Goal: Task Accomplishment & Management: Manage account settings

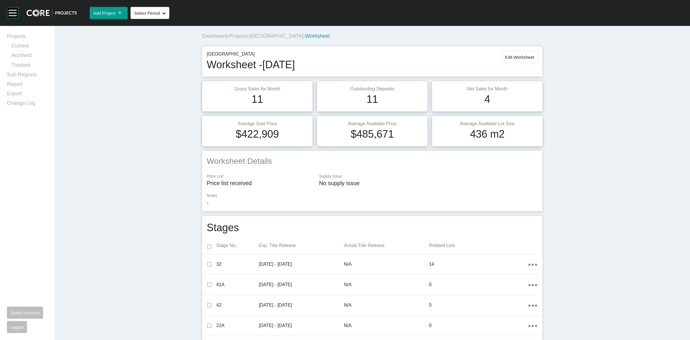
click at [265, 35] on span "[GEOGRAPHIC_DATA]" at bounding box center [277, 36] width 54 height 6
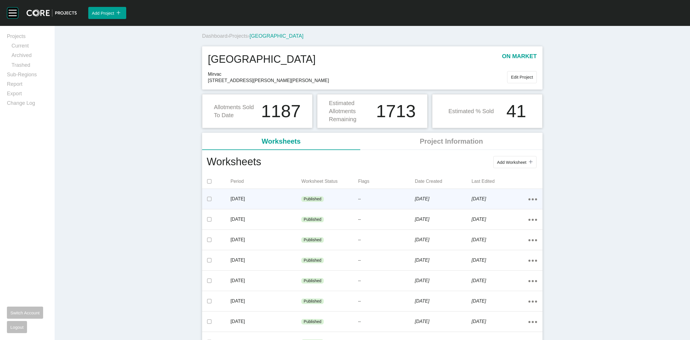
click at [289, 198] on p "[DATE]" at bounding box center [266, 198] width 71 height 6
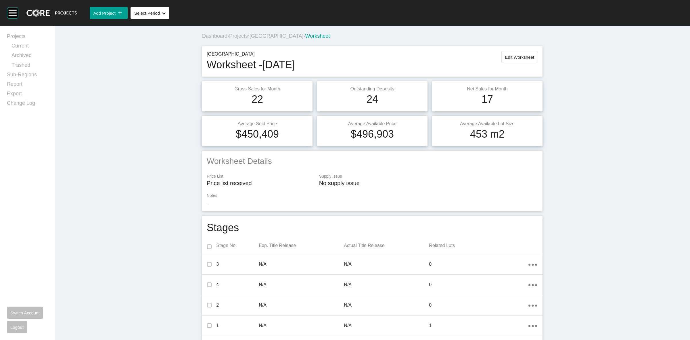
click at [259, 37] on span "[GEOGRAPHIC_DATA]" at bounding box center [277, 36] width 54 height 6
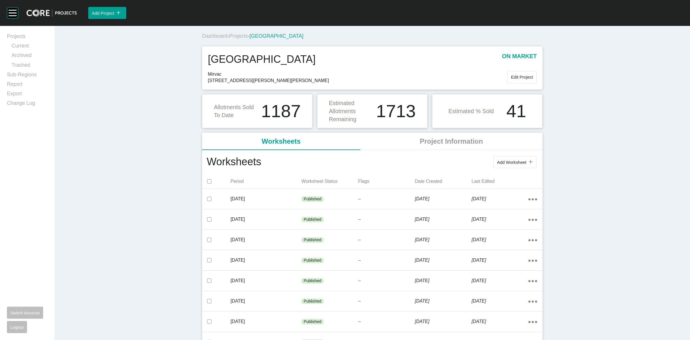
click at [236, 35] on span "Projects" at bounding box center [238, 36] width 19 height 6
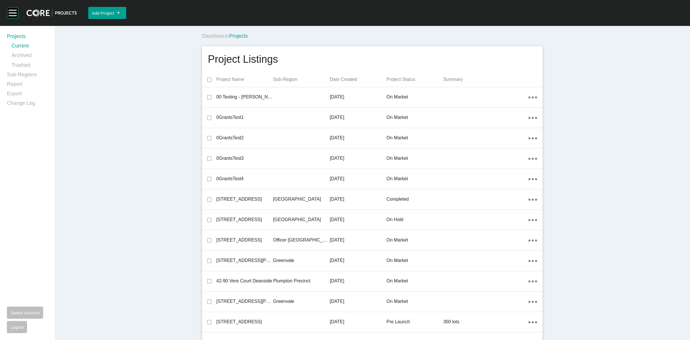
scroll to position [1498, 0]
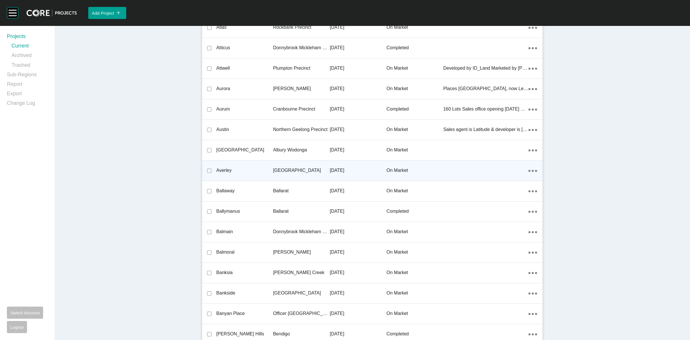
click at [294, 167] on p "[GEOGRAPHIC_DATA]" at bounding box center [301, 170] width 57 height 6
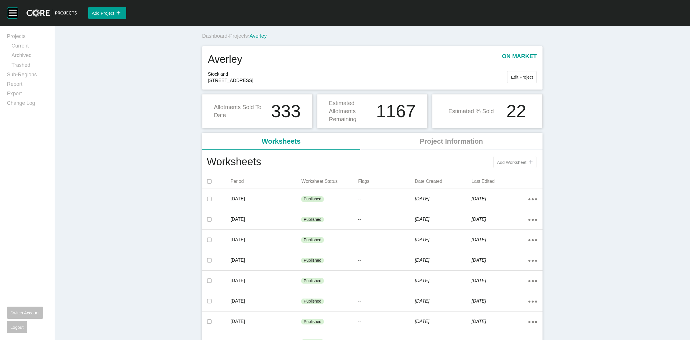
click at [500, 163] on span "Add Worksheet" at bounding box center [511, 162] width 29 height 5
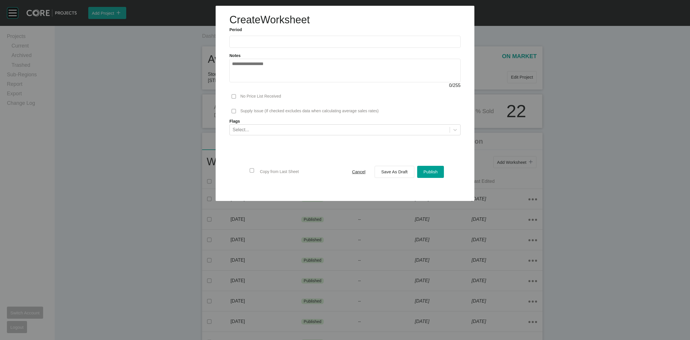
click at [285, 39] on input "text" at bounding box center [345, 41] width 226 height 5
click at [252, 84] on li "Aug" at bounding box center [259, 84] width 19 height 10
type input "**********"
click at [397, 173] on span "Save As Draft" at bounding box center [394, 171] width 26 height 5
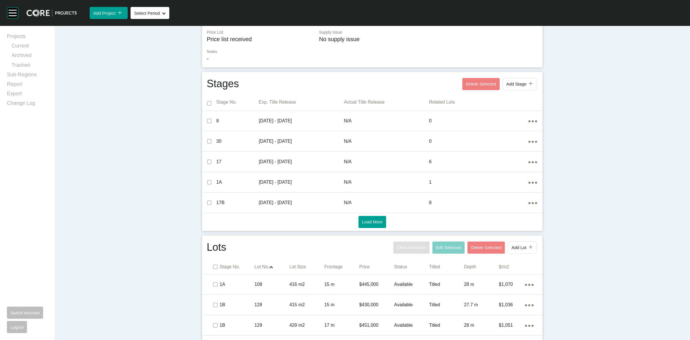
scroll to position [287, 0]
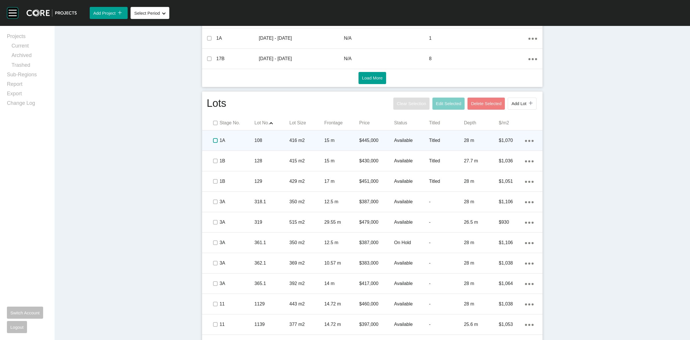
click at [213, 141] on label at bounding box center [215, 140] width 5 height 5
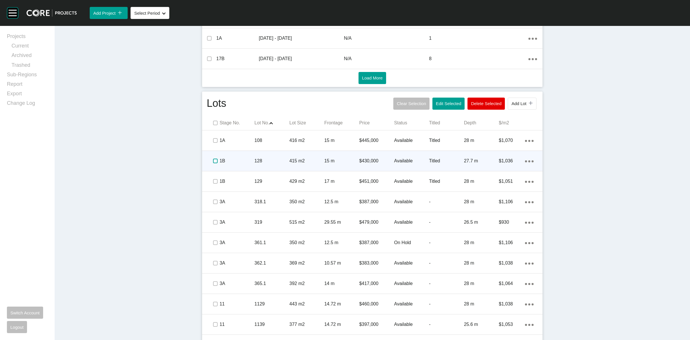
drag, startPoint x: 215, startPoint y: 159, endPoint x: 213, endPoint y: 165, distance: 6.5
click at [214, 159] on label at bounding box center [215, 160] width 5 height 5
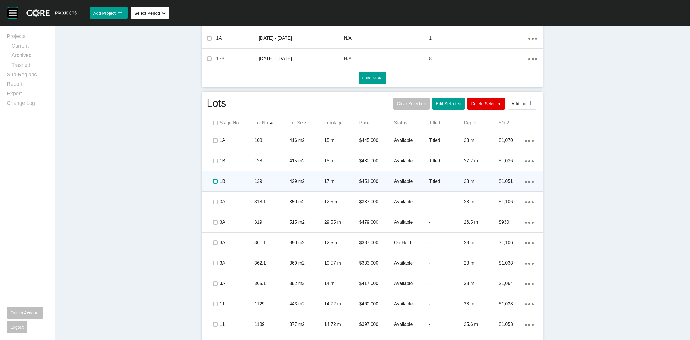
click at [213, 183] on label at bounding box center [215, 181] width 5 height 5
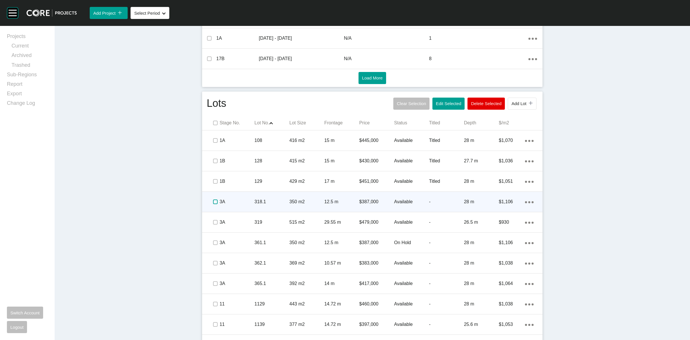
click at [214, 202] on label at bounding box center [215, 201] width 5 height 5
click at [226, 201] on p "3A" at bounding box center [237, 201] width 35 height 6
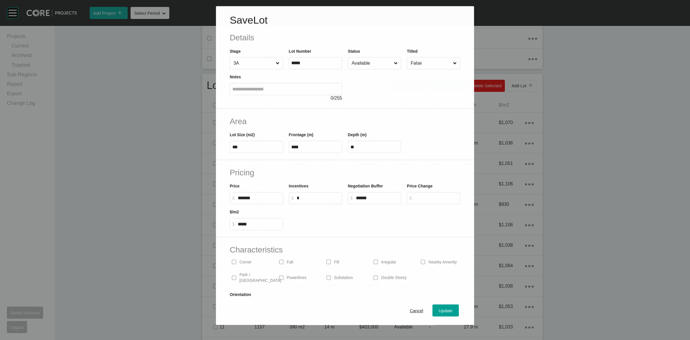
click at [371, 65] on input "Available" at bounding box center [371, 62] width 42 height 11
click at [439, 309] on span "Update" at bounding box center [446, 310] width 14 height 5
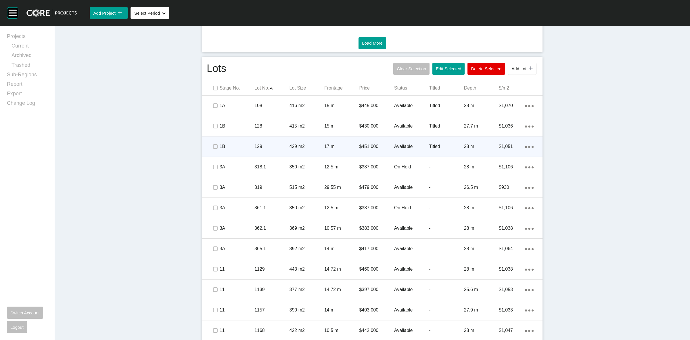
scroll to position [359, 0]
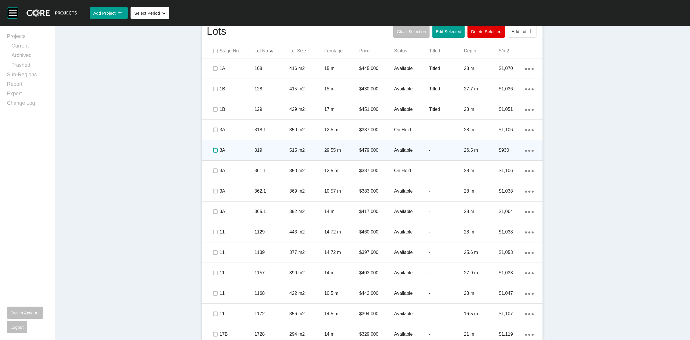
click at [213, 151] on label at bounding box center [215, 150] width 5 height 5
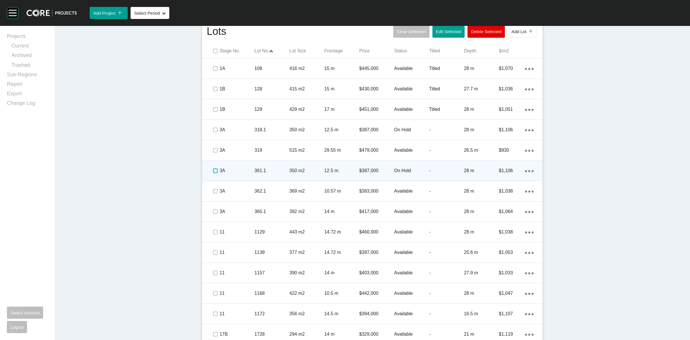
click at [213, 168] on label at bounding box center [215, 170] width 5 height 5
click at [243, 166] on div "3A" at bounding box center [237, 171] width 35 height 18
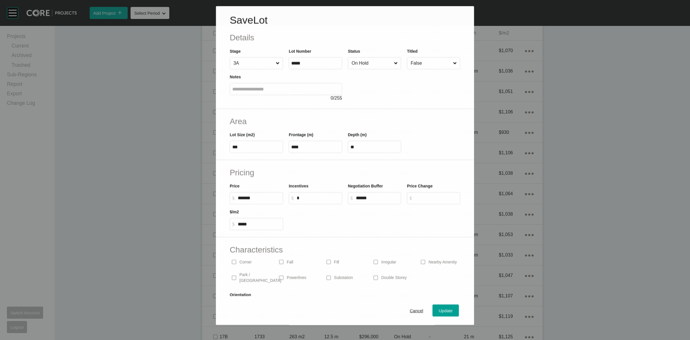
click at [369, 64] on input "On Hold" at bounding box center [371, 62] width 42 height 11
click at [363, 58] on input "Available" at bounding box center [371, 62] width 43 height 11
click at [439, 308] on span "Update" at bounding box center [446, 310] width 14 height 5
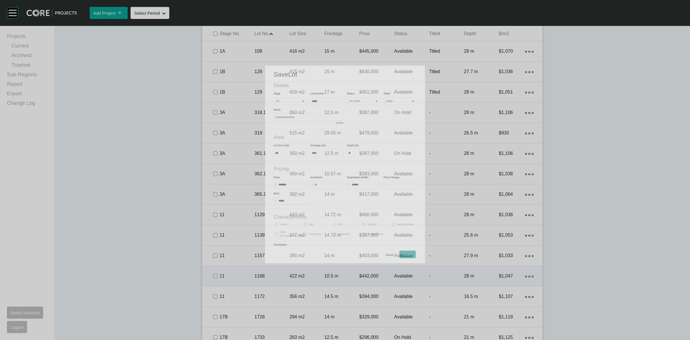
scroll to position [377, 0]
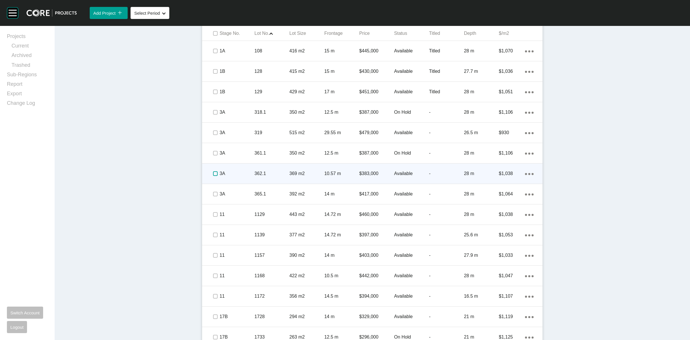
click at [214, 171] on label at bounding box center [215, 173] width 5 height 5
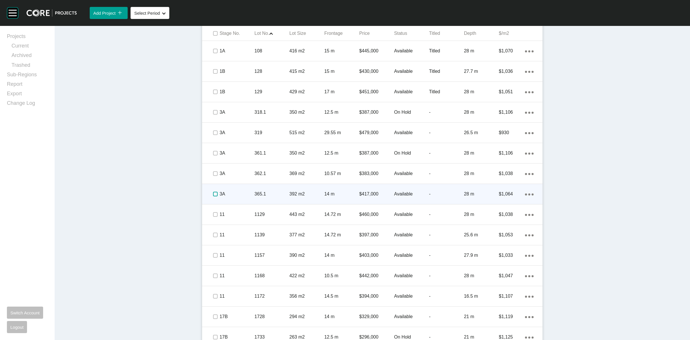
click at [213, 192] on label at bounding box center [215, 193] width 5 height 5
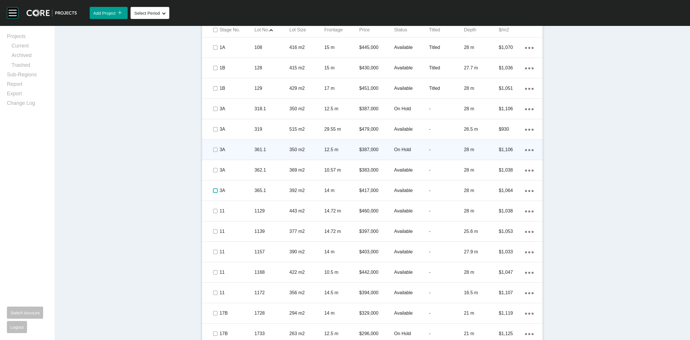
scroll to position [305, 0]
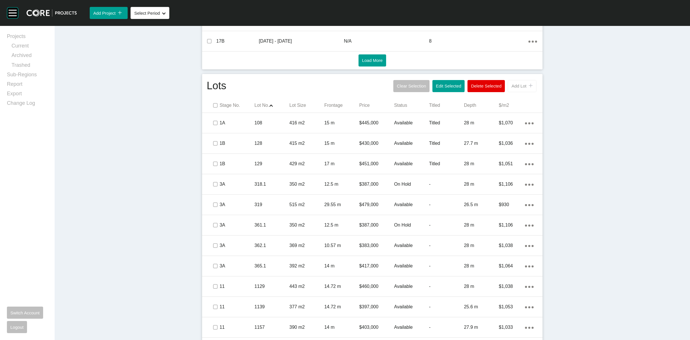
click at [515, 88] on button "Add Lot icon/tick copy 11 Created with Sketch." at bounding box center [522, 86] width 29 height 12
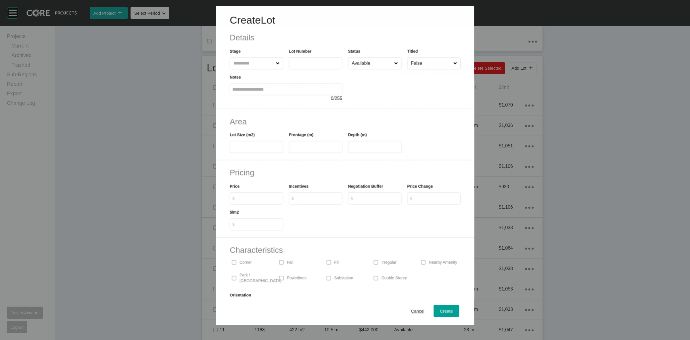
click at [250, 64] on input "text" at bounding box center [253, 62] width 42 height 11
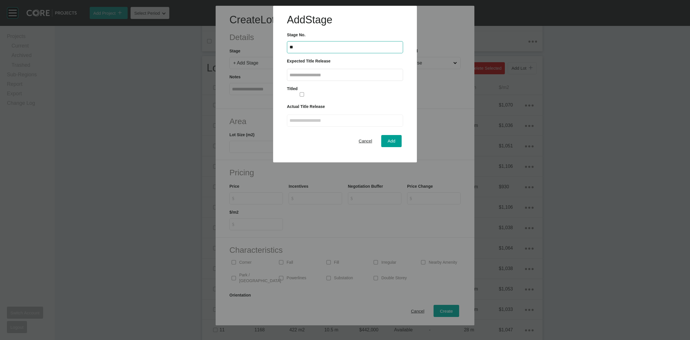
type input "**"
click at [314, 79] on label at bounding box center [345, 75] width 116 height 12
click at [314, 77] on input "text" at bounding box center [345, 74] width 111 height 5
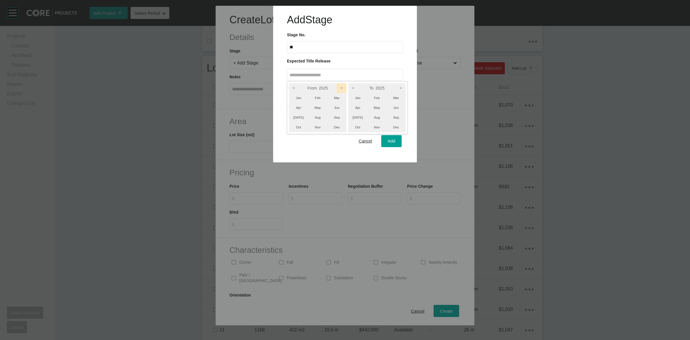
click at [346, 86] on icon ">" at bounding box center [342, 88] width 10 height 10
click at [402, 88] on icon ">" at bounding box center [401, 88] width 10 height 10
drag, startPoint x: 400, startPoint y: 109, endPoint x: 355, endPoint y: 114, distance: 45.7
click at [399, 109] on li "Jun" at bounding box center [395, 108] width 19 height 10
drag, startPoint x: 298, startPoint y: 107, endPoint x: 337, endPoint y: 123, distance: 41.9
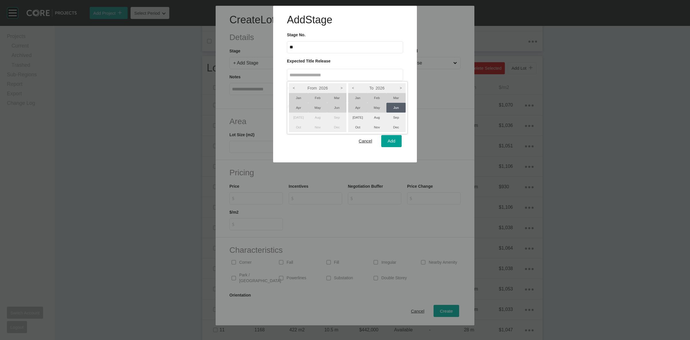
click at [298, 107] on li "Apr" at bounding box center [298, 108] width 19 height 10
click at [388, 144] on div at bounding box center [345, 81] width 690 height 162
type input "**********"
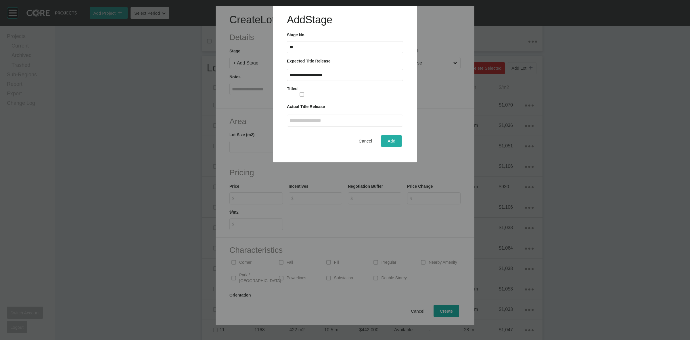
drag, startPoint x: 388, startPoint y: 143, endPoint x: 388, endPoint y: 139, distance: 4.0
click at [388, 139] on span "Add" at bounding box center [392, 140] width 8 height 5
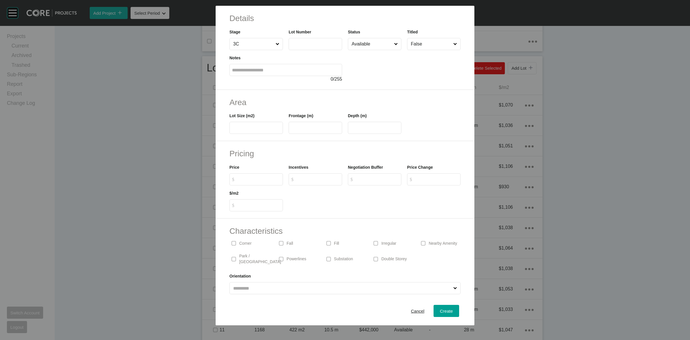
click at [297, 43] on input "text" at bounding box center [315, 43] width 48 height 5
click at [300, 44] on input "***" at bounding box center [315, 43] width 48 height 5
type input "*****"
type input "***"
type input "****"
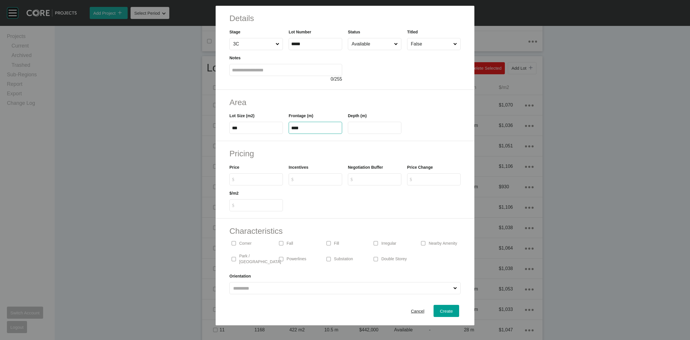
type input "**"
type input "*******"
type input "*****"
type input "*"
click at [368, 180] on input "$ Created with Sketch. $" at bounding box center [377, 179] width 43 height 5
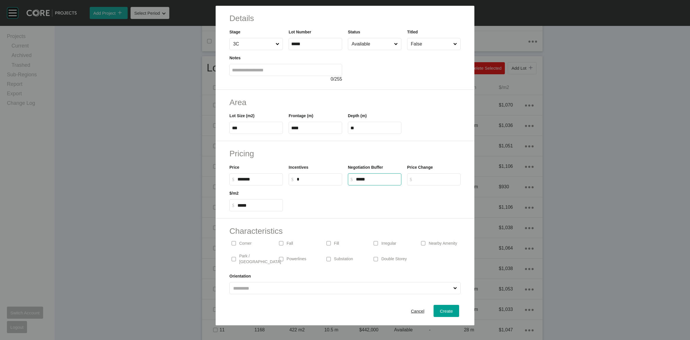
type input "******"
click at [443, 311] on span "Create" at bounding box center [446, 310] width 13 height 5
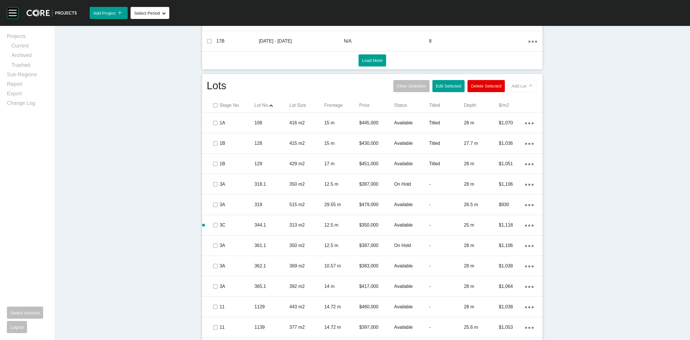
click at [515, 89] on button "Add Lot icon/tick copy 11 Created with Sketch." at bounding box center [522, 86] width 29 height 12
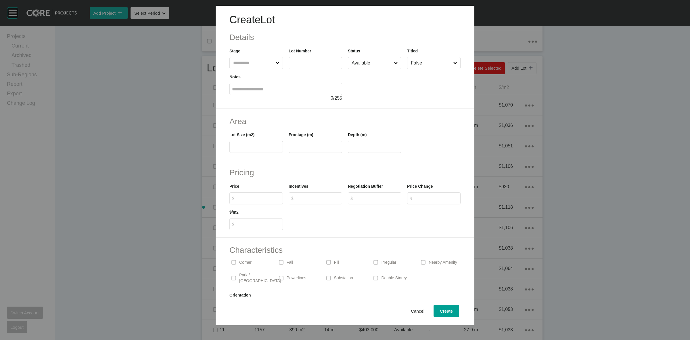
click at [254, 61] on input "text" at bounding box center [253, 62] width 43 height 11
type input "*****"
type input "*"
type input "***"
type input "****"
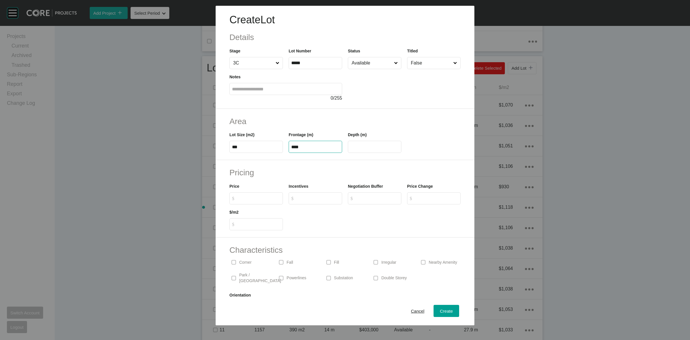
type input "**"
type input "*******"
type input "*****"
type input "*"
click at [247, 273] on p "Park / [GEOGRAPHIC_DATA]" at bounding box center [260, 277] width 42 height 11
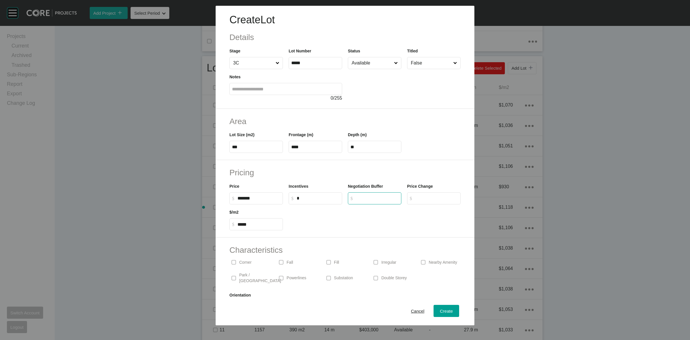
click at [374, 196] on input "$ Created with Sketch. $" at bounding box center [377, 197] width 43 height 5
type input "******"
click at [436, 306] on button "Create" at bounding box center [447, 310] width 26 height 12
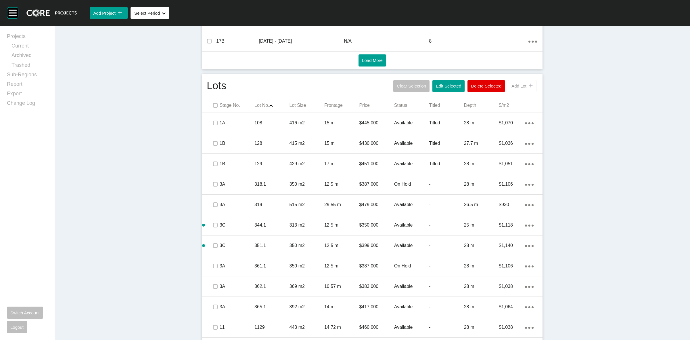
click at [515, 87] on span "Add Lot" at bounding box center [518, 85] width 15 height 5
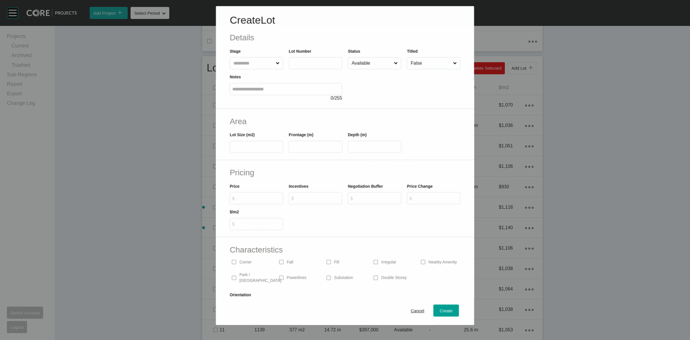
click at [240, 62] on input "text" at bounding box center [253, 62] width 42 height 11
type input "*****"
type input "***"
type input "****"
type input "**"
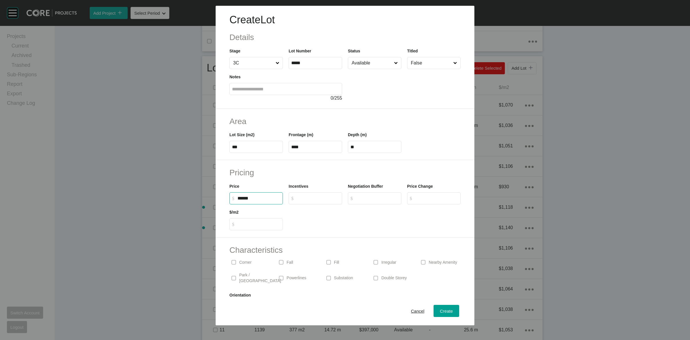
type input "*******"
type input "*****"
type input "*"
click at [250, 275] on p "Park / [GEOGRAPHIC_DATA]" at bounding box center [260, 277] width 42 height 11
drag, startPoint x: 371, startPoint y: 204, endPoint x: 369, endPoint y: 202, distance: 3.9
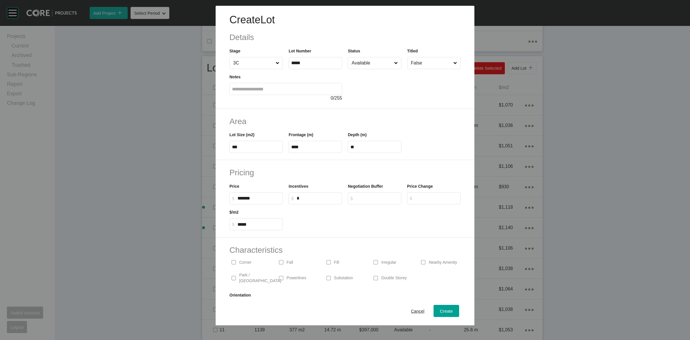
click at [370, 203] on label "$ Created with Sketch. $" at bounding box center [374, 198] width 53 height 12
click at [370, 200] on input "$ Created with Sketch. $" at bounding box center [377, 197] width 43 height 5
type input "******"
click at [440, 313] on span "Create" at bounding box center [446, 310] width 13 height 5
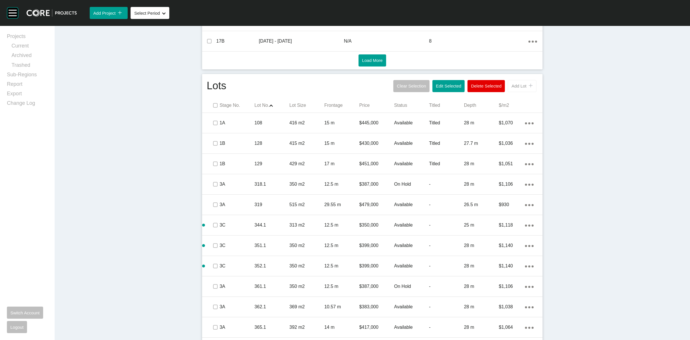
click at [521, 88] on span "Add Lot" at bounding box center [518, 85] width 15 height 5
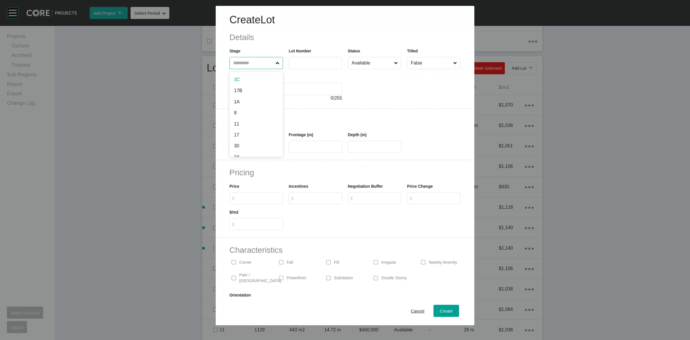
click at [249, 66] on input "text" at bounding box center [253, 62] width 42 height 11
type input "*****"
type input "***"
type input "****"
type input "*****"
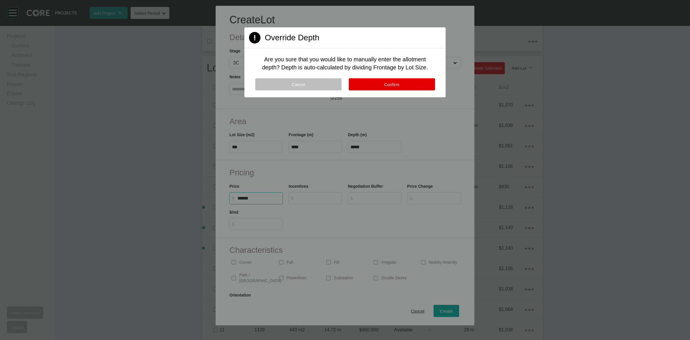
type input "*******"
type input "***"
type input "*"
type input "******"
click at [378, 83] on button "Confirm" at bounding box center [392, 84] width 86 height 12
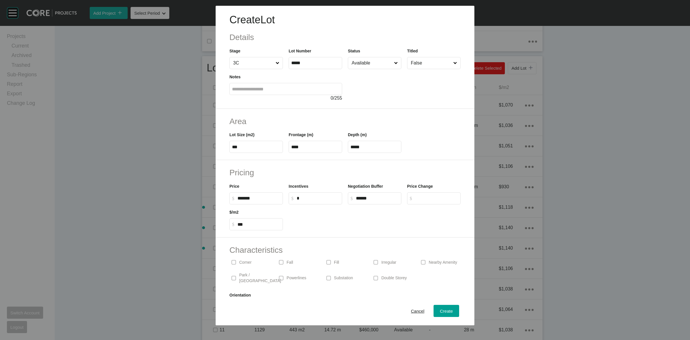
click at [376, 260] on span at bounding box center [375, 262] width 9 height 9
click at [250, 276] on p "Park / [GEOGRAPHIC_DATA]" at bounding box center [260, 277] width 42 height 11
click at [440, 309] on span "Create" at bounding box center [446, 310] width 13 height 5
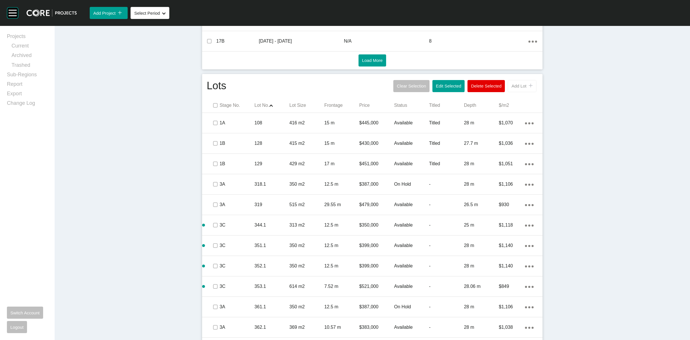
click at [519, 91] on button "Add Lot icon/tick copy 11 Created with Sketch." at bounding box center [522, 86] width 29 height 12
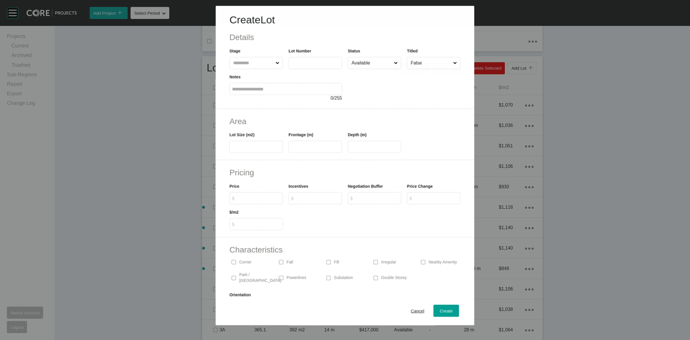
click at [245, 68] on input "text" at bounding box center [253, 62] width 42 height 11
type input "***"
type input "*****"
type input "**"
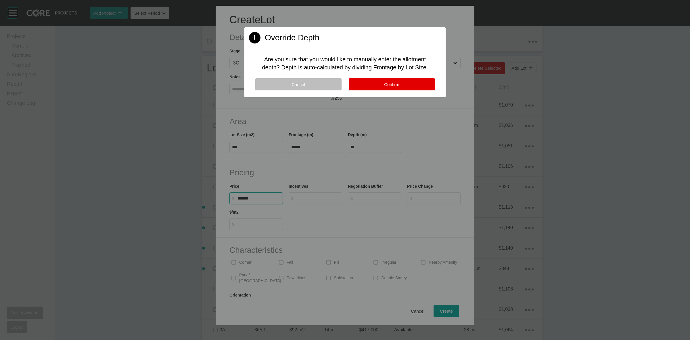
type input "*******"
type input "******"
type input "*****"
type input "*"
type input "******"
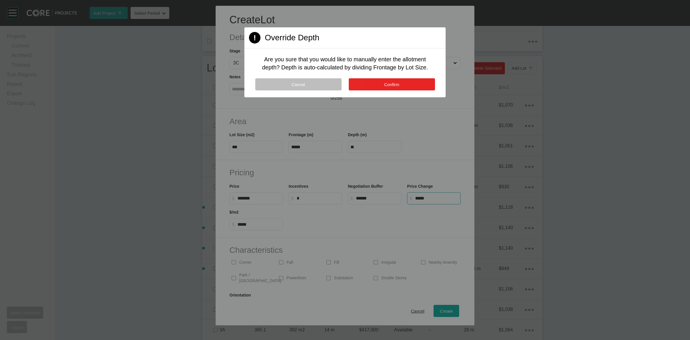
type input "******"
click at [355, 84] on button "Confirm" at bounding box center [392, 84] width 86 height 12
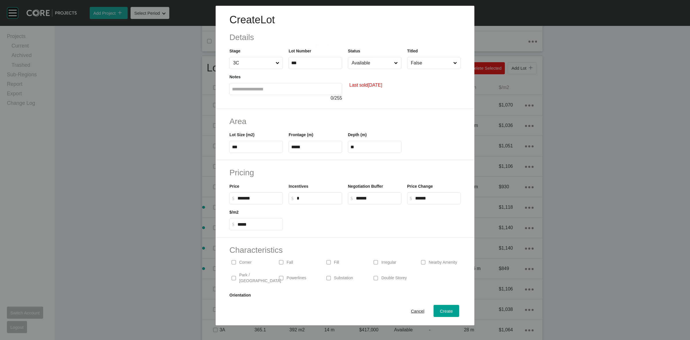
click at [308, 60] on div "Page 1 Created with Sketch. Override Depth Are you sure that you would like to …" at bounding box center [345, 49] width 212 height 30
click at [310, 62] on input "***" at bounding box center [315, 62] width 48 height 5
type input "*****"
drag, startPoint x: 376, startPoint y: 261, endPoint x: 379, endPoint y: 262, distance: 3.7
click at [376, 261] on span at bounding box center [375, 262] width 9 height 9
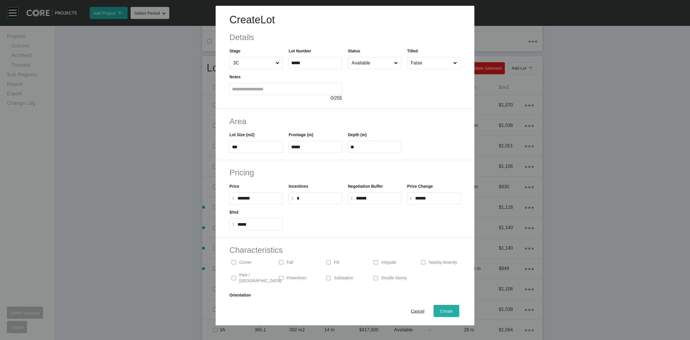
click at [440, 312] on span "Create" at bounding box center [446, 310] width 13 height 5
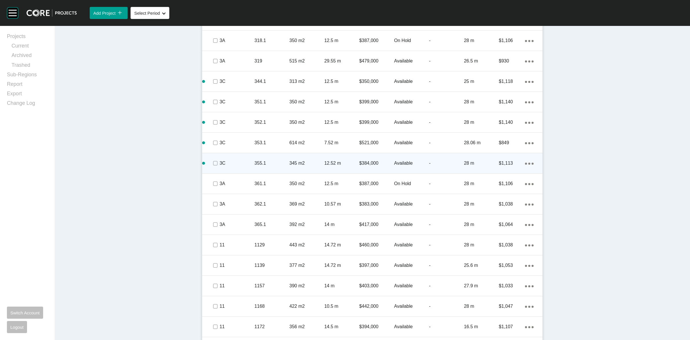
scroll to position [449, 0]
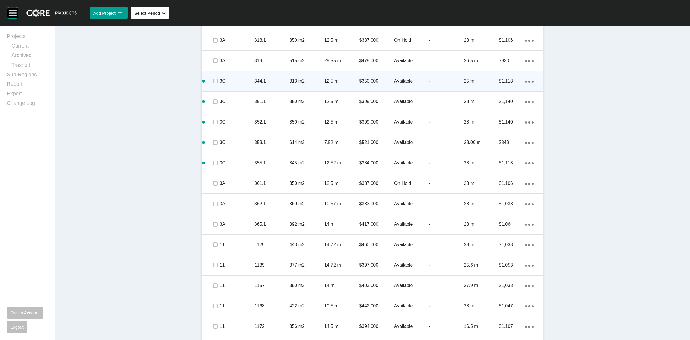
click at [211, 81] on span at bounding box center [215, 81] width 9 height 9
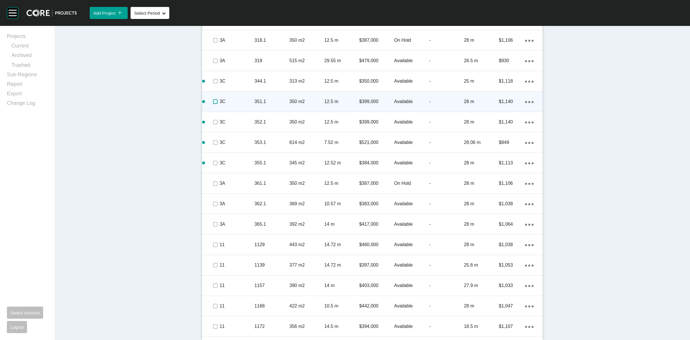
click at [213, 101] on label at bounding box center [215, 101] width 5 height 5
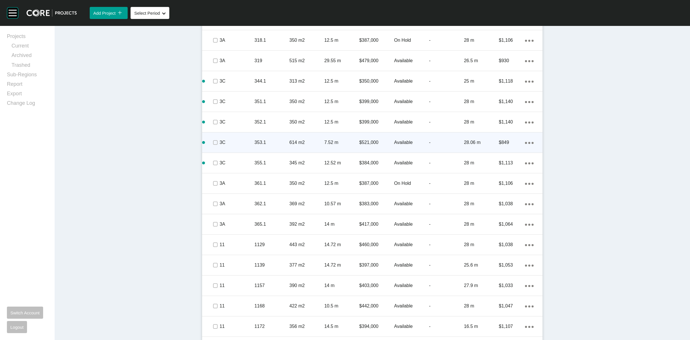
drag, startPoint x: 213, startPoint y: 126, endPoint x: 210, endPoint y: 140, distance: 14.9
click at [213, 126] on span at bounding box center [215, 122] width 9 height 9
drag, startPoint x: 208, startPoint y: 147, endPoint x: 212, endPoint y: 159, distance: 12.9
click at [211, 147] on div at bounding box center [215, 142] width 9 height 20
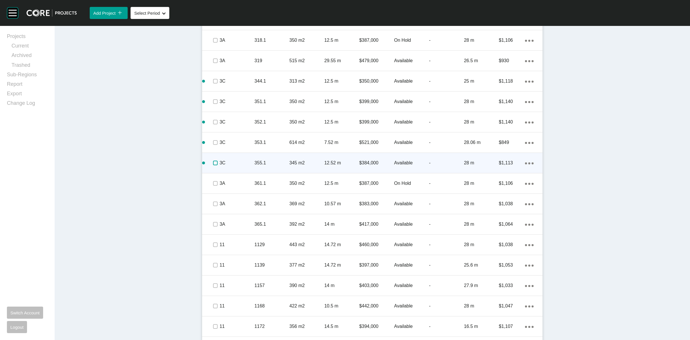
click at [213, 165] on label at bounding box center [215, 162] width 5 height 5
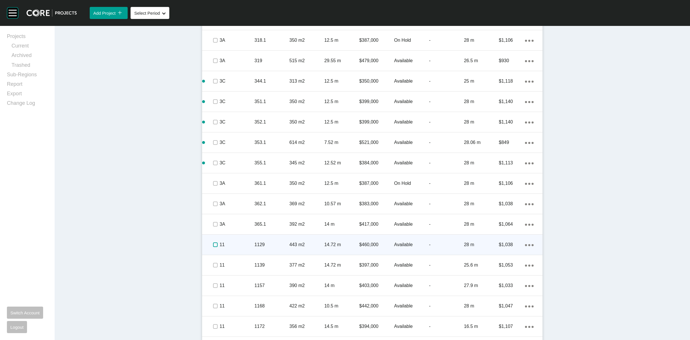
click at [213, 244] on label at bounding box center [215, 244] width 5 height 5
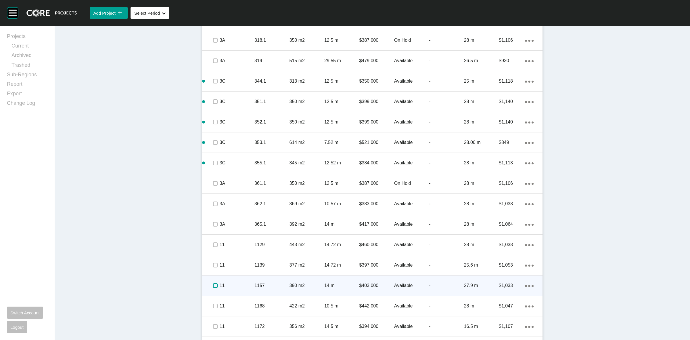
click at [213, 284] on label at bounding box center [215, 285] width 5 height 5
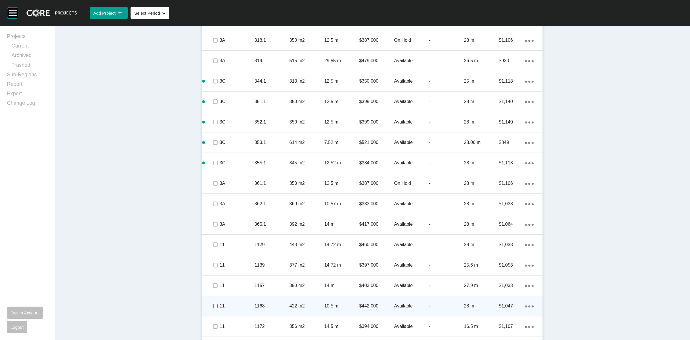
click at [213, 306] on label at bounding box center [215, 305] width 5 height 5
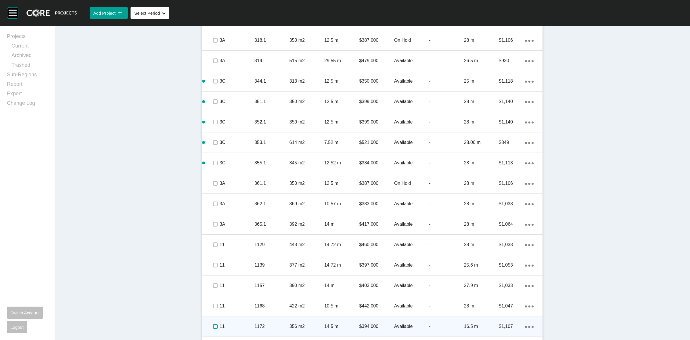
click at [213, 326] on label at bounding box center [215, 326] width 5 height 5
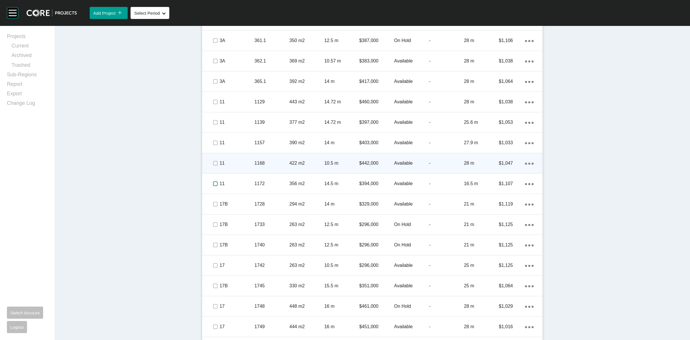
scroll to position [593, 0]
click at [280, 160] on p "1168" at bounding box center [271, 162] width 35 height 6
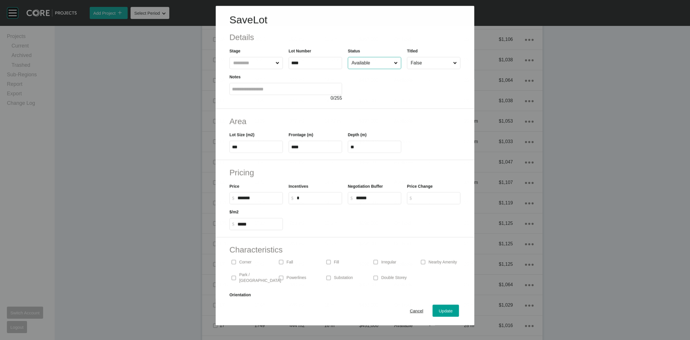
click at [373, 64] on input "Available" at bounding box center [371, 62] width 42 height 11
click at [439, 308] on span "Update" at bounding box center [446, 310] width 14 height 5
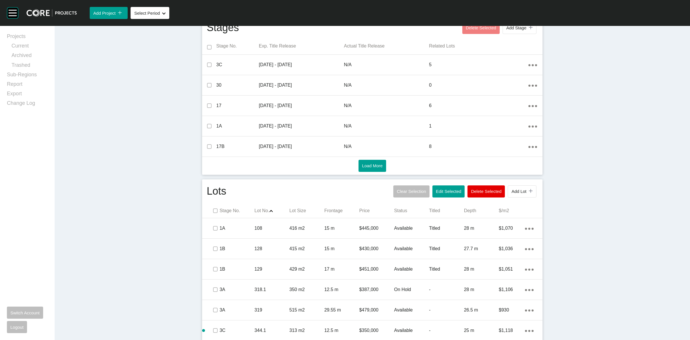
scroll to position [197, 0]
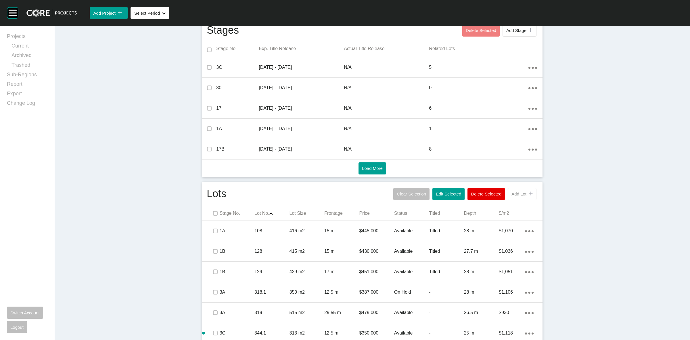
click at [512, 194] on span "Add Lot" at bounding box center [518, 193] width 15 height 5
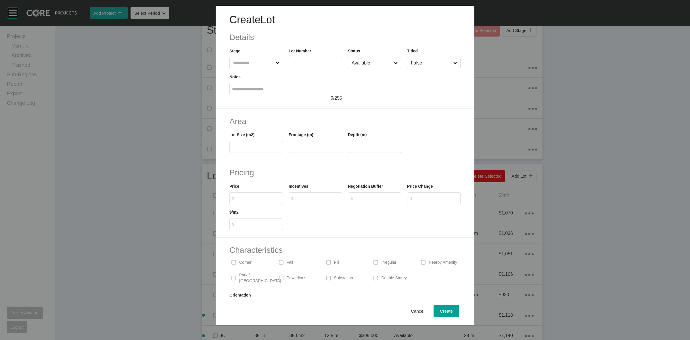
click at [255, 63] on input "text" at bounding box center [253, 62] width 43 height 11
type input "**"
type input "****"
type input "***"
type input "*****"
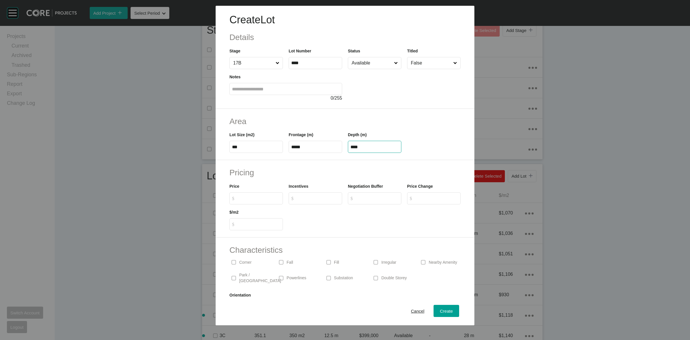
type input "****"
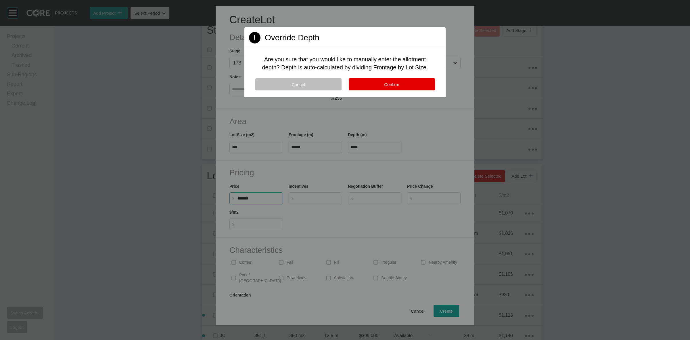
type input "*******"
type input "*****"
type input "*"
type input "******"
click at [383, 87] on button "Confirm" at bounding box center [392, 84] width 86 height 12
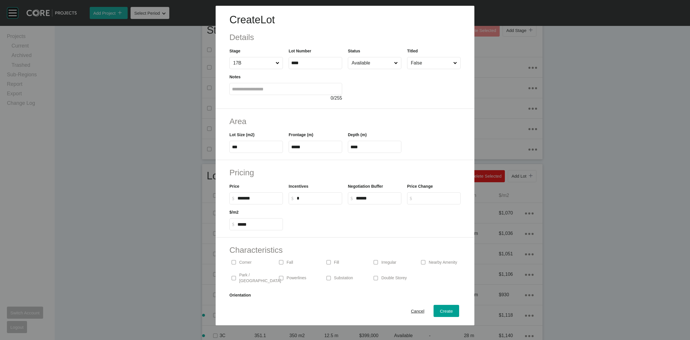
click at [386, 261] on p "Irregular" at bounding box center [388, 262] width 15 height 6
click at [442, 311] on span "Create" at bounding box center [446, 310] width 13 height 5
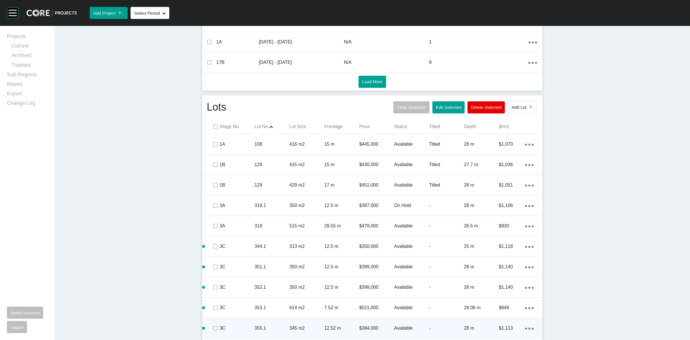
scroll to position [341, 0]
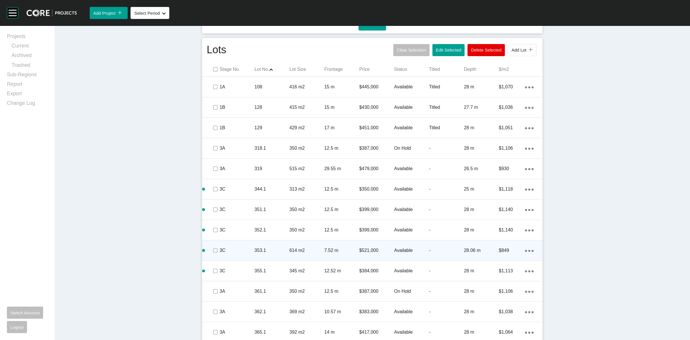
click at [271, 253] on div "353.1" at bounding box center [271, 250] width 35 height 18
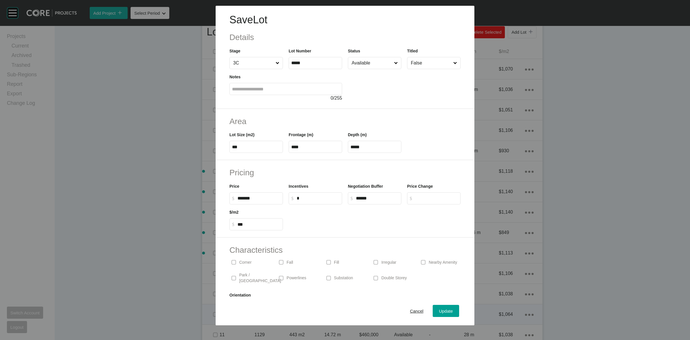
click at [411, 310] on span "Cancel" at bounding box center [417, 310] width 14 height 5
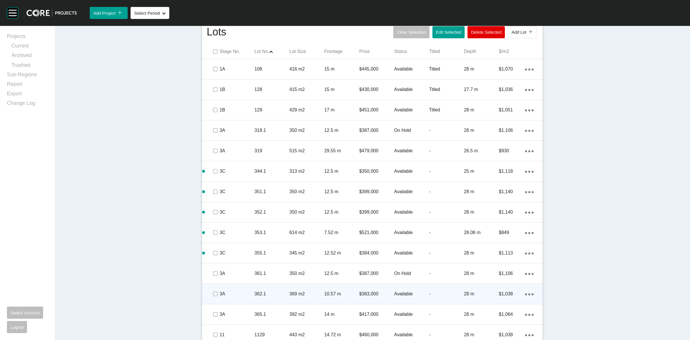
click at [283, 289] on div "362.1" at bounding box center [271, 294] width 35 height 18
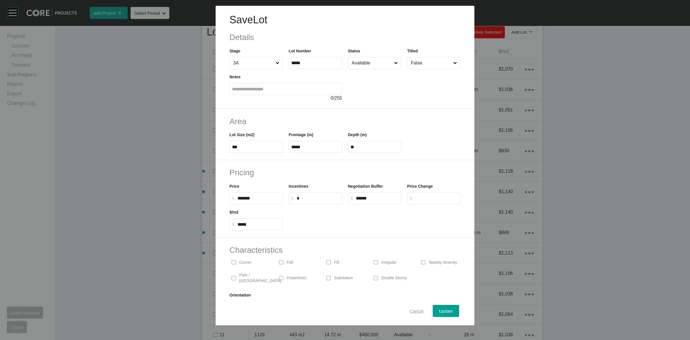
click at [416, 310] on span "Cancel" at bounding box center [417, 310] width 14 height 5
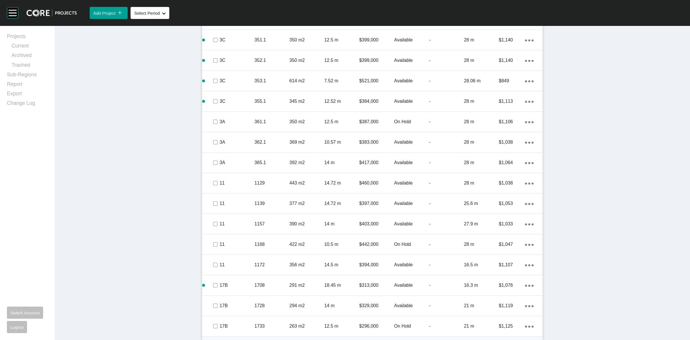
scroll to position [593, 0]
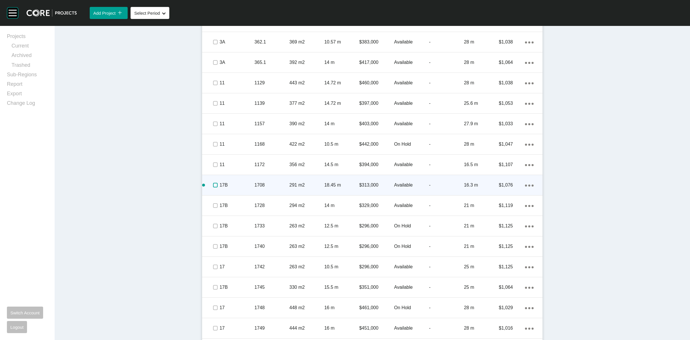
click at [215, 186] on label at bounding box center [215, 185] width 5 height 5
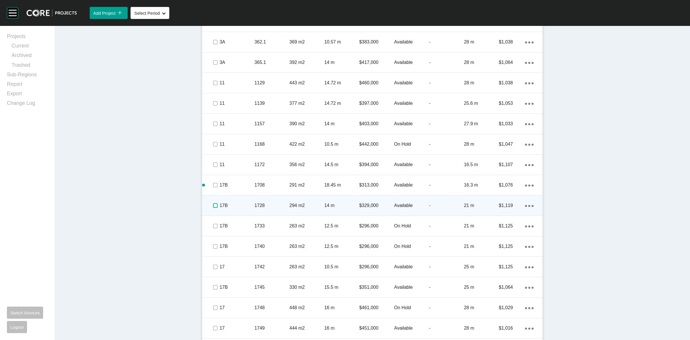
click at [214, 206] on label at bounding box center [215, 205] width 5 height 5
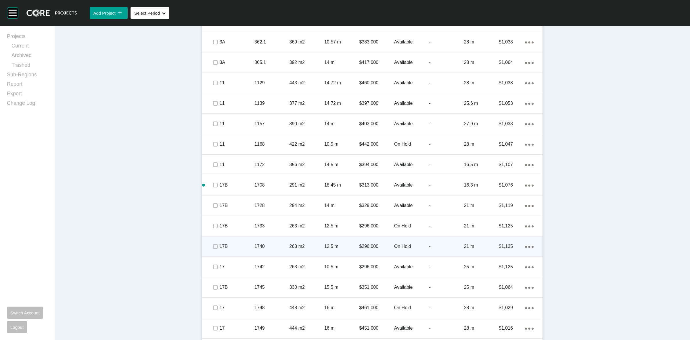
click at [216, 245] on span at bounding box center [215, 246] width 9 height 9
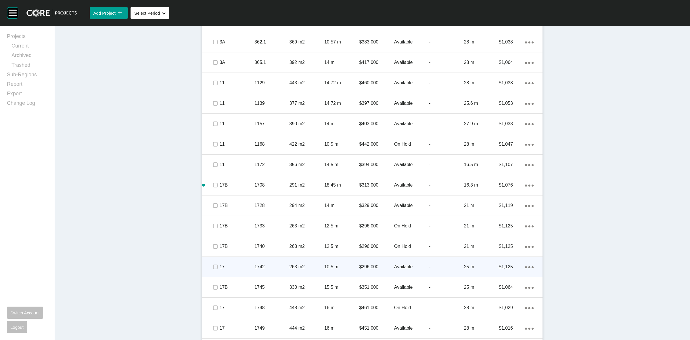
click at [216, 264] on span at bounding box center [215, 266] width 9 height 9
click at [238, 262] on div "17" at bounding box center [237, 267] width 35 height 18
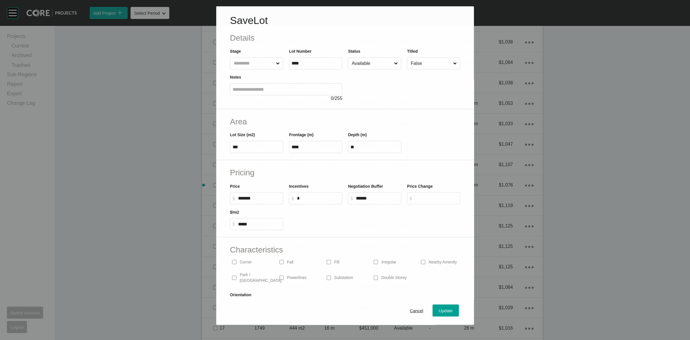
click at [365, 61] on input "Available" at bounding box center [371, 62] width 42 height 11
click at [439, 308] on div "Update" at bounding box center [446, 311] width 17 height 8
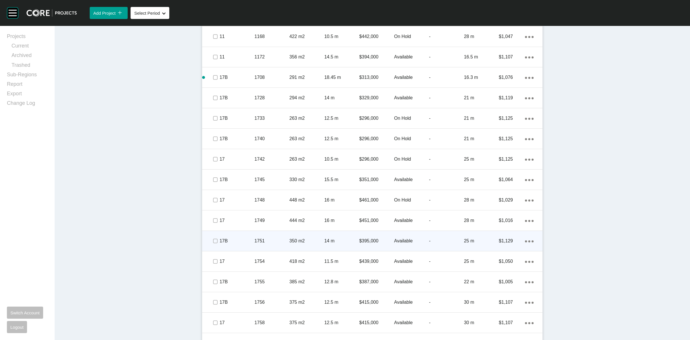
scroll to position [718, 0]
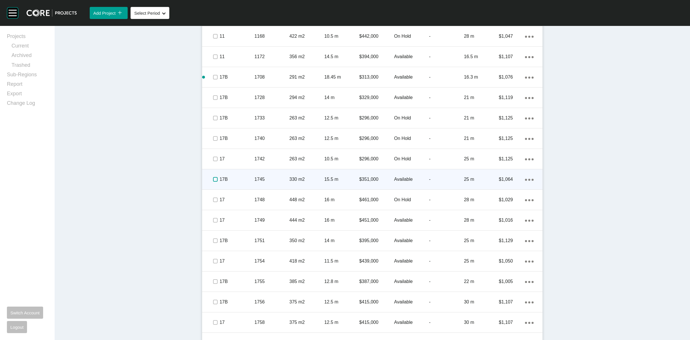
click at [213, 177] on label at bounding box center [215, 179] width 5 height 5
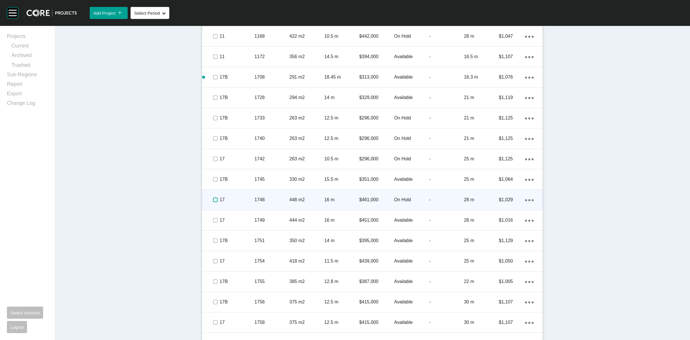
click at [214, 198] on label at bounding box center [215, 199] width 5 height 5
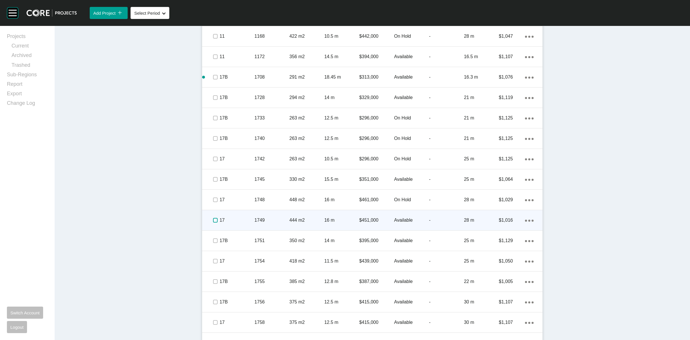
drag, startPoint x: 211, startPoint y: 221, endPoint x: 235, endPoint y: 204, distance: 28.9
click at [213, 220] on label at bounding box center [215, 220] width 5 height 5
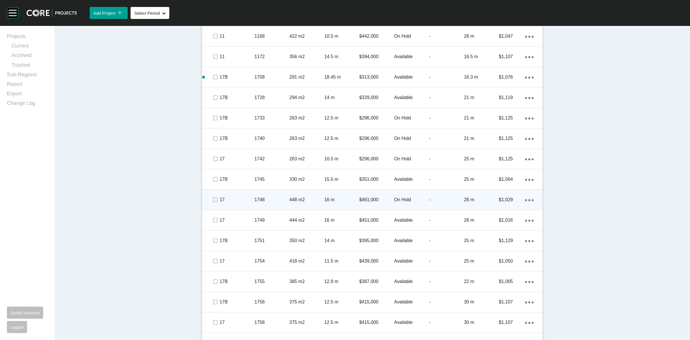
click at [242, 197] on p "17" at bounding box center [237, 199] width 35 height 6
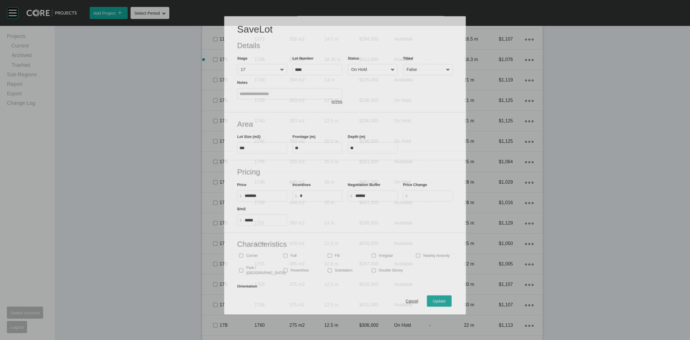
scroll to position [700, 0]
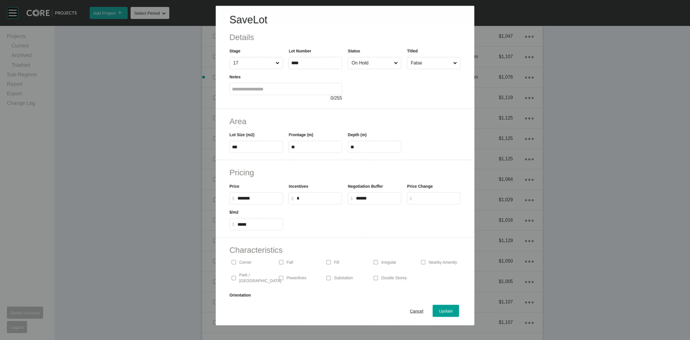
click at [361, 63] on input "On Hold" at bounding box center [371, 62] width 42 height 11
click at [433, 306] on button "Update" at bounding box center [446, 310] width 26 height 12
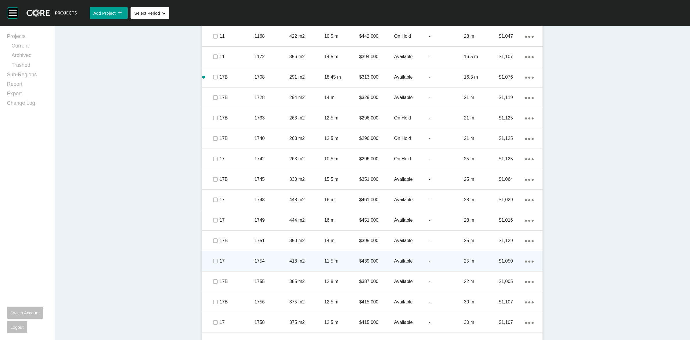
scroll to position [754, 0]
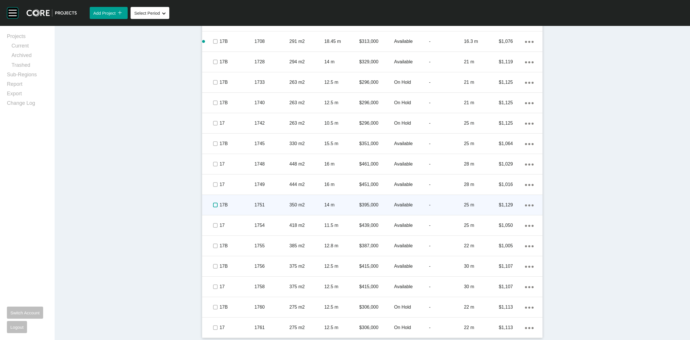
click at [213, 202] on label at bounding box center [215, 204] width 5 height 5
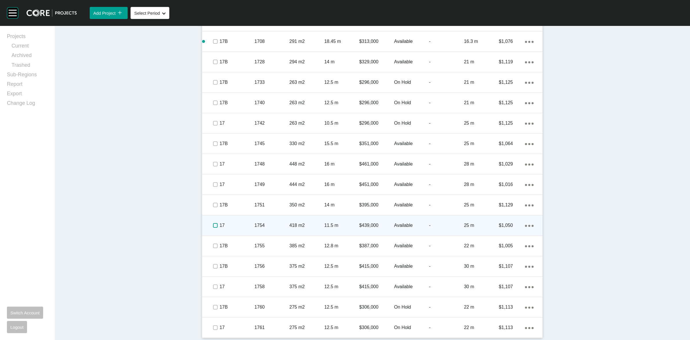
click at [213, 225] on label at bounding box center [215, 225] width 5 height 5
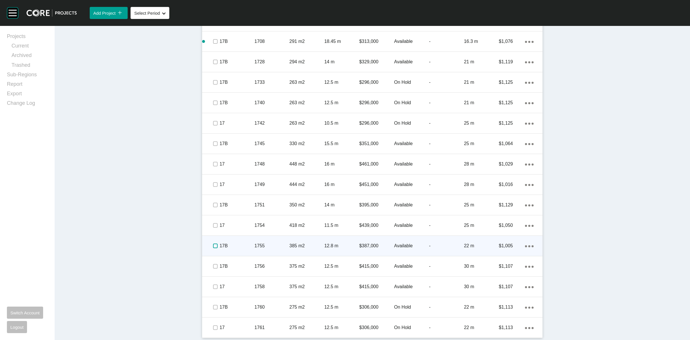
click at [213, 244] on label at bounding box center [215, 245] width 5 height 5
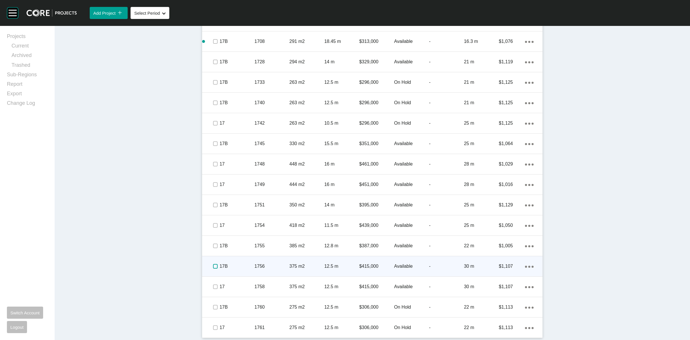
click at [213, 264] on label at bounding box center [215, 266] width 5 height 5
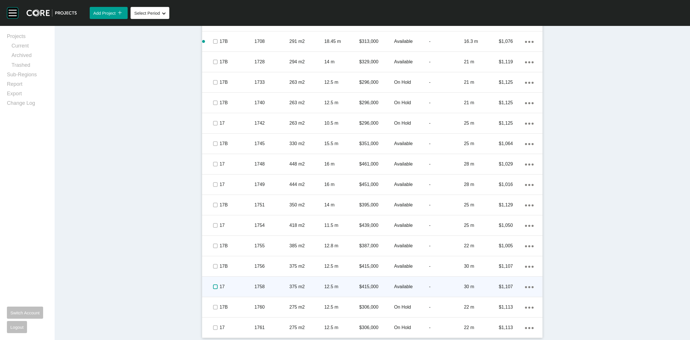
click at [213, 285] on label at bounding box center [215, 286] width 5 height 5
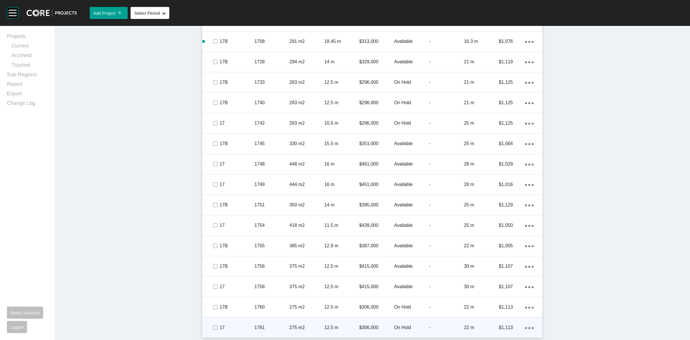
click at [212, 323] on span at bounding box center [215, 327] width 9 height 9
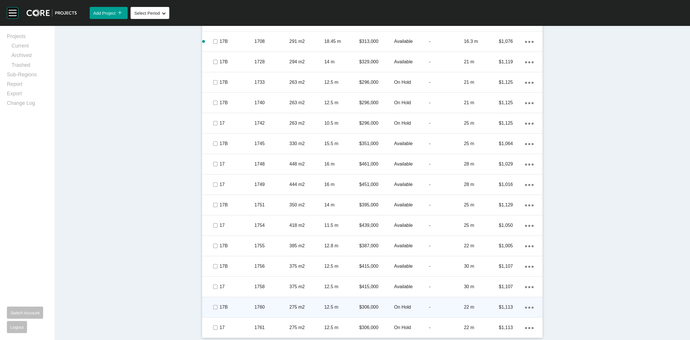
click at [229, 305] on p "17B" at bounding box center [237, 307] width 35 height 6
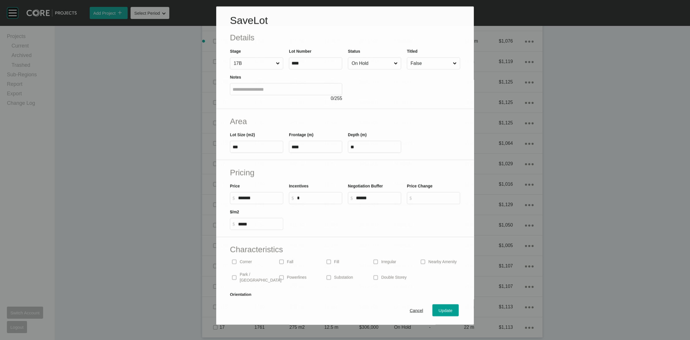
scroll to position [736, 0]
click at [377, 64] on input "On Hold" at bounding box center [371, 62] width 42 height 11
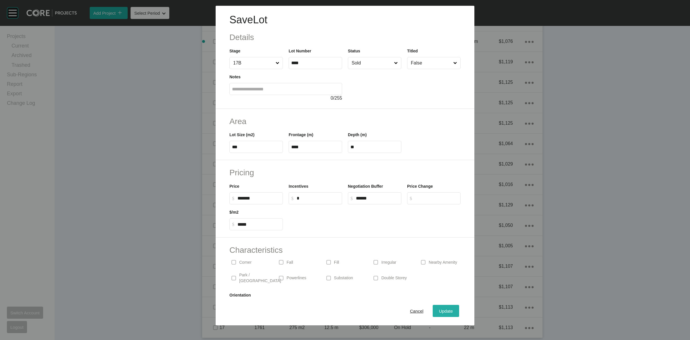
click at [439, 313] on span "Update" at bounding box center [446, 310] width 14 height 5
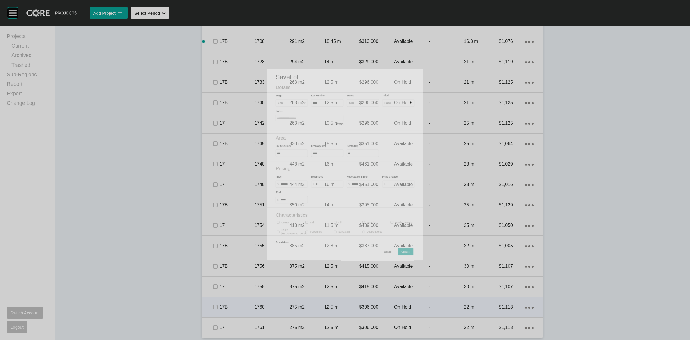
scroll to position [754, 0]
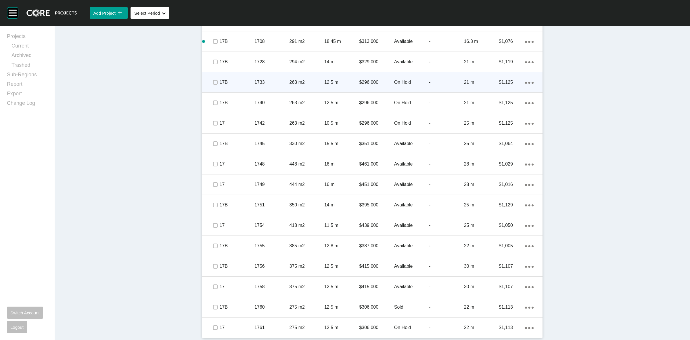
click at [264, 83] on p "1733" at bounding box center [271, 82] width 35 height 6
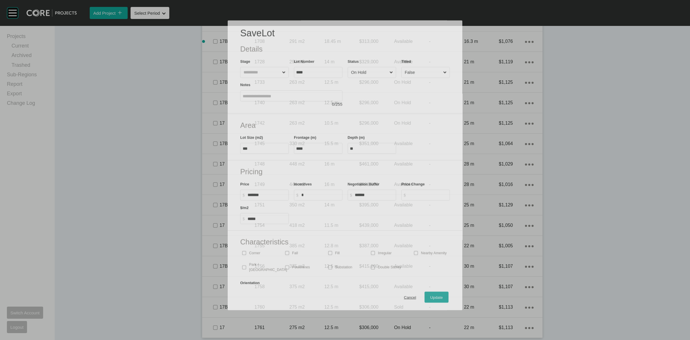
scroll to position [736, 0]
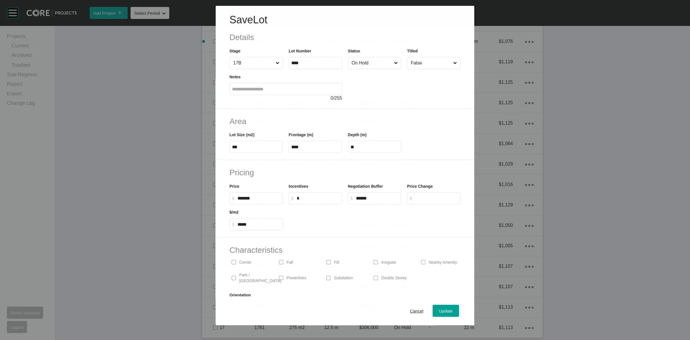
click at [364, 62] on input "On Hold" at bounding box center [371, 62] width 42 height 11
click at [439, 310] on span "Update" at bounding box center [446, 310] width 14 height 5
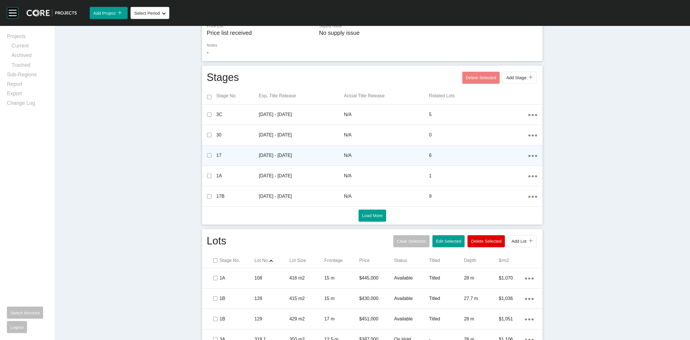
scroll to position [71, 0]
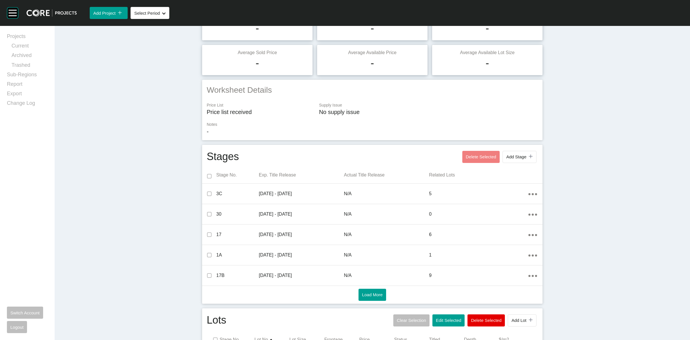
click at [519, 320] on span "Add Lot" at bounding box center [518, 319] width 15 height 5
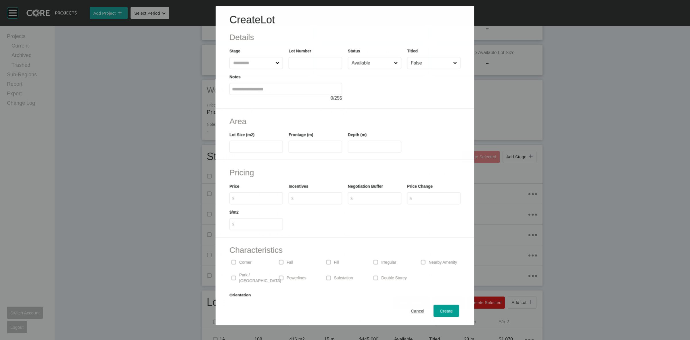
click at [254, 65] on input "text" at bounding box center [253, 62] width 42 height 11
type input "**"
type input "****"
type input "***"
type input "**"
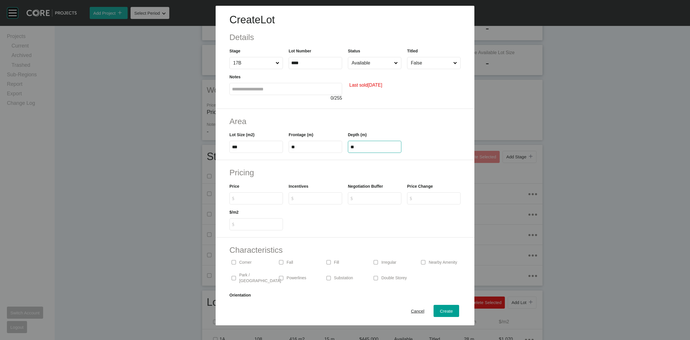
type input "**"
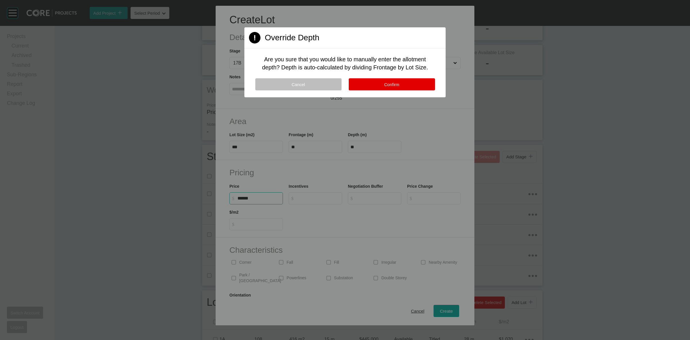
type input "*******"
type input "*"
type input "*****"
type input "*"
type input "******"
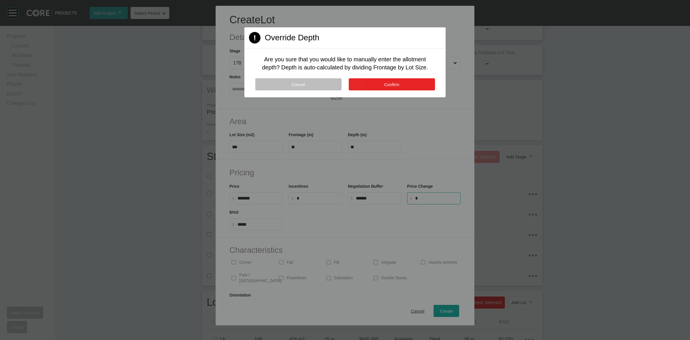
click at [369, 80] on button "Confirm" at bounding box center [392, 84] width 86 height 12
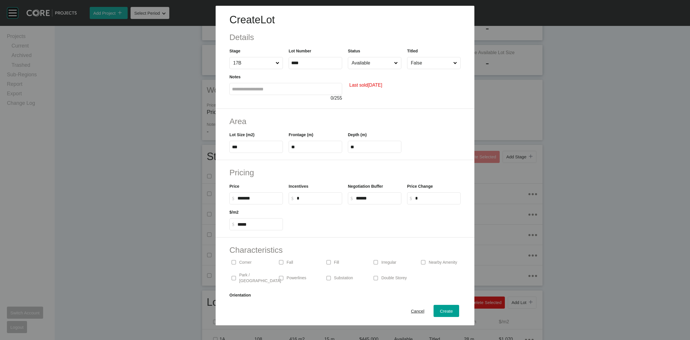
click at [245, 260] on p "Corner" at bounding box center [245, 262] width 12 height 6
click at [377, 60] on input "Available" at bounding box center [371, 62] width 43 height 11
click at [440, 310] on span "Create" at bounding box center [446, 310] width 13 height 5
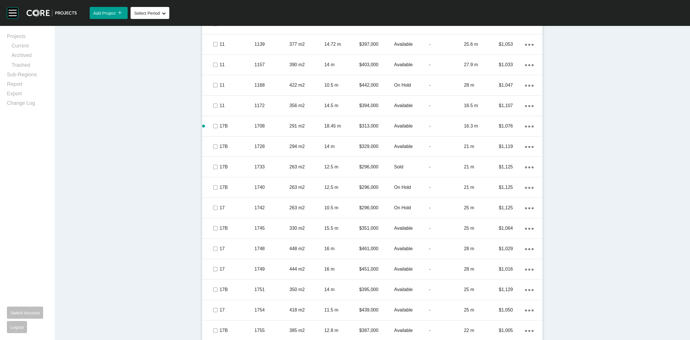
scroll to position [774, 0]
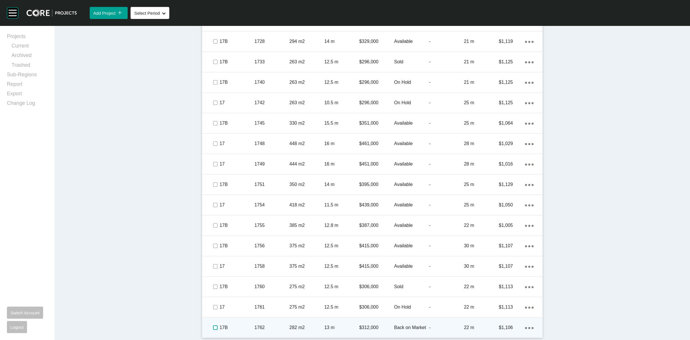
click at [213, 325] on label at bounding box center [215, 327] width 5 height 5
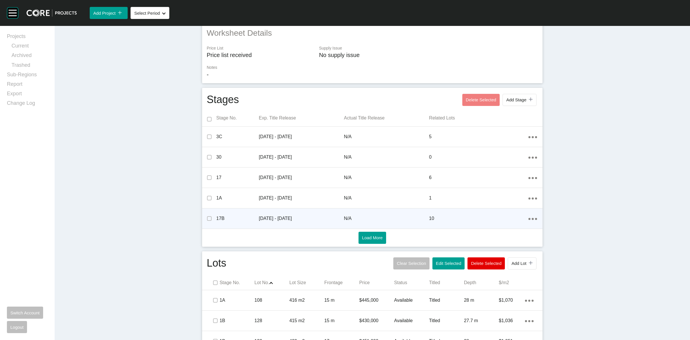
scroll to position [127, 0]
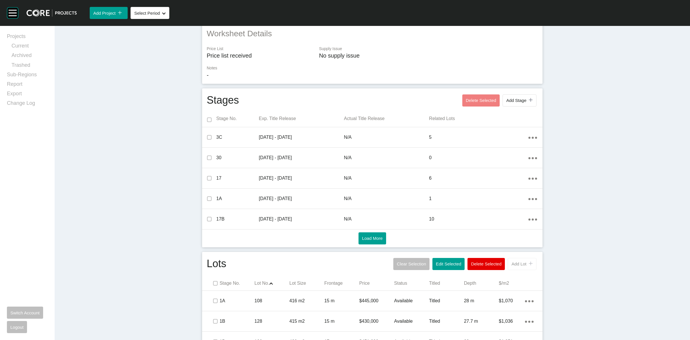
click at [526, 264] on div "icon/tick copy 11 Created with Sketch." at bounding box center [529, 263] width 6 height 5
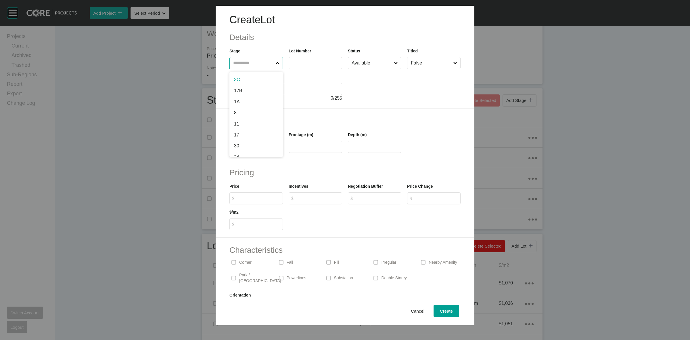
click at [257, 61] on input "text" at bounding box center [253, 62] width 43 height 11
type input "**"
type input "****"
type input "***"
type input "**"
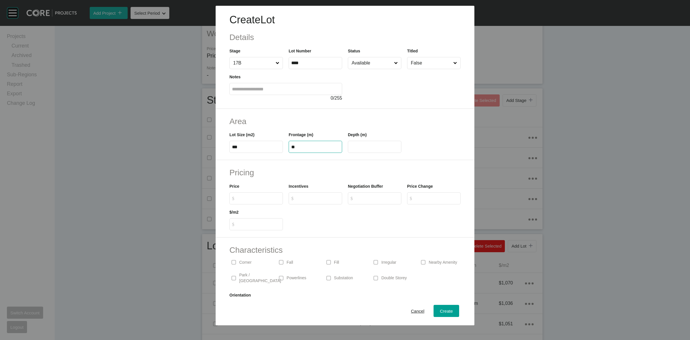
type input "****"
type input "*******"
type input "*****"
type input "*"
type input "******"
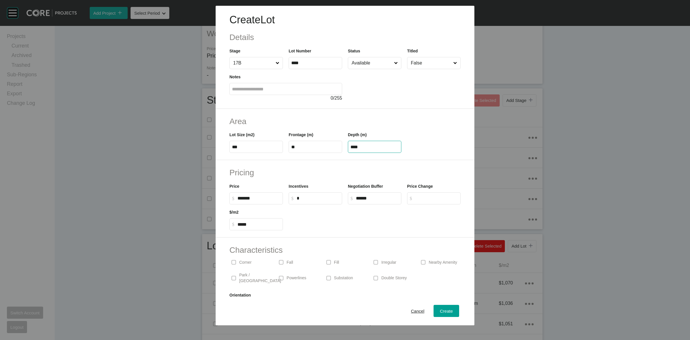
drag, startPoint x: 377, startPoint y: 147, endPoint x: 237, endPoint y: 141, distance: 139.8
click at [287, 157] on div "Area Lot Size (m2) *** Frontage (m) ** Depth (m) ****" at bounding box center [345, 134] width 259 height 51
type input "**"
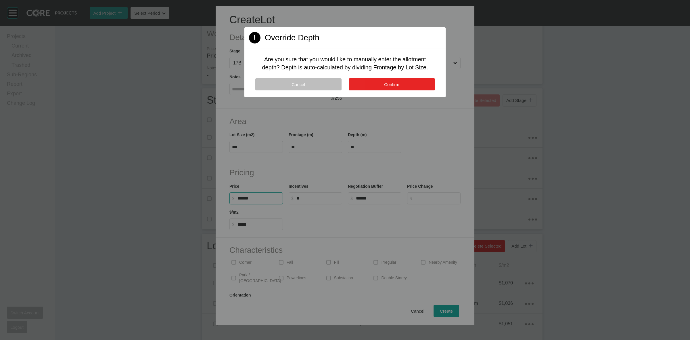
type input "*******"
click at [390, 80] on button "Confirm" at bounding box center [392, 84] width 86 height 12
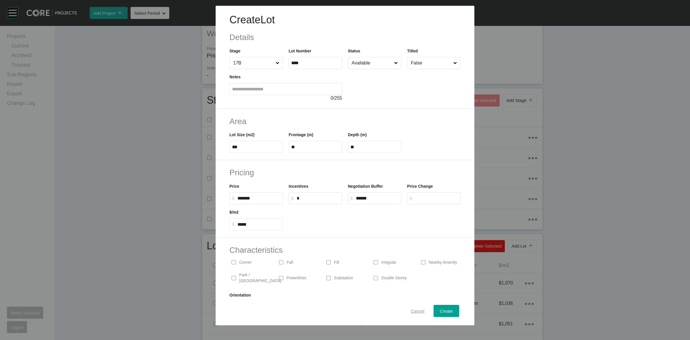
drag, startPoint x: 247, startPoint y: 264, endPoint x: 423, endPoint y: 315, distance: 183.7
click at [251, 263] on p "Corner" at bounding box center [245, 262] width 12 height 6
click at [434, 307] on button "Create" at bounding box center [447, 310] width 26 height 12
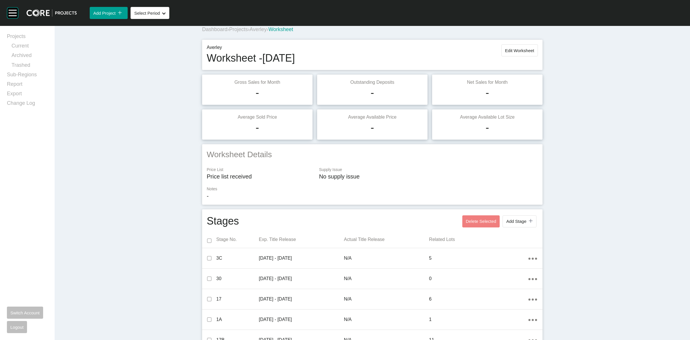
scroll to position [0, 0]
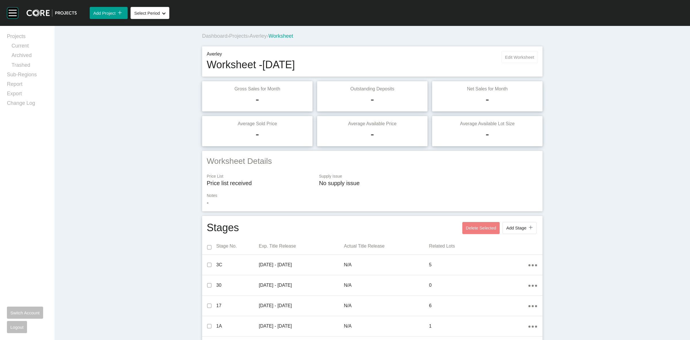
click at [515, 53] on button "Edit Worksheet" at bounding box center [519, 57] width 37 height 12
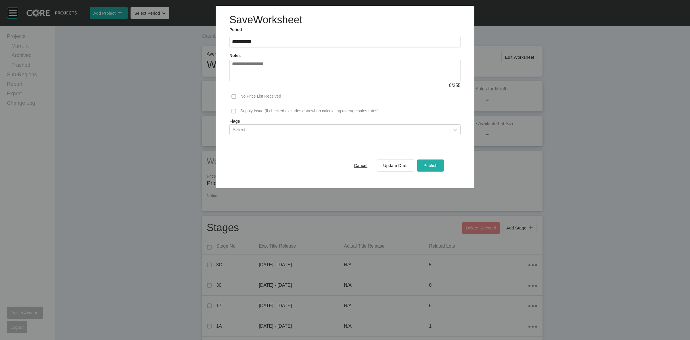
click at [432, 169] on div "Publish" at bounding box center [430, 165] width 17 height 8
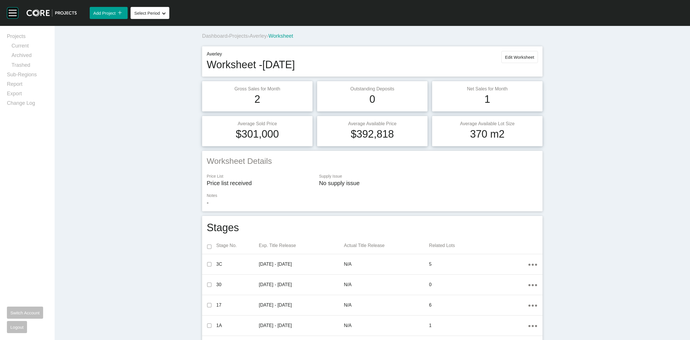
click at [262, 37] on span "Averley" at bounding box center [258, 36] width 17 height 6
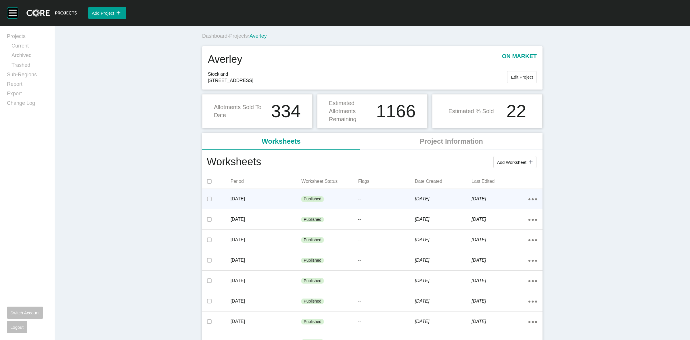
click at [396, 193] on div "--" at bounding box center [386, 198] width 57 height 17
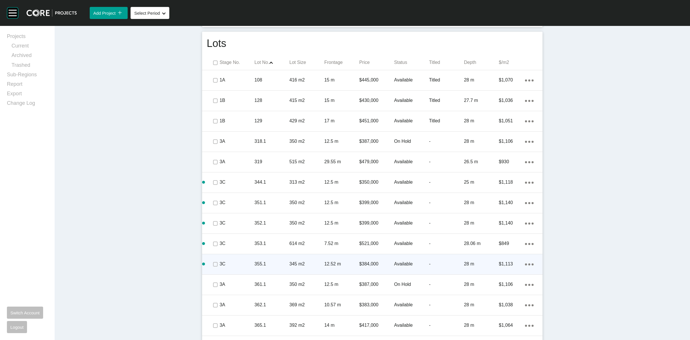
scroll to position [359, 0]
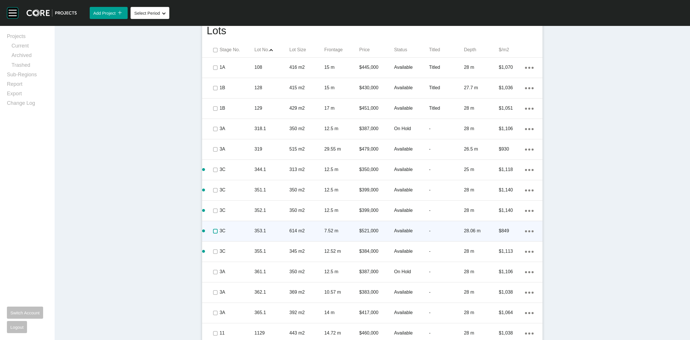
drag, startPoint x: 211, startPoint y: 231, endPoint x: 211, endPoint y: 222, distance: 9.8
click at [213, 230] on label at bounding box center [215, 231] width 5 height 5
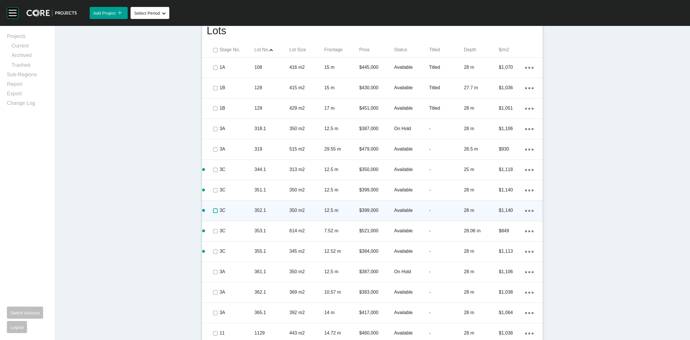
click at [213, 210] on label at bounding box center [215, 210] width 5 height 5
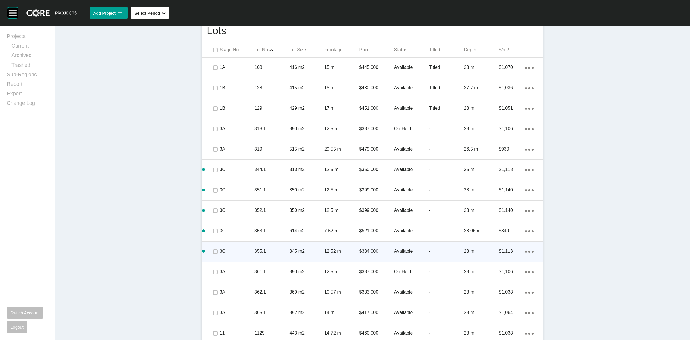
click at [254, 248] on p "355.1" at bounding box center [271, 251] width 35 height 6
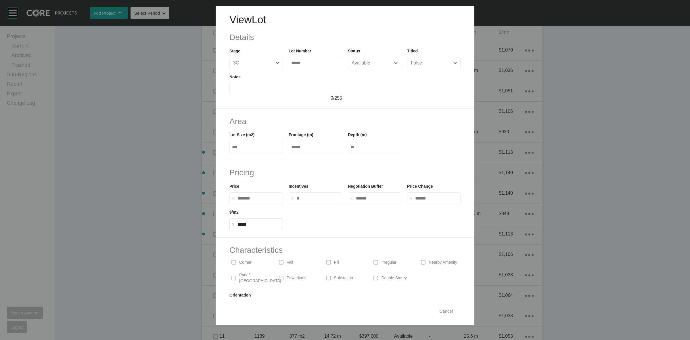
click at [444, 310] on span "Cancel" at bounding box center [446, 310] width 14 height 5
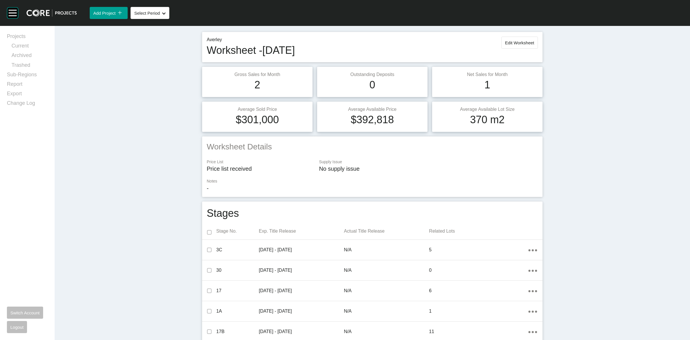
scroll to position [0, 0]
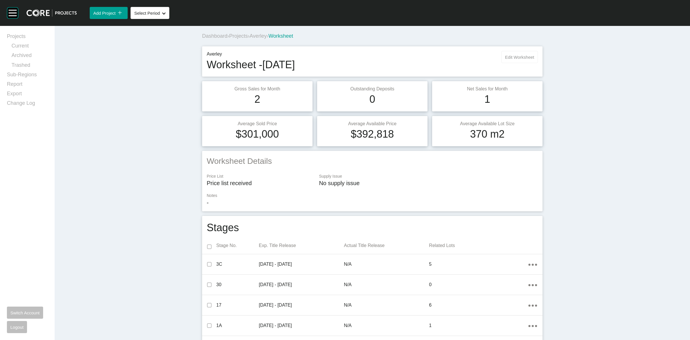
click at [510, 53] on button "Edit Worksheet" at bounding box center [519, 57] width 37 height 12
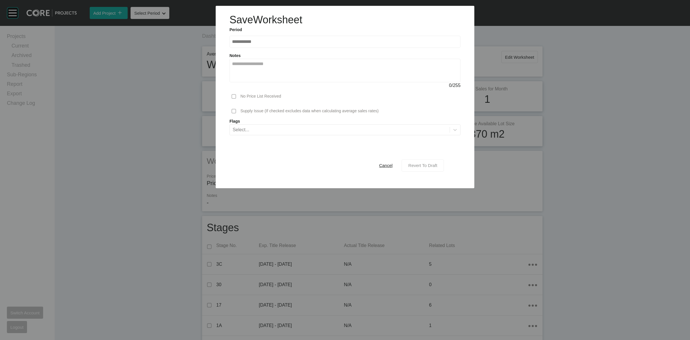
click at [423, 164] on span "Revert To Draft" at bounding box center [422, 165] width 29 height 5
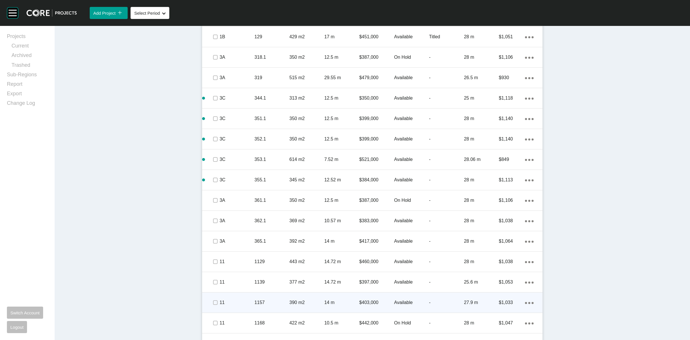
scroll to position [431, 0]
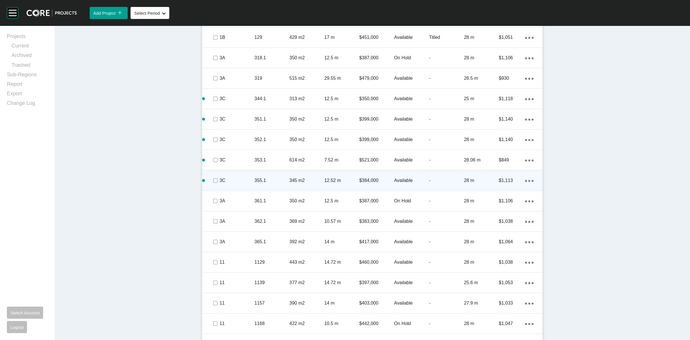
click at [278, 183] on p "355.1" at bounding box center [271, 180] width 35 height 6
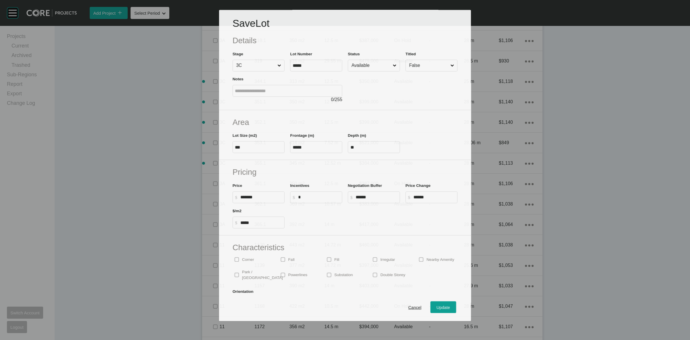
scroll to position [413, 0]
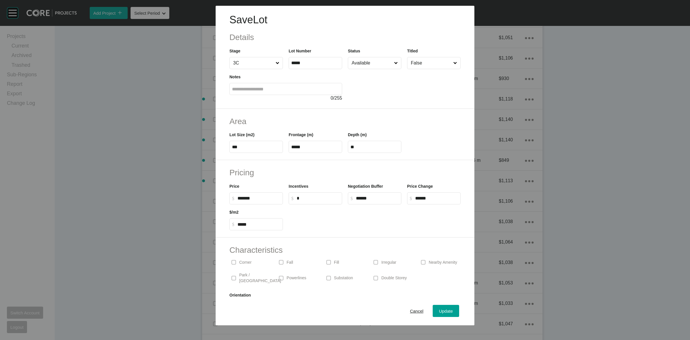
click at [383, 64] on input "Available" at bounding box center [371, 62] width 43 height 11
click at [442, 309] on span "Update" at bounding box center [446, 310] width 14 height 5
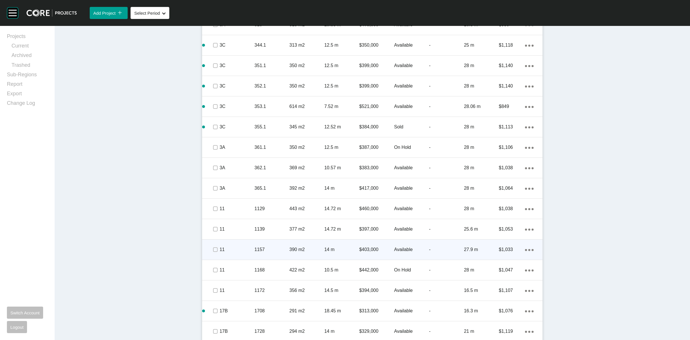
scroll to position [539, 0]
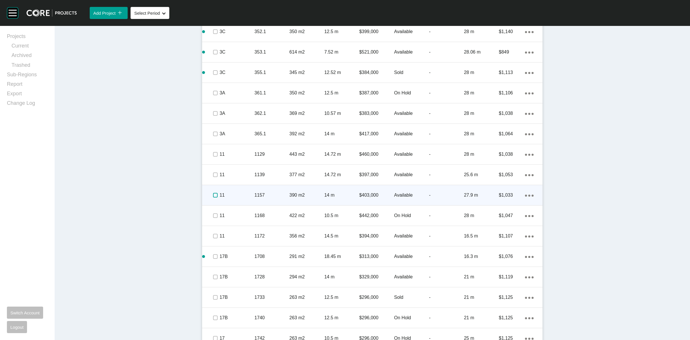
click at [214, 195] on label at bounding box center [215, 195] width 5 height 5
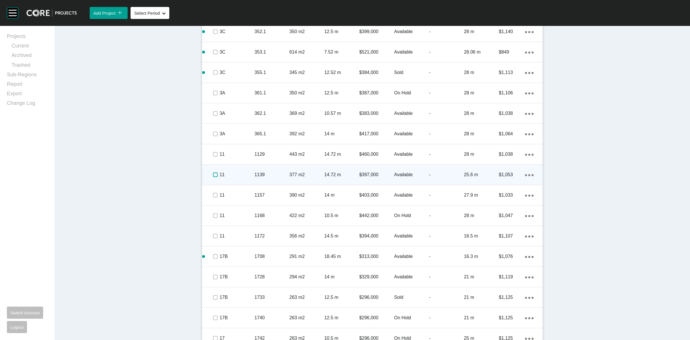
click at [214, 175] on label at bounding box center [215, 174] width 5 height 5
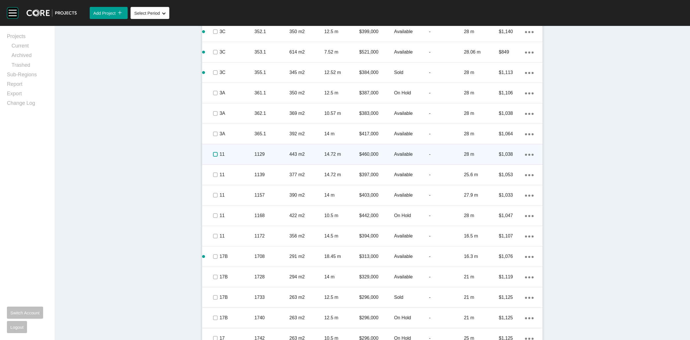
click at [213, 152] on label at bounding box center [215, 154] width 5 height 5
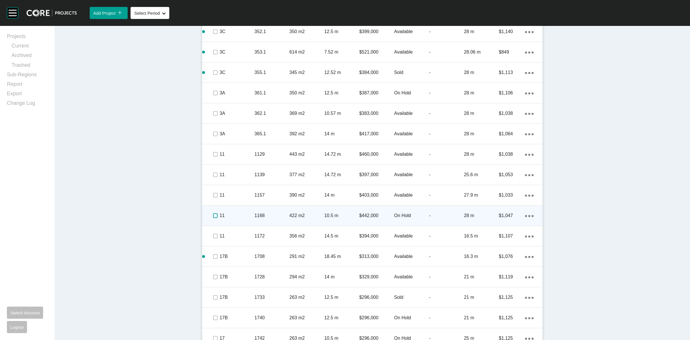
click at [214, 214] on label at bounding box center [215, 215] width 5 height 5
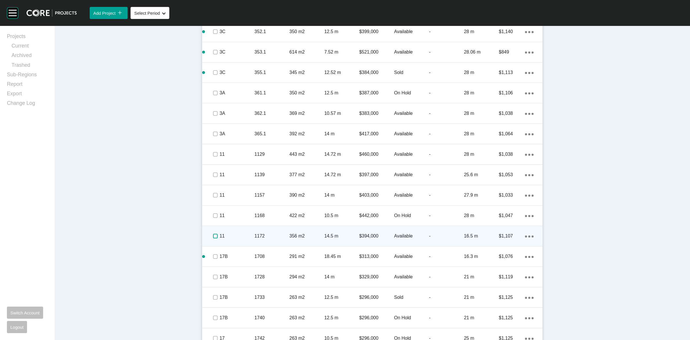
click at [213, 236] on label at bounding box center [215, 235] width 5 height 5
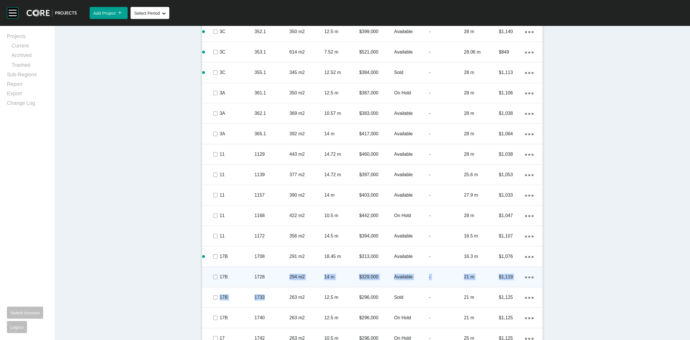
drag, startPoint x: 276, startPoint y: 247, endPoint x: 283, endPoint y: 276, distance: 29.9
click at [283, 276] on div "Stage No. Lot No. Shape Created with Sketch. Lot Size Frontage Price Status Tit…" at bounding box center [372, 228] width 340 height 729
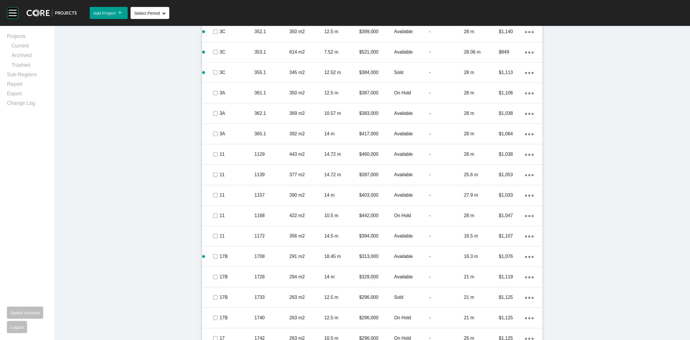
click at [172, 278] on div "Dashboard › Projects › Averley › Worksheet Averley Worksheet - [DATE] Edit Work…" at bounding box center [372, 41] width 635 height 1109
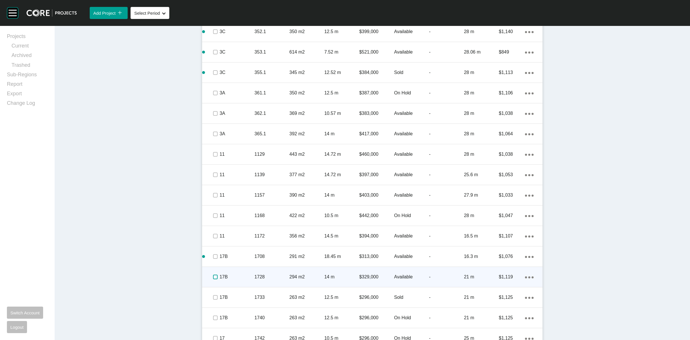
click at [213, 277] on label at bounding box center [215, 276] width 5 height 5
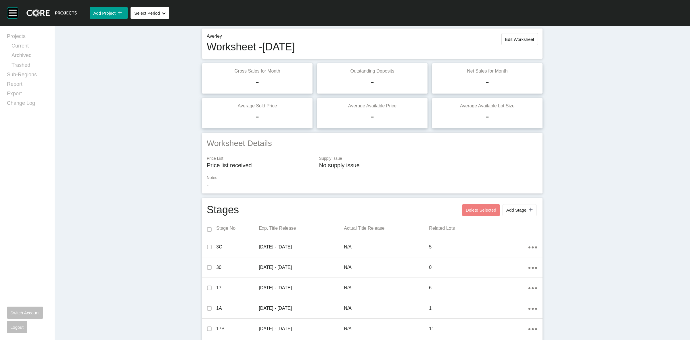
scroll to position [0, 0]
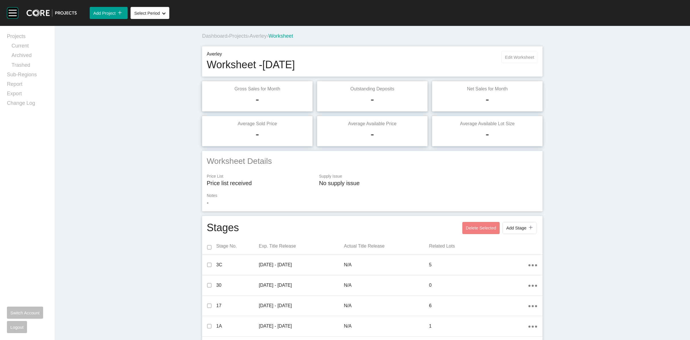
click at [514, 60] on button "Edit Worksheet" at bounding box center [519, 57] width 37 height 12
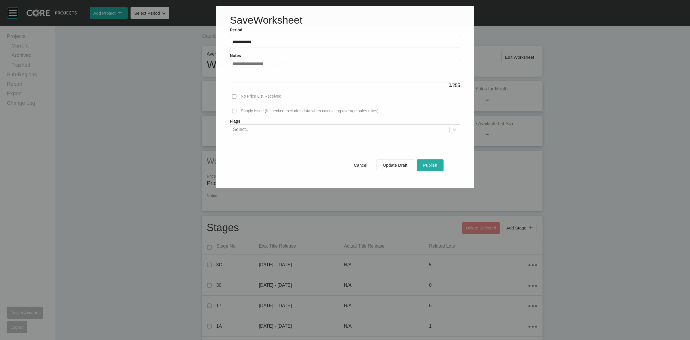
click at [429, 160] on button "Publish" at bounding box center [430, 165] width 27 height 12
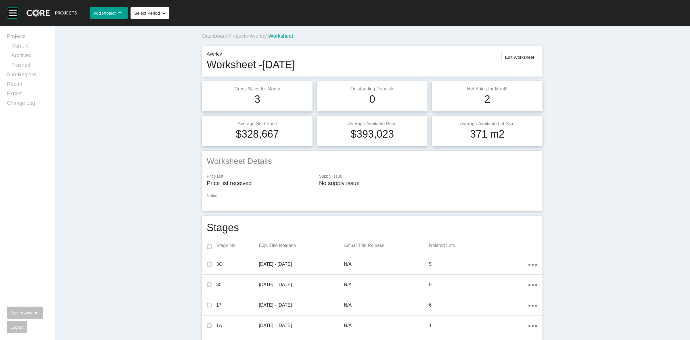
click at [259, 35] on span "Averley" at bounding box center [258, 36] width 17 height 6
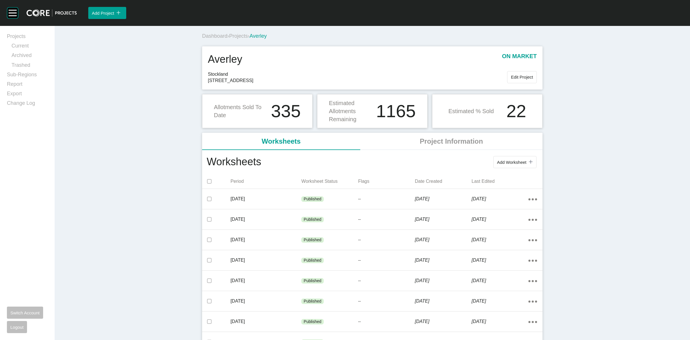
click at [242, 37] on span "Projects" at bounding box center [238, 36] width 19 height 6
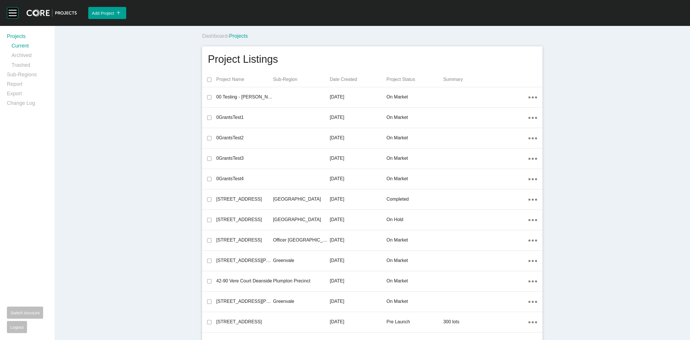
scroll to position [6130, 0]
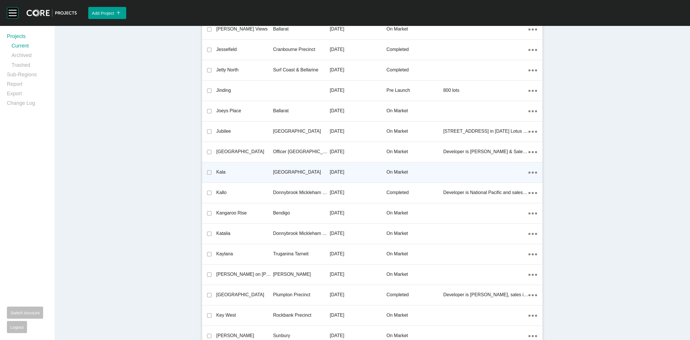
click at [280, 170] on p "[GEOGRAPHIC_DATA]" at bounding box center [301, 172] width 57 height 6
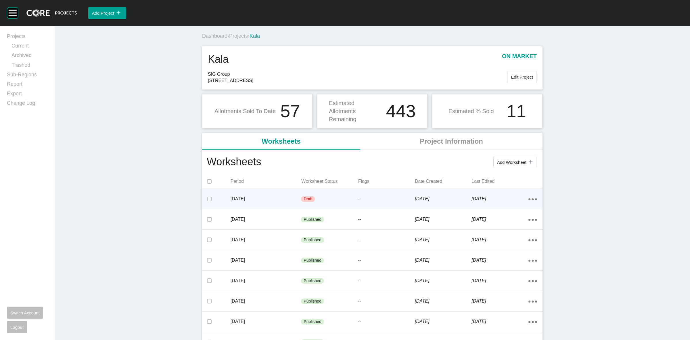
click at [352, 202] on div "Draft" at bounding box center [329, 198] width 57 height 17
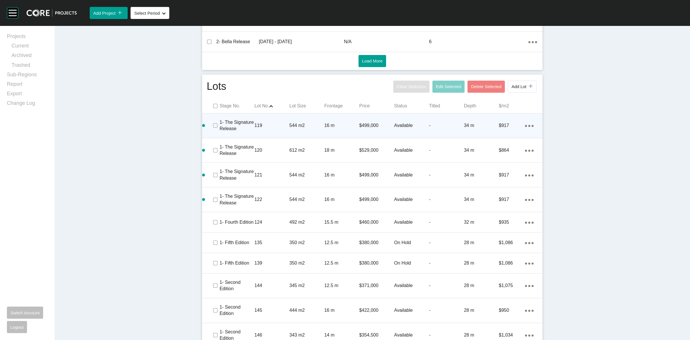
scroll to position [323, 0]
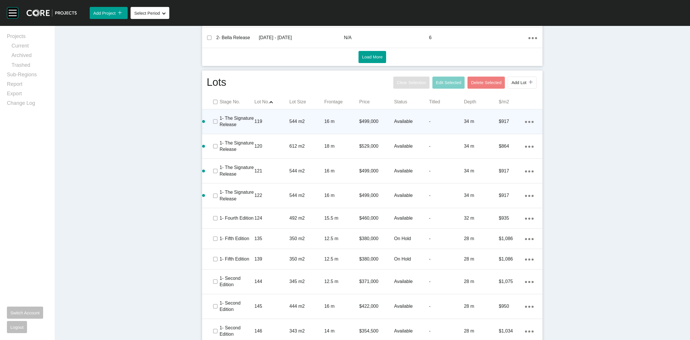
click at [211, 117] on span at bounding box center [215, 121] width 9 height 9
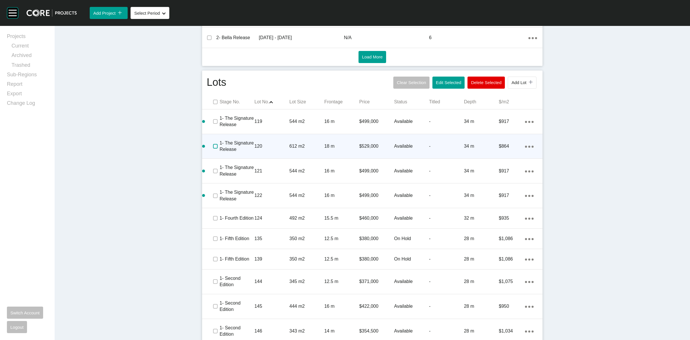
click at [213, 144] on label at bounding box center [215, 146] width 5 height 5
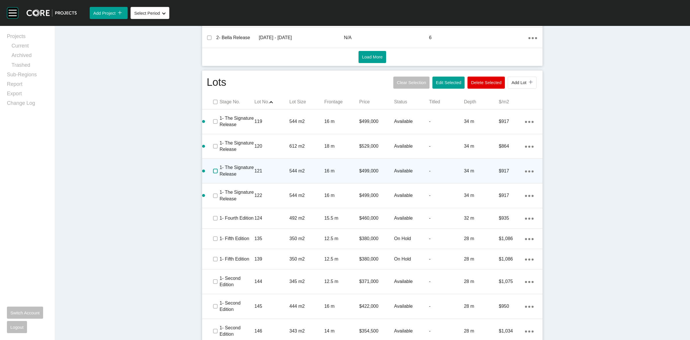
click at [213, 168] on label at bounding box center [215, 170] width 5 height 5
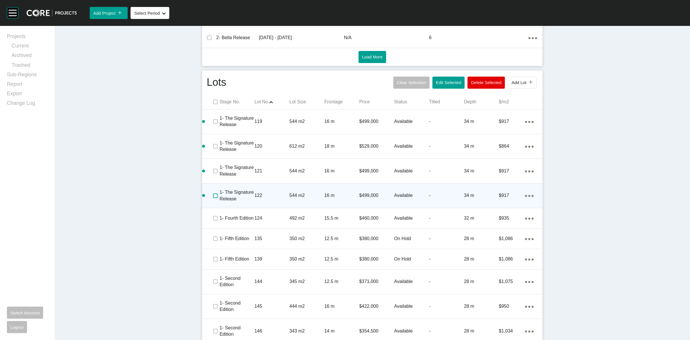
click at [213, 193] on label at bounding box center [215, 195] width 5 height 5
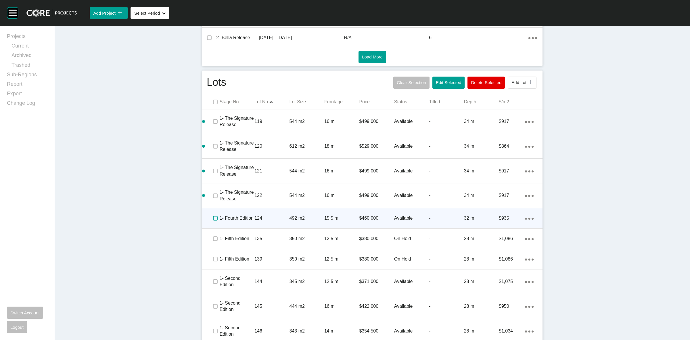
drag, startPoint x: 209, startPoint y: 205, endPoint x: 212, endPoint y: 211, distance: 7.1
click at [213, 216] on label at bounding box center [215, 218] width 5 height 5
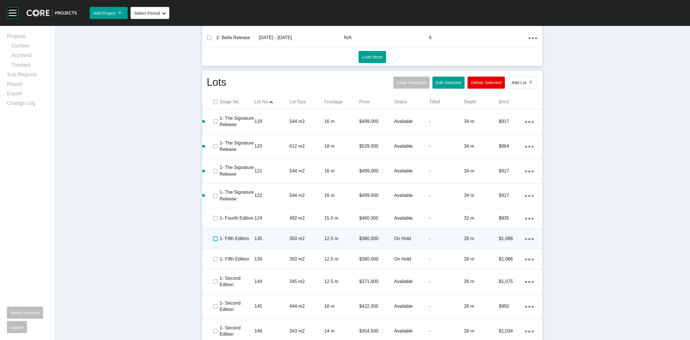
click at [213, 236] on label at bounding box center [215, 238] width 5 height 5
click at [244, 229] on div "1- Fifth Edition" at bounding box center [237, 238] width 35 height 18
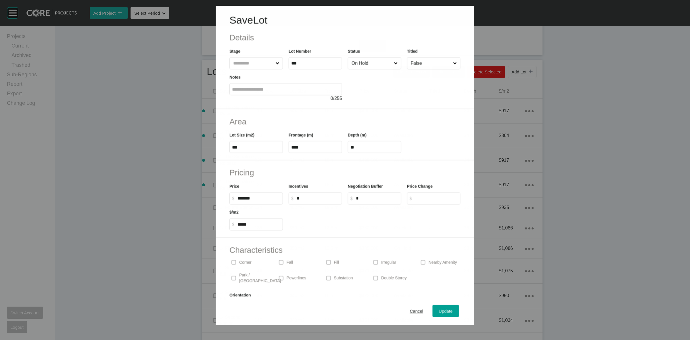
click at [357, 64] on input "On Hold" at bounding box center [371, 62] width 42 height 11
click at [438, 307] on div "Update" at bounding box center [446, 311] width 17 height 8
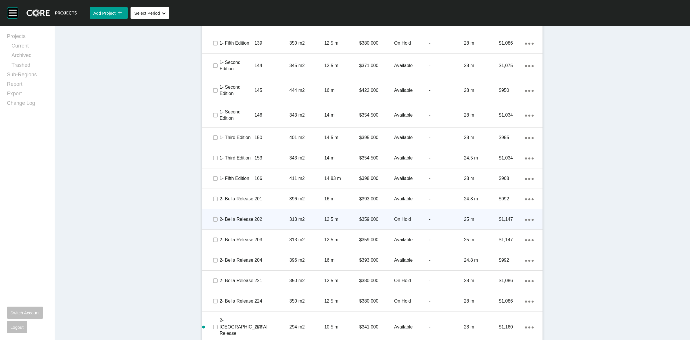
scroll to position [575, 0]
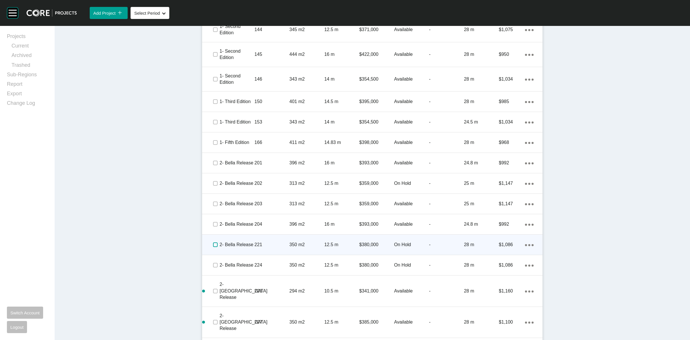
click at [213, 242] on label at bounding box center [215, 244] width 5 height 5
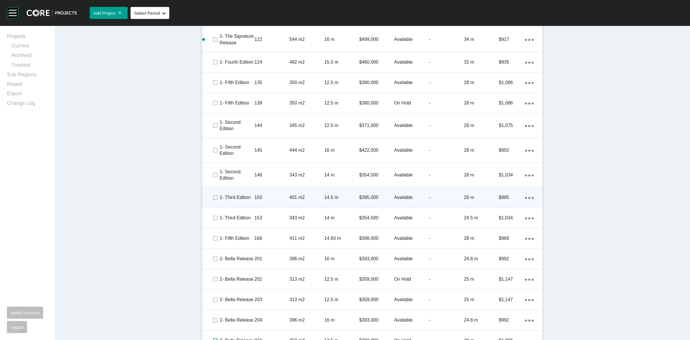
scroll to position [467, 0]
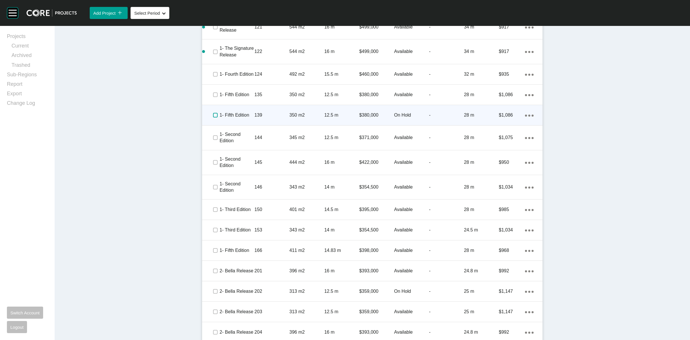
click at [213, 113] on label at bounding box center [215, 115] width 5 height 5
click at [237, 112] on p "1- Fifth Edition" at bounding box center [237, 115] width 35 height 6
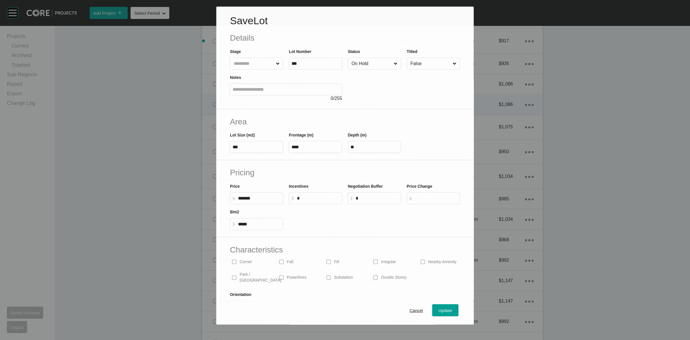
scroll to position [449, 0]
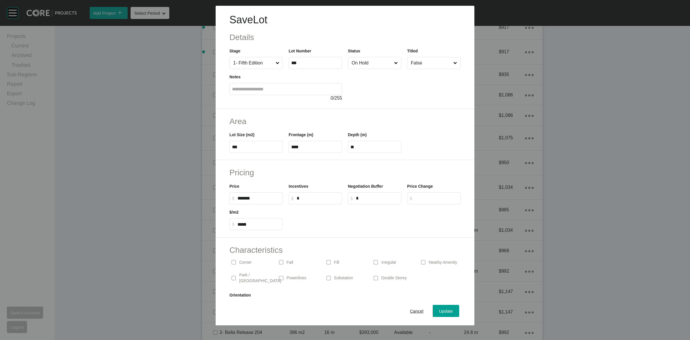
click at [369, 65] on input "On Hold" at bounding box center [371, 62] width 43 height 11
click at [448, 307] on div "Update" at bounding box center [446, 311] width 17 height 8
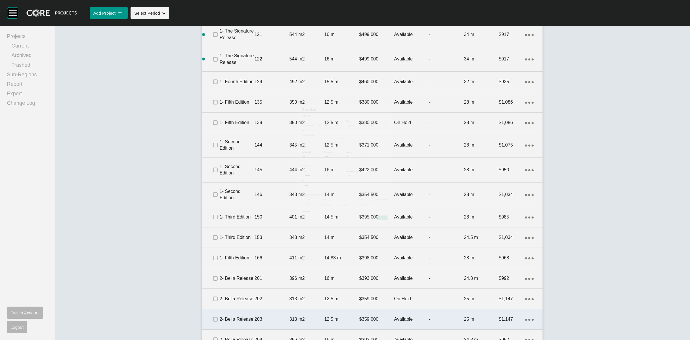
scroll to position [467, 0]
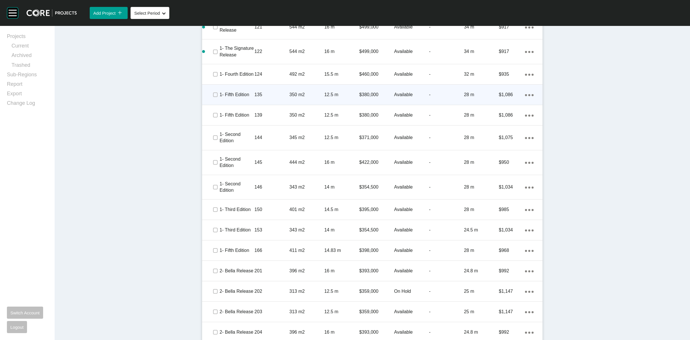
click at [274, 91] on p "135" at bounding box center [271, 94] width 35 height 6
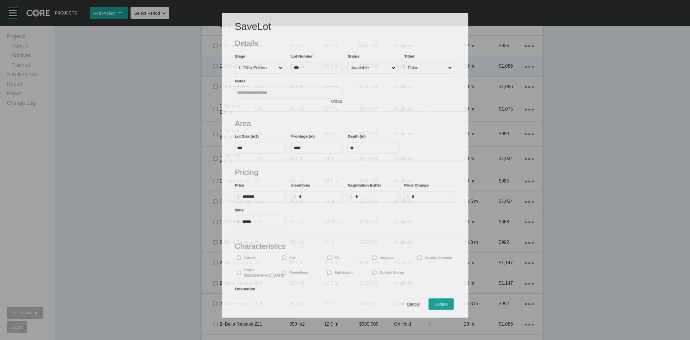
scroll to position [449, 0]
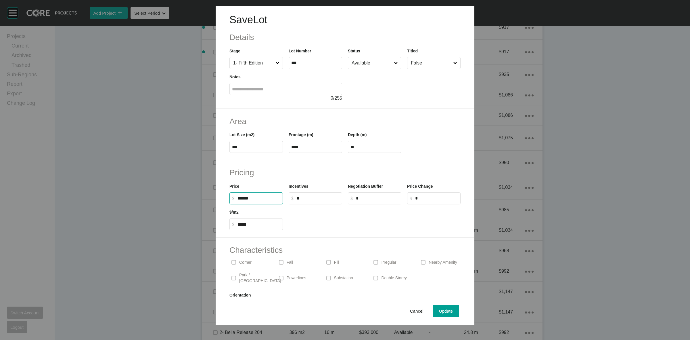
click at [244, 200] on input "******" at bounding box center [258, 197] width 43 height 5
type input "*******"
type input "*****"
click at [444, 310] on span "Update" at bounding box center [446, 310] width 14 height 5
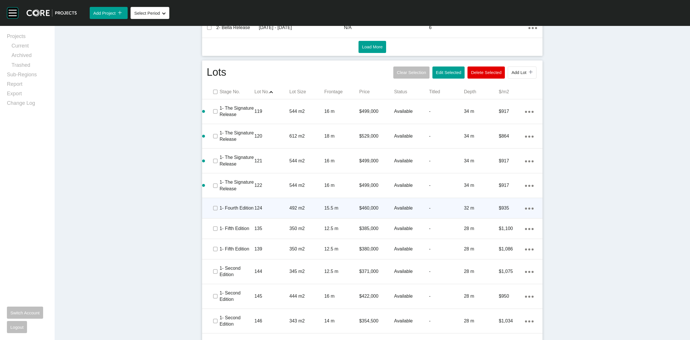
scroll to position [323, 0]
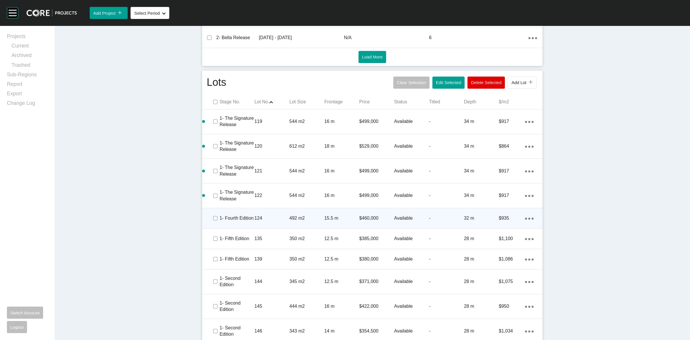
click at [275, 215] on p "124" at bounding box center [271, 218] width 35 height 6
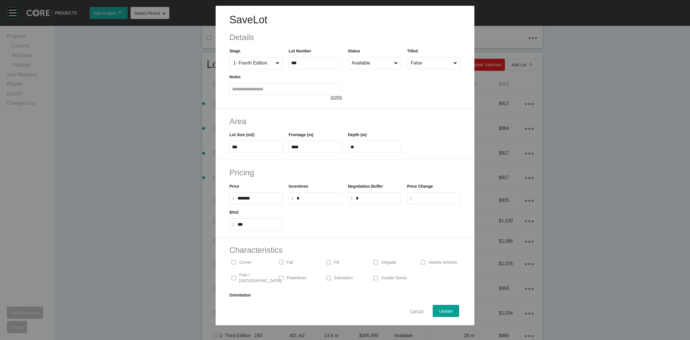
click at [410, 310] on span "Cancel" at bounding box center [417, 310] width 14 height 5
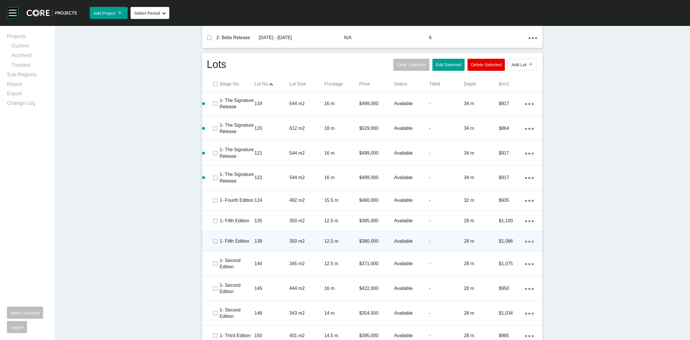
click at [272, 238] on p "139" at bounding box center [271, 241] width 35 height 6
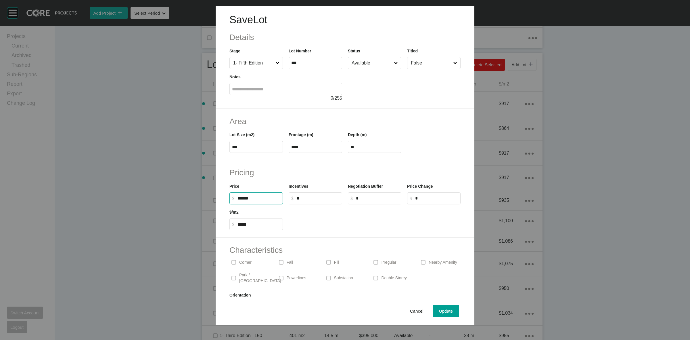
click at [245, 199] on input "******" at bounding box center [258, 197] width 43 height 5
type input "*******"
type input "*****"
click at [443, 308] on span "Update" at bounding box center [446, 310] width 14 height 5
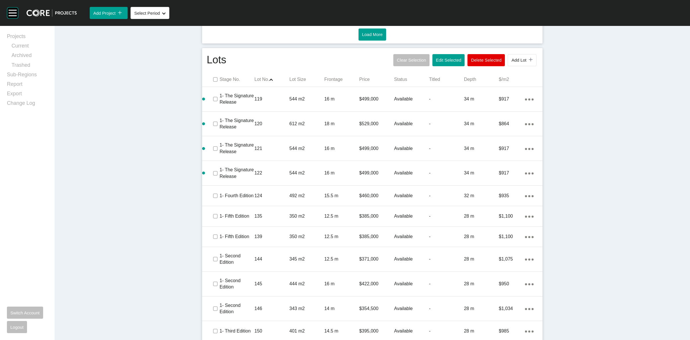
scroll to position [431, 0]
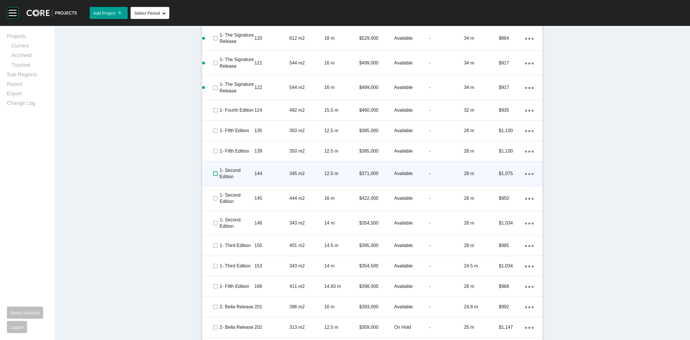
drag, startPoint x: 214, startPoint y: 163, endPoint x: 239, endPoint y: 162, distance: 25.3
click at [214, 171] on label at bounding box center [215, 173] width 5 height 5
click at [269, 170] on p "144" at bounding box center [271, 173] width 35 height 6
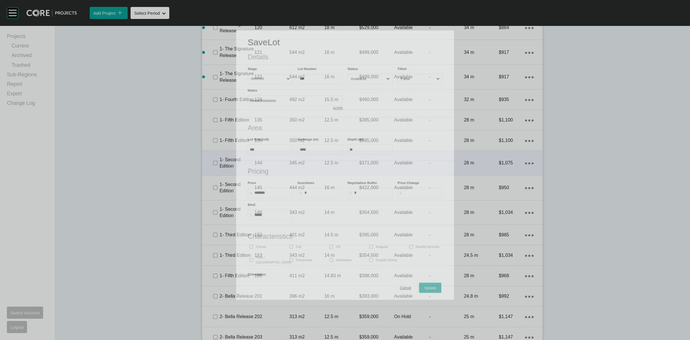
scroll to position [413, 0]
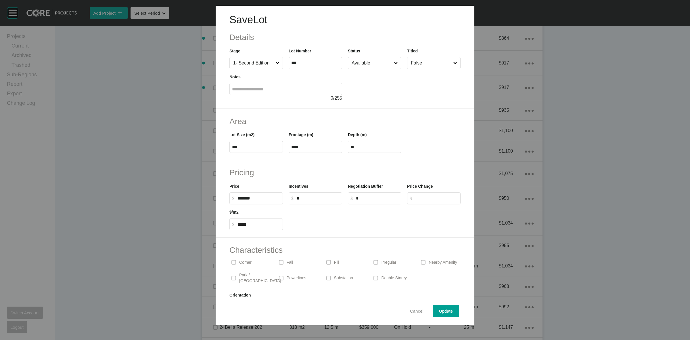
click at [412, 311] on span "Cancel" at bounding box center [417, 310] width 14 height 5
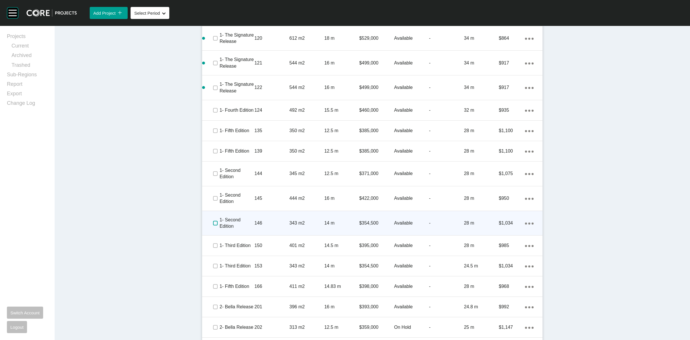
click at [213, 221] on label at bounding box center [215, 223] width 5 height 5
click at [254, 220] on p "146" at bounding box center [271, 223] width 35 height 6
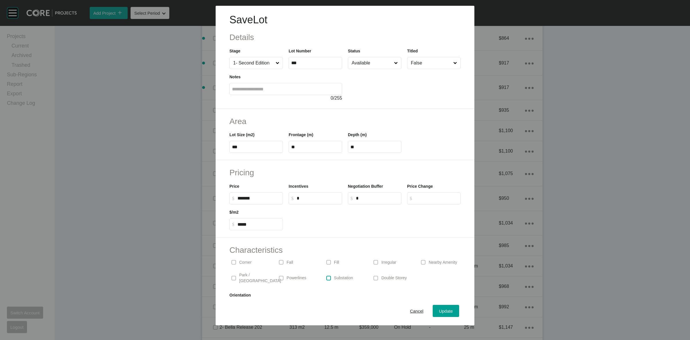
click at [328, 275] on label at bounding box center [328, 277] width 5 height 5
click at [441, 313] on span "Update" at bounding box center [446, 310] width 14 height 5
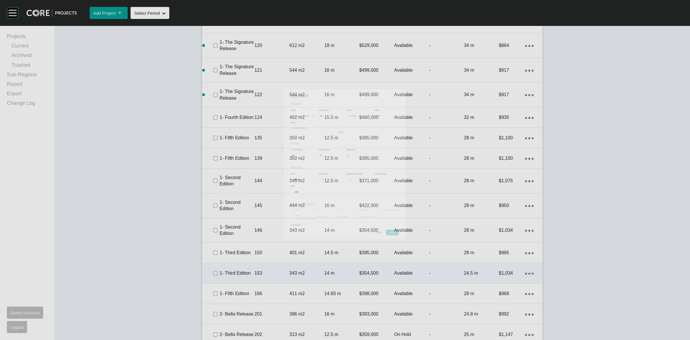
scroll to position [431, 0]
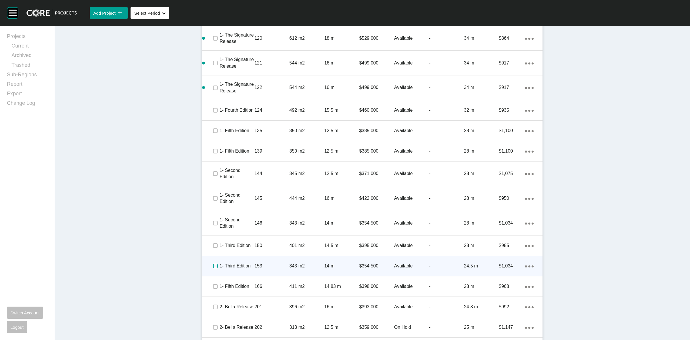
click at [213, 263] on label at bounding box center [215, 265] width 5 height 5
click at [280, 262] on p "153" at bounding box center [271, 265] width 35 height 6
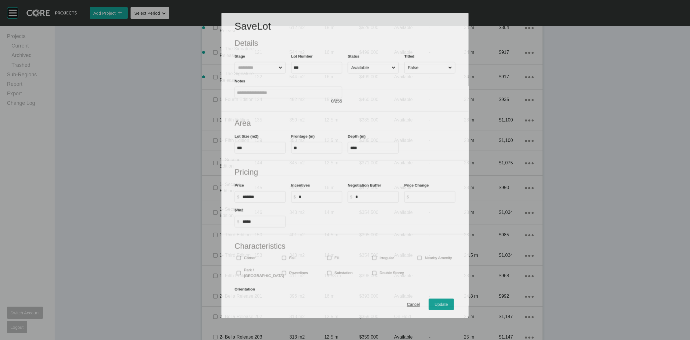
scroll to position [413, 0]
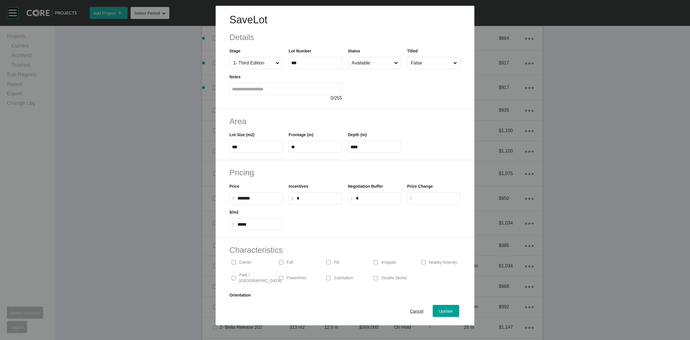
click at [244, 262] on p "Corner" at bounding box center [245, 262] width 12 height 6
click at [336, 277] on p "Substation" at bounding box center [343, 278] width 19 height 6
click at [439, 308] on span "Update" at bounding box center [446, 310] width 14 height 5
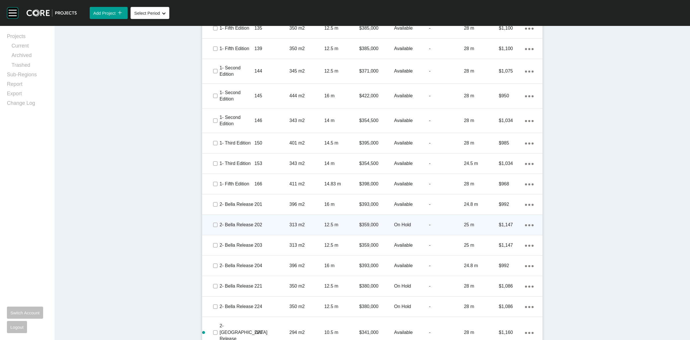
scroll to position [539, 0]
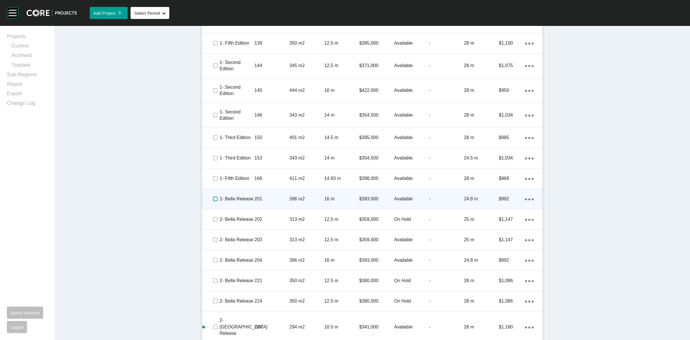
click at [213, 196] on label at bounding box center [215, 198] width 5 height 5
click at [263, 195] on p "201" at bounding box center [271, 198] width 35 height 6
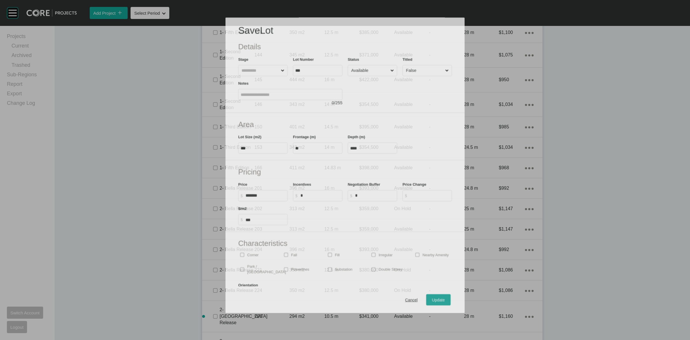
scroll to position [521, 0]
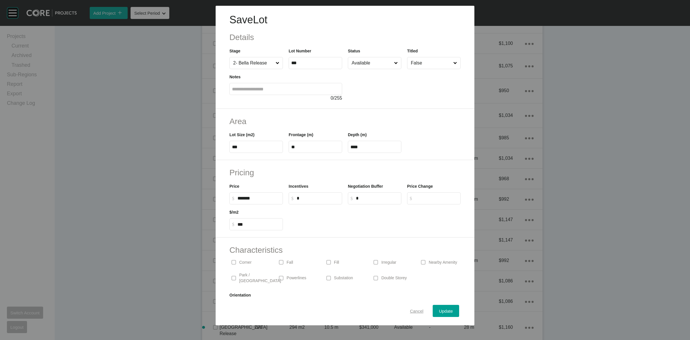
click at [410, 306] on button "Cancel" at bounding box center [417, 310] width 26 height 12
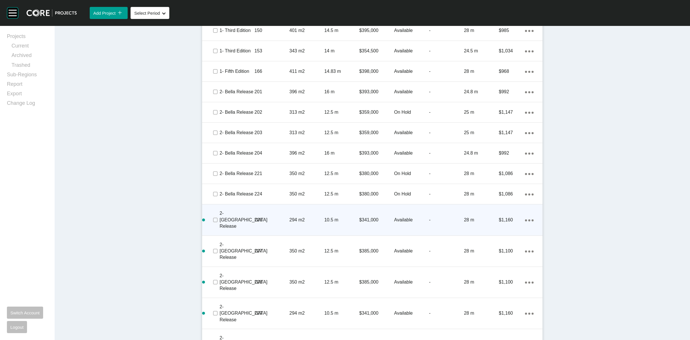
scroll to position [629, 0]
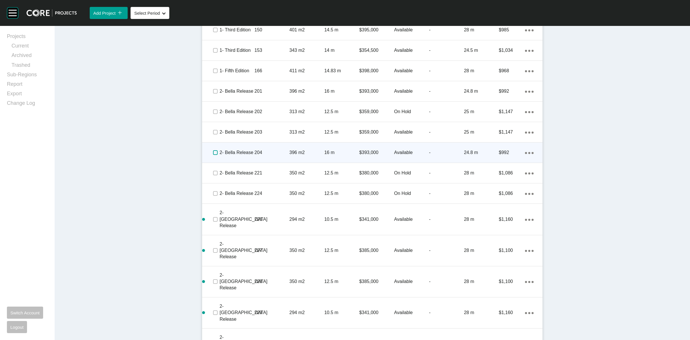
click at [213, 150] on label at bounding box center [215, 152] width 5 height 5
click at [269, 149] on p "204" at bounding box center [271, 152] width 35 height 6
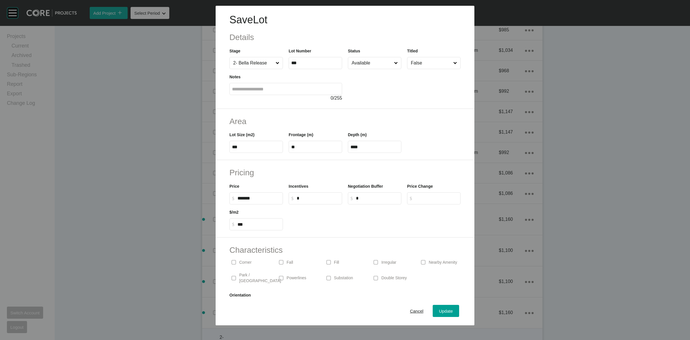
click at [410, 308] on span "Cancel" at bounding box center [417, 310] width 14 height 5
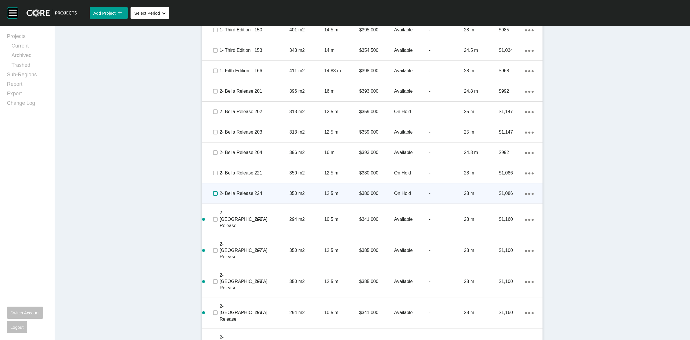
click at [213, 191] on label at bounding box center [215, 193] width 5 height 5
click at [270, 190] on p "224" at bounding box center [271, 193] width 35 height 6
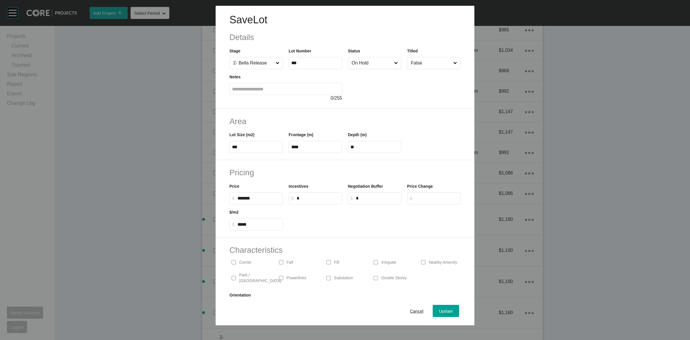
click at [364, 60] on input "On Hold" at bounding box center [371, 62] width 43 height 11
click at [245, 199] on input "******" at bounding box center [258, 197] width 43 height 5
type input "*******"
type input "*****"
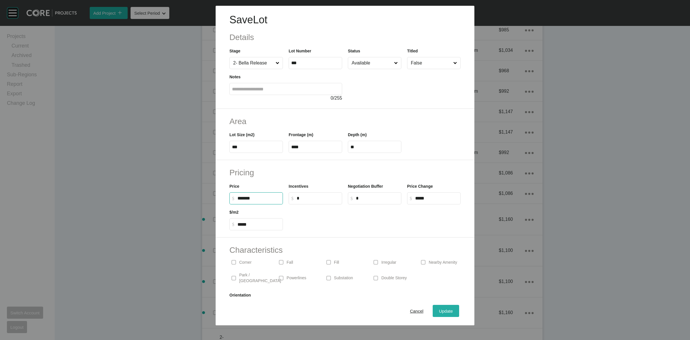
click at [438, 310] on div "Update" at bounding box center [446, 311] width 17 height 8
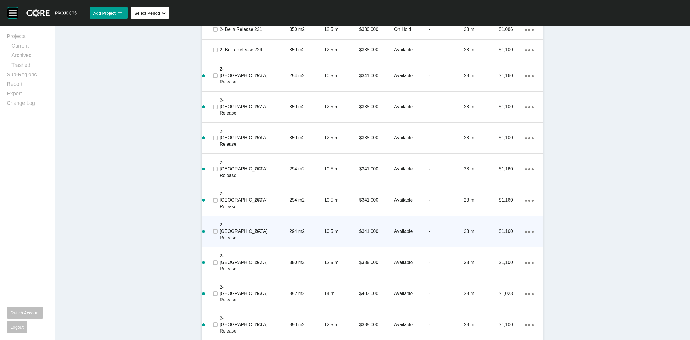
scroll to position [754, 0]
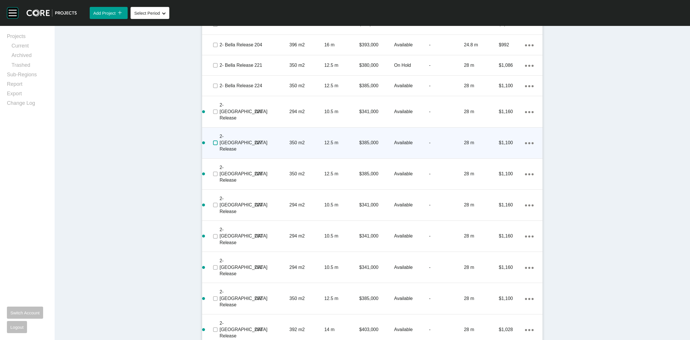
click at [213, 140] on label at bounding box center [215, 142] width 5 height 5
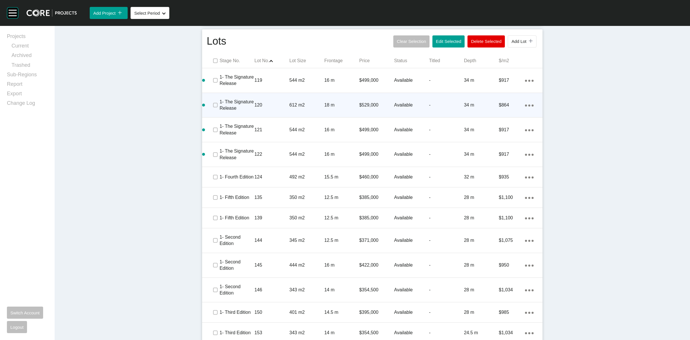
scroll to position [323, 0]
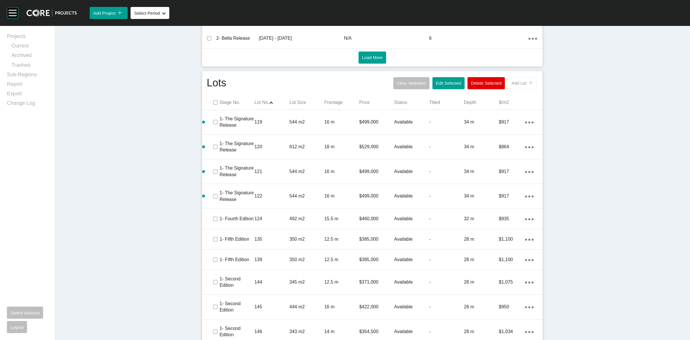
click at [518, 77] on button "Add Lot icon/tick copy 11 Created with Sketch." at bounding box center [522, 83] width 29 height 12
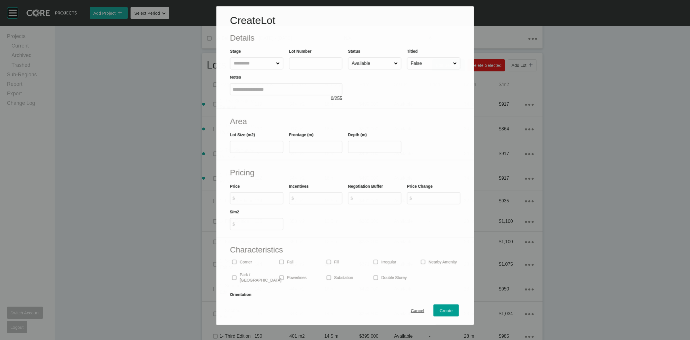
click at [261, 68] on input "text" at bounding box center [253, 62] width 42 height 11
type input "***"
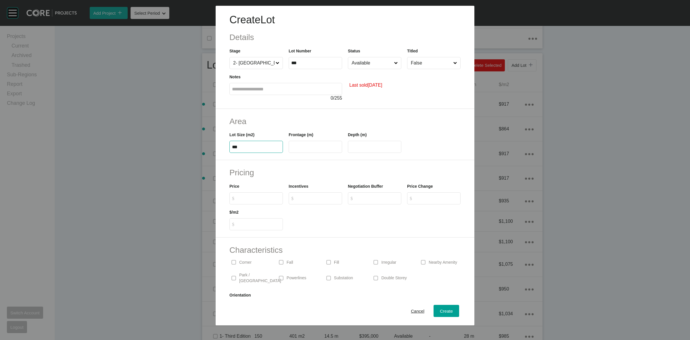
type input "***"
type input "****"
type input "**"
type input "*******"
type input "*****"
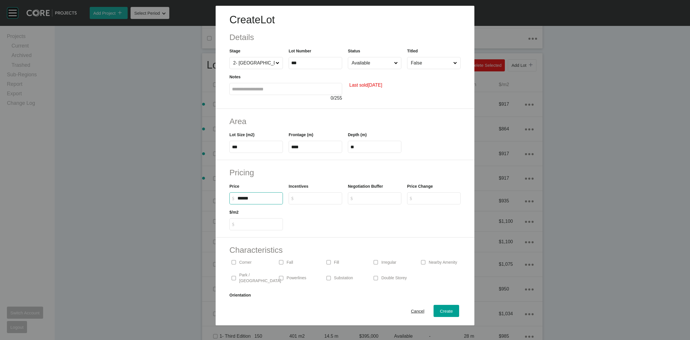
type input "*****"
type input "*"
click at [368, 64] on input "Available" at bounding box center [371, 62] width 43 height 11
click at [444, 312] on span "Create" at bounding box center [446, 310] width 13 height 5
type input "*"
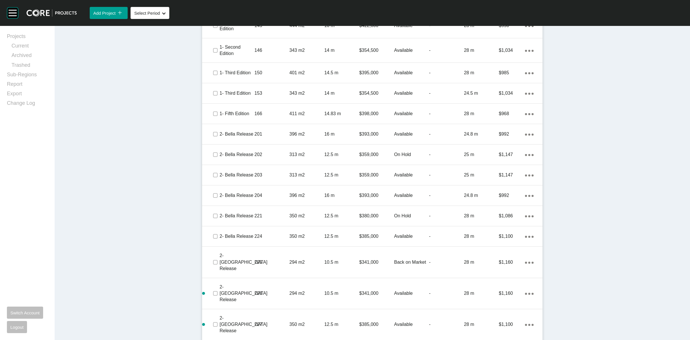
scroll to position [682, 0]
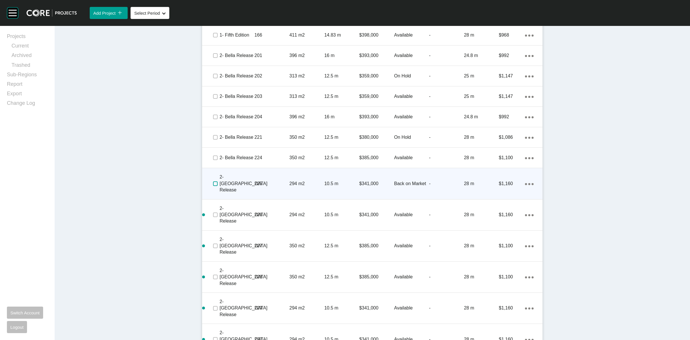
click at [213, 181] on label at bounding box center [215, 183] width 5 height 5
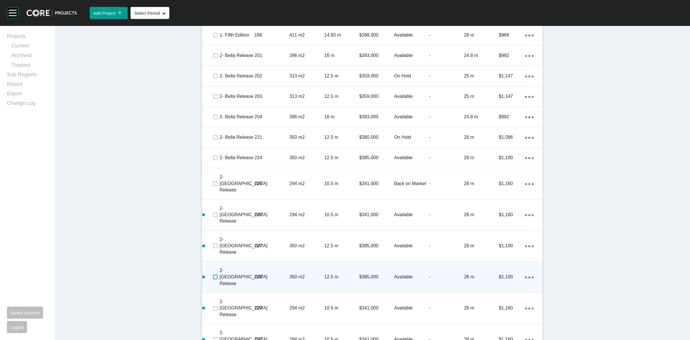
click at [214, 274] on label at bounding box center [215, 276] width 5 height 5
click at [236, 267] on p "2- [GEOGRAPHIC_DATA] Release" at bounding box center [244, 276] width 48 height 19
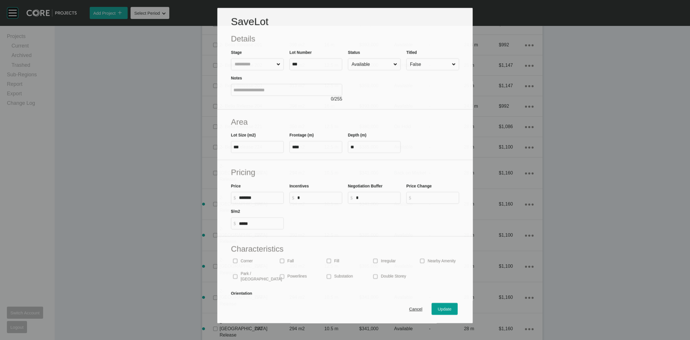
scroll to position [664, 0]
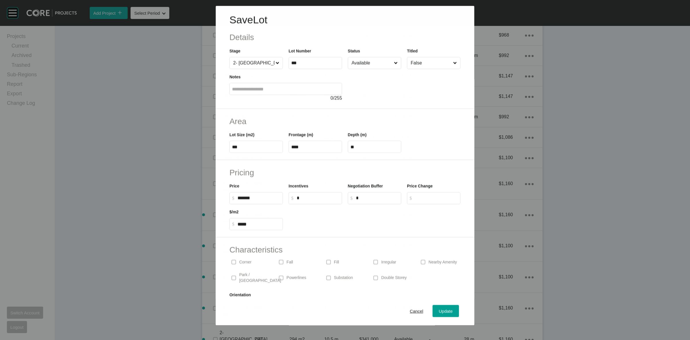
click at [370, 60] on input "Available" at bounding box center [371, 62] width 42 height 11
click at [439, 308] on span "Update" at bounding box center [446, 310] width 14 height 5
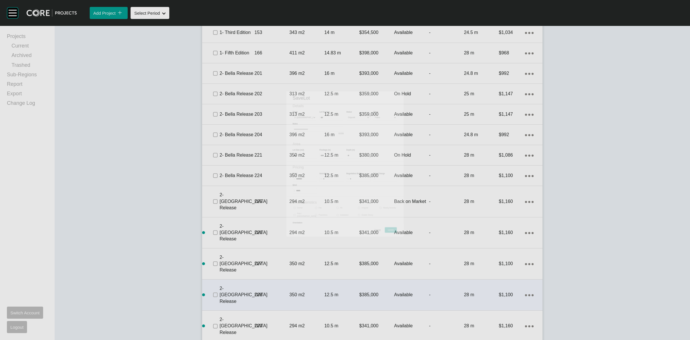
scroll to position [682, 0]
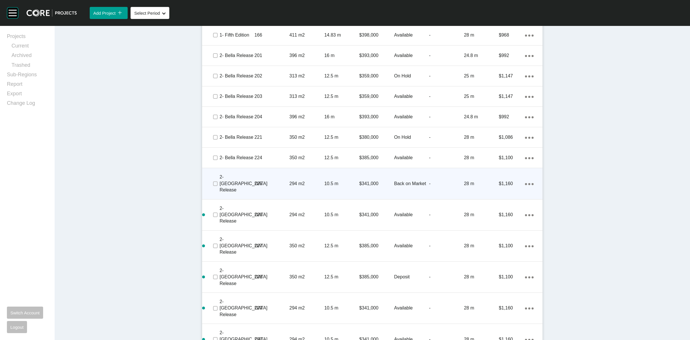
click at [272, 180] on p "225" at bounding box center [271, 183] width 35 height 6
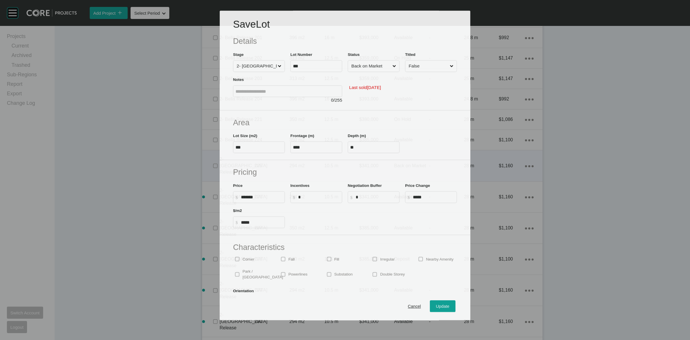
scroll to position [664, 0]
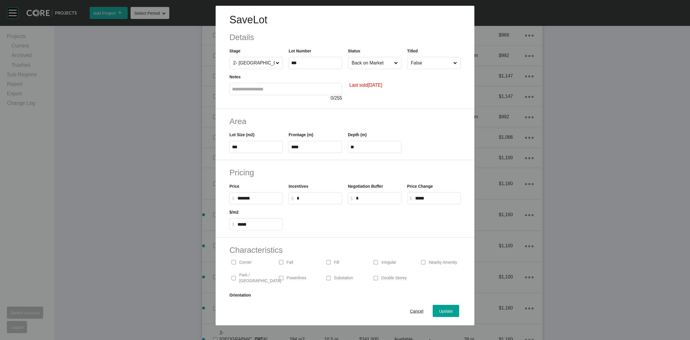
click at [316, 61] on input "***" at bounding box center [315, 62] width 48 height 5
type input "*****"
click at [399, 84] on div "Last sold [DATE]" at bounding box center [404, 85] width 113 height 32
click at [439, 312] on span "Update" at bounding box center [446, 310] width 14 height 5
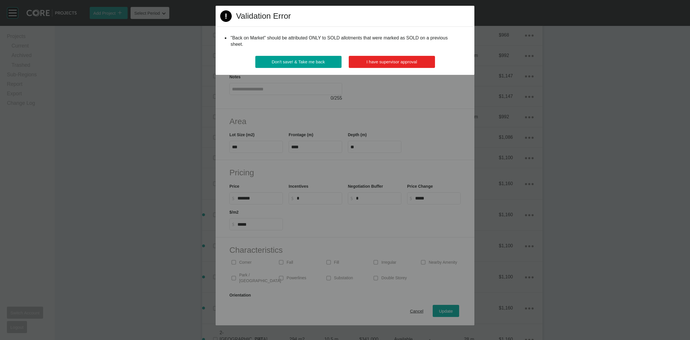
click at [409, 60] on span "I have supervisor approval" at bounding box center [392, 61] width 51 height 5
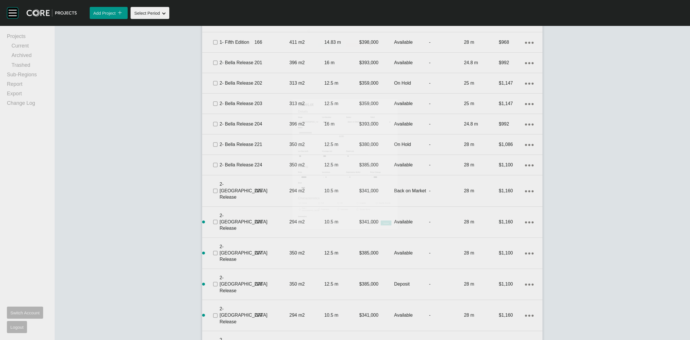
scroll to position [682, 0]
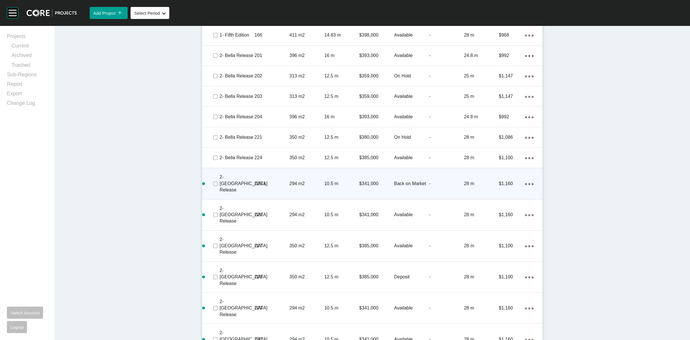
click at [267, 180] on p "225.1" at bounding box center [271, 183] width 35 height 6
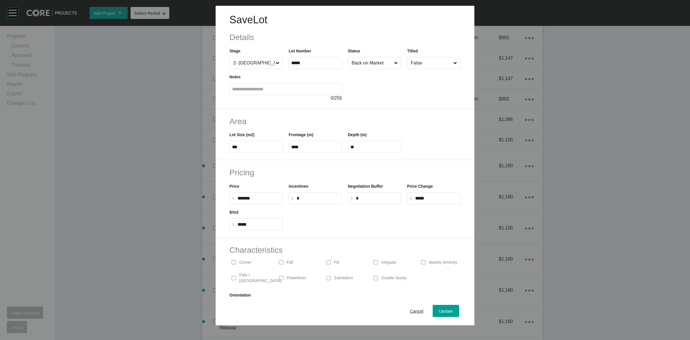
scroll to position [664, 0]
click at [357, 64] on input "Back on Market" at bounding box center [371, 62] width 43 height 11
click at [308, 63] on input "*****" at bounding box center [315, 62] width 48 height 5
type input "***"
click at [398, 101] on div at bounding box center [404, 85] width 113 height 32
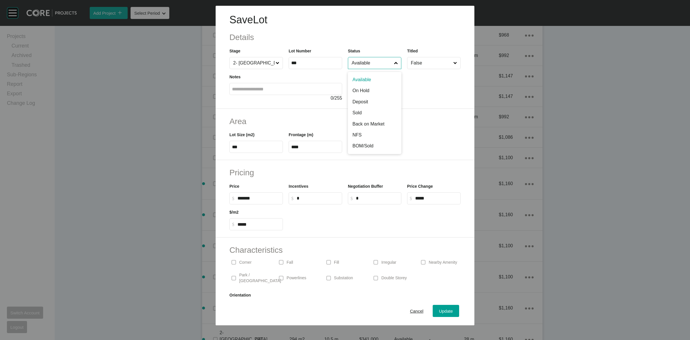
click at [375, 65] on input "Available" at bounding box center [371, 62] width 43 height 11
click at [446, 309] on span "Update" at bounding box center [446, 310] width 14 height 5
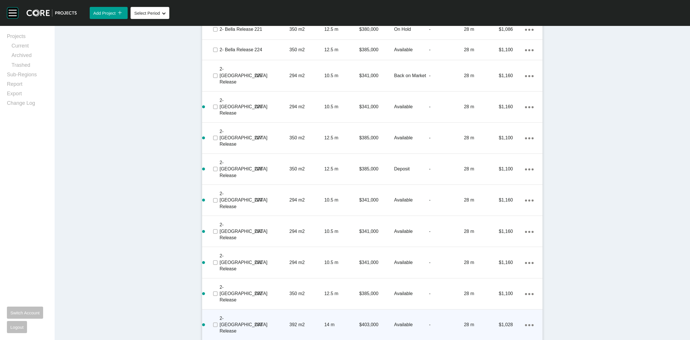
scroll to position [826, 0]
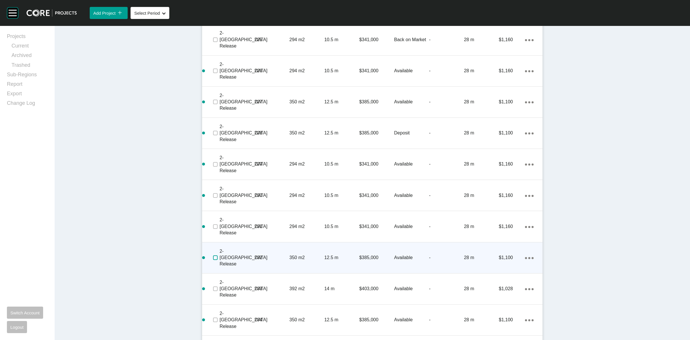
click at [213, 255] on label at bounding box center [215, 257] width 5 height 5
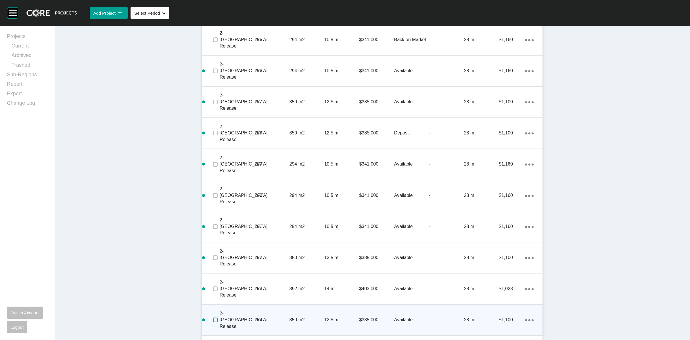
click at [215, 317] on label at bounding box center [215, 319] width 5 height 5
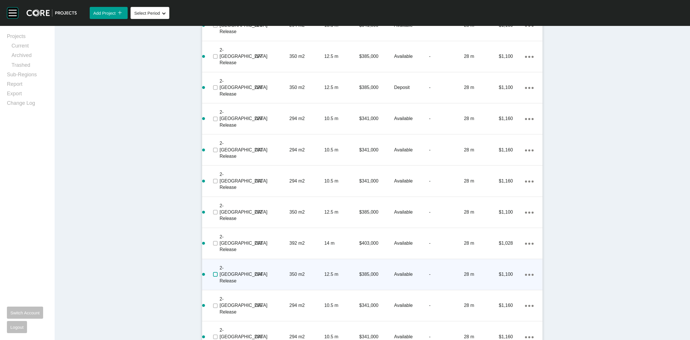
scroll to position [872, 0]
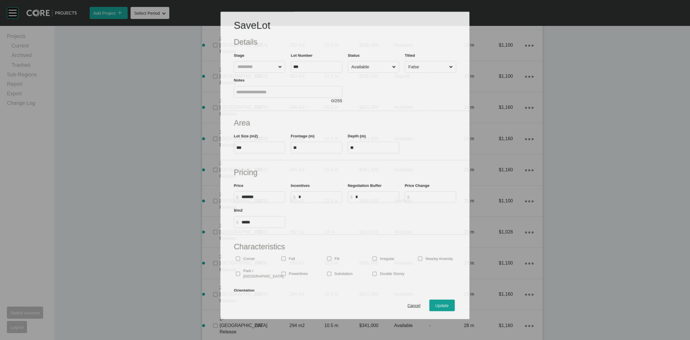
scroll to position [854, 0]
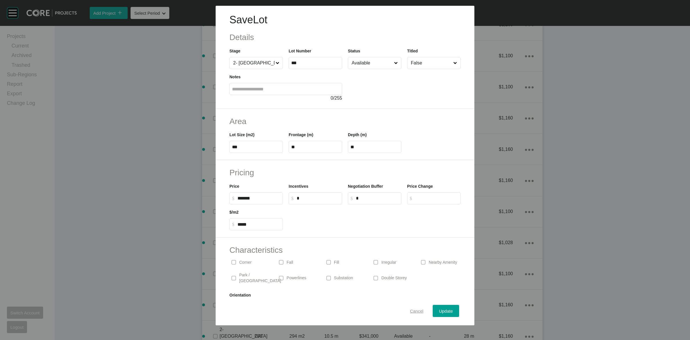
click at [413, 310] on span "Cancel" at bounding box center [417, 310] width 14 height 5
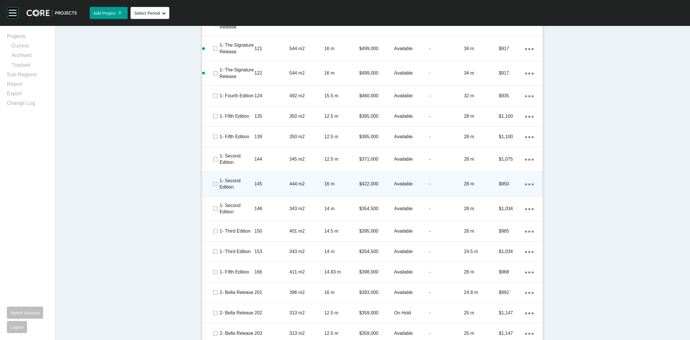
scroll to position [459, 0]
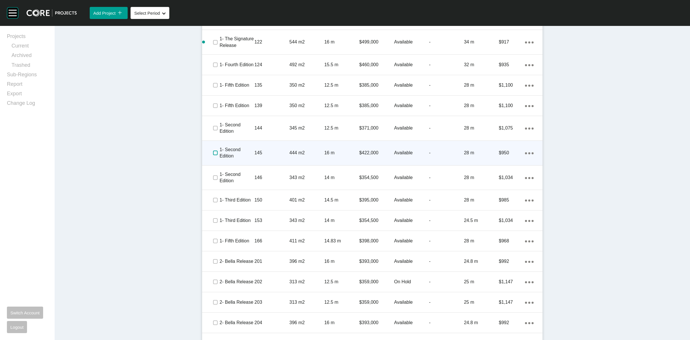
drag, startPoint x: 212, startPoint y: 142, endPoint x: 262, endPoint y: 145, distance: 50.4
click at [214, 150] on label at bounding box center [215, 152] width 5 height 5
click at [268, 149] on p "145" at bounding box center [271, 152] width 35 height 6
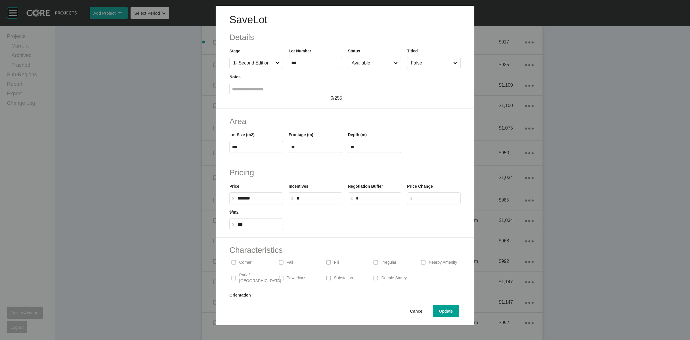
click at [318, 199] on input "*" at bounding box center [318, 197] width 43 height 5
type input "******"
click at [366, 64] on input "Available" at bounding box center [371, 62] width 43 height 11
click at [439, 311] on span "Update" at bounding box center [446, 310] width 14 height 5
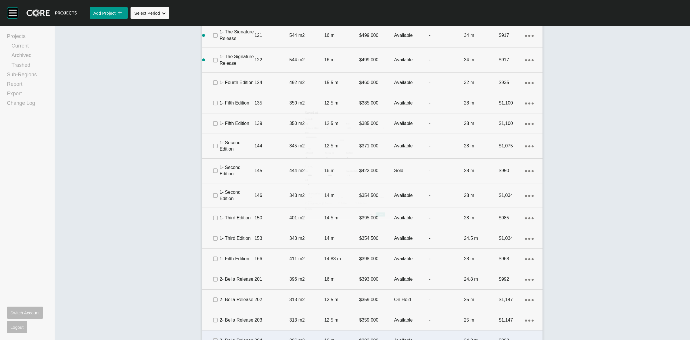
scroll to position [477, 0]
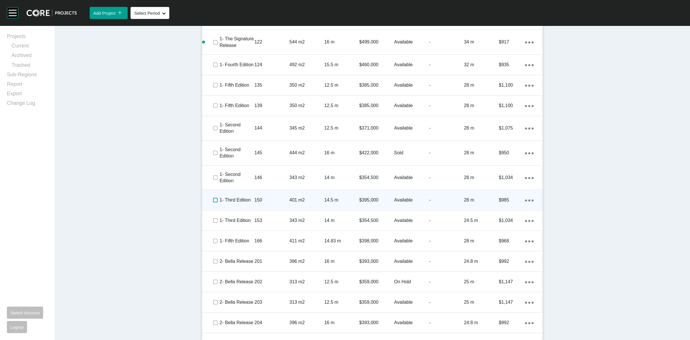
click at [221, 190] on div "1- Third Edition 150 401 m2 14.5 m $395,000 Available - 28 m $985 Action Menu D…" at bounding box center [372, 200] width 340 height 20
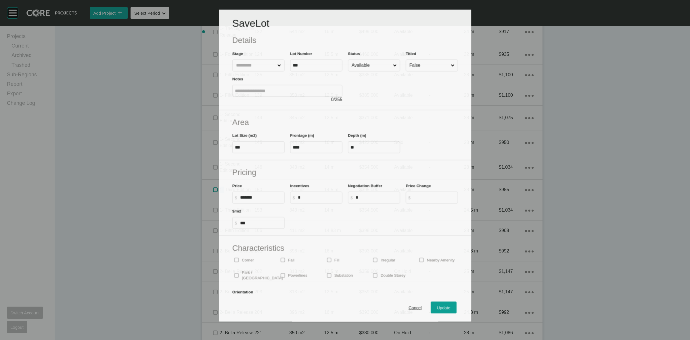
scroll to position [459, 0]
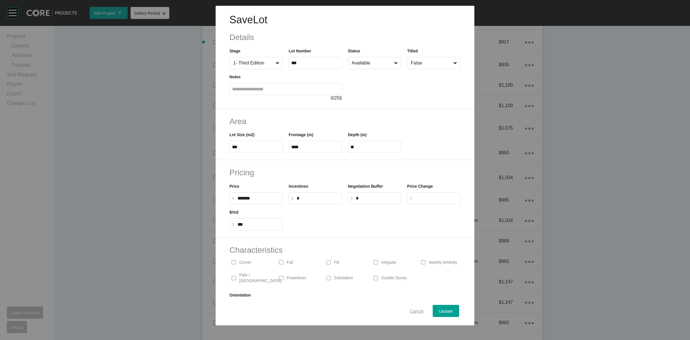
click at [418, 311] on span "Cancel" at bounding box center [417, 310] width 14 height 5
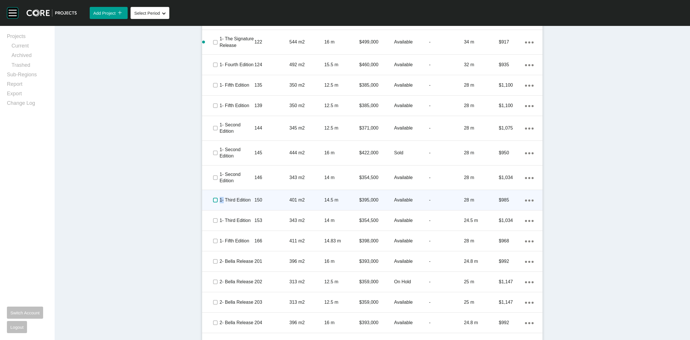
drag, startPoint x: 211, startPoint y: 188, endPoint x: 221, endPoint y: 188, distance: 9.5
click at [213, 198] on label at bounding box center [215, 200] width 5 height 5
click at [274, 197] on p "150" at bounding box center [271, 200] width 35 height 6
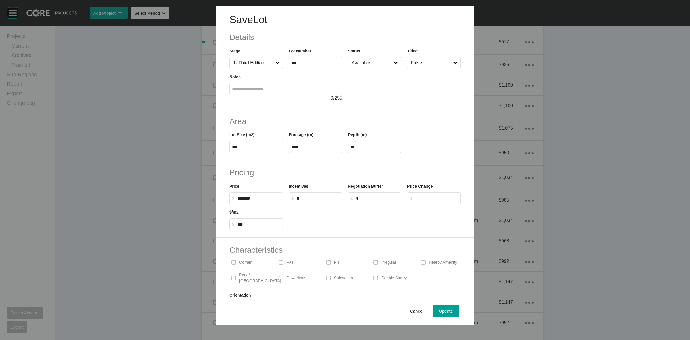
click at [358, 62] on input "Available" at bounding box center [371, 62] width 43 height 11
drag, startPoint x: 357, startPoint y: 114, endPoint x: 368, endPoint y: 129, distance: 18.6
click at [439, 310] on span "Update" at bounding box center [446, 310] width 14 height 5
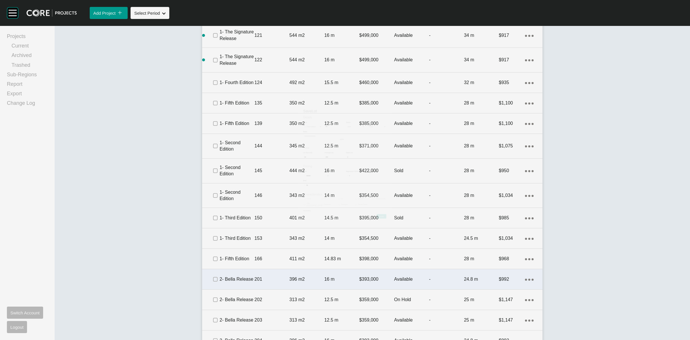
scroll to position [477, 0]
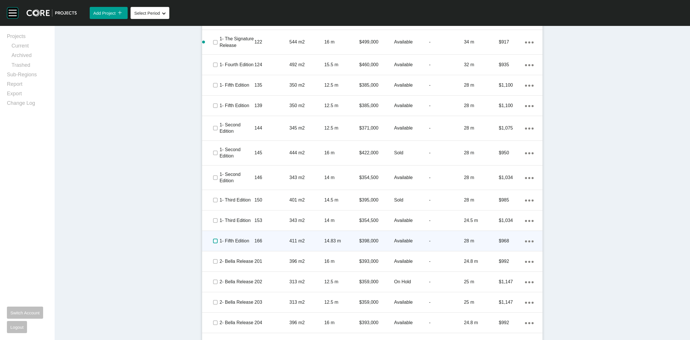
drag, startPoint x: 212, startPoint y: 229, endPoint x: 275, endPoint y: 237, distance: 64.0
click at [215, 238] on label at bounding box center [215, 240] width 5 height 5
click at [278, 237] on p "166" at bounding box center [271, 240] width 35 height 6
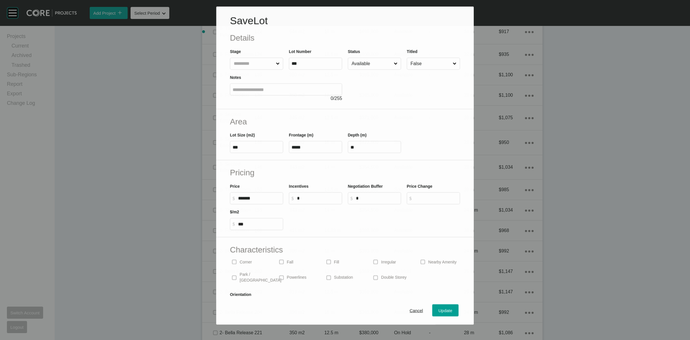
scroll to position [459, 0]
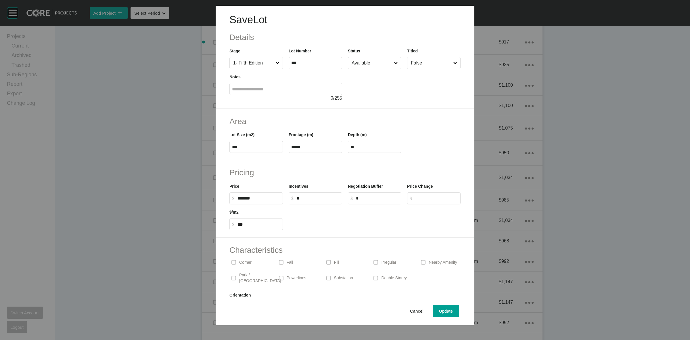
click at [372, 181] on div "Negotiation Buffer $ Created with Sketch. $ *" at bounding box center [374, 191] width 59 height 26
click at [336, 199] on input "*" at bounding box center [318, 197] width 43 height 5
type input "******"
click at [361, 64] on input "Available" at bounding box center [371, 62] width 43 height 11
click at [439, 309] on span "Update" at bounding box center [446, 310] width 14 height 5
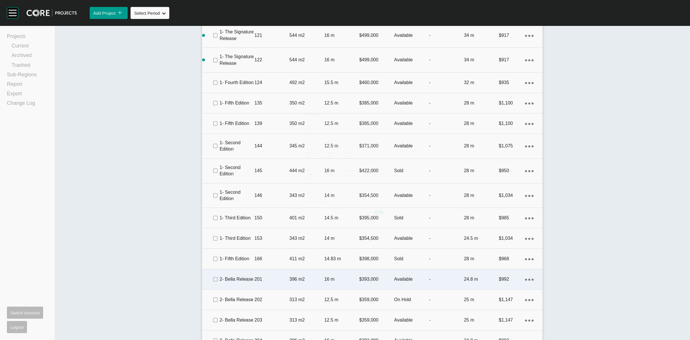
scroll to position [477, 0]
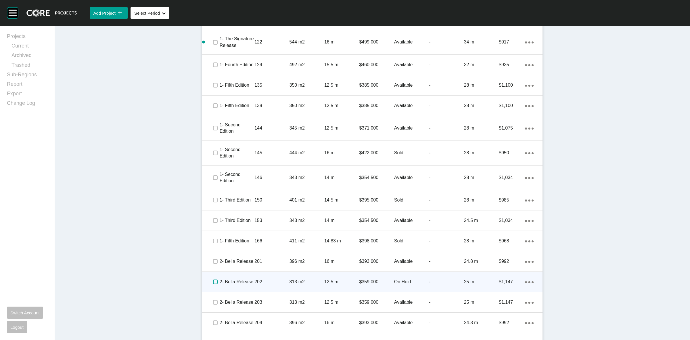
drag, startPoint x: 211, startPoint y: 269, endPoint x: 253, endPoint y: 269, distance: 42.3
click at [213, 279] on label at bounding box center [215, 281] width 5 height 5
click at [262, 273] on div "202" at bounding box center [271, 282] width 35 height 18
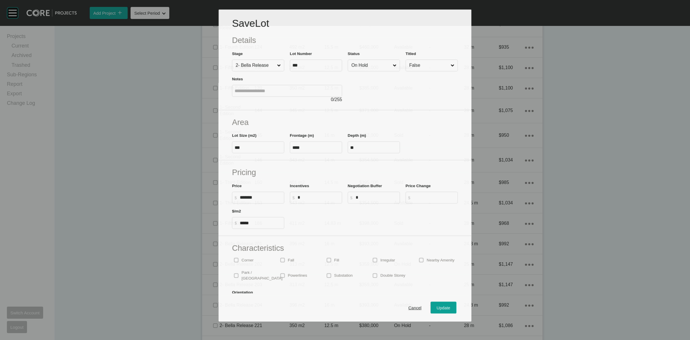
scroll to position [459, 0]
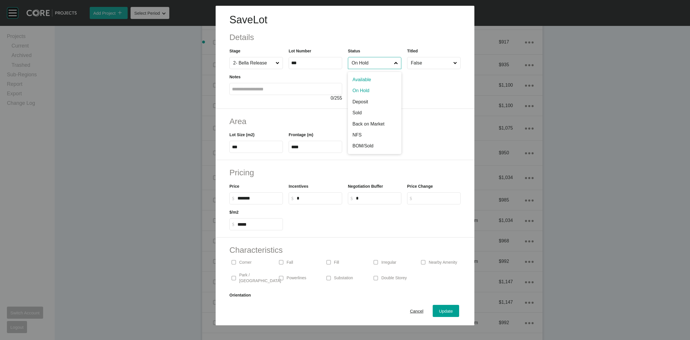
click at [373, 66] on input "On Hold" at bounding box center [371, 62] width 43 height 11
click at [439, 310] on span "Update" at bounding box center [446, 310] width 14 height 5
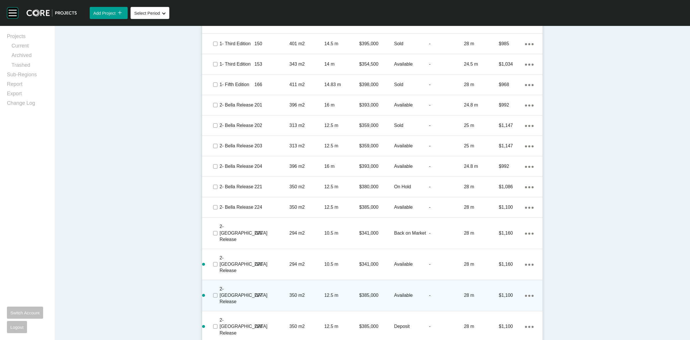
scroll to position [656, 0]
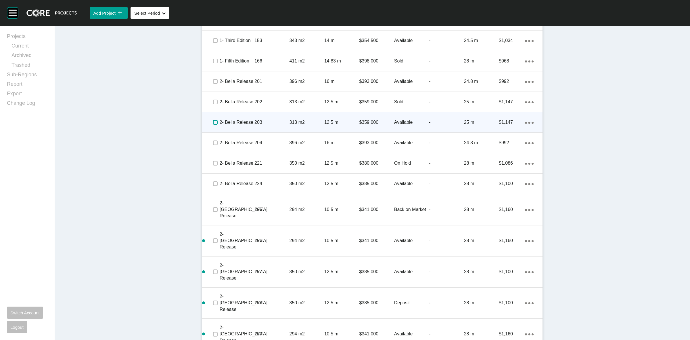
click at [213, 120] on label at bounding box center [215, 122] width 5 height 5
click at [267, 119] on p "203" at bounding box center [271, 122] width 35 height 6
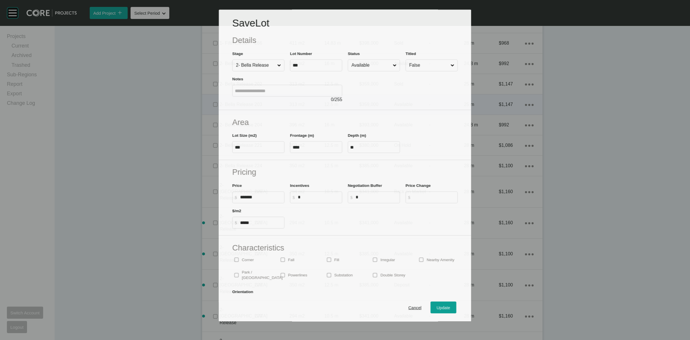
scroll to position [639, 0]
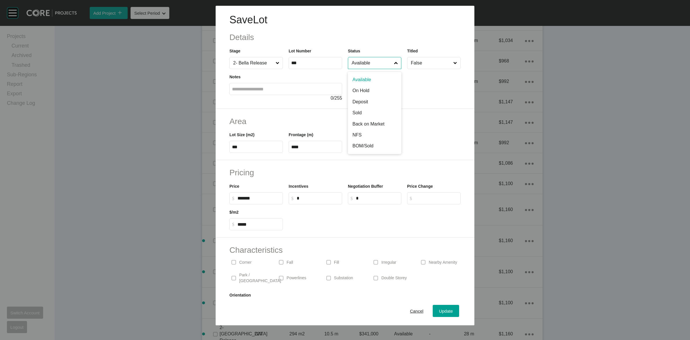
drag, startPoint x: 369, startPoint y: 64, endPoint x: 362, endPoint y: 100, distance: 37.1
click at [369, 64] on input "Available" at bounding box center [371, 62] width 43 height 11
click at [439, 310] on span "Update" at bounding box center [446, 310] width 14 height 5
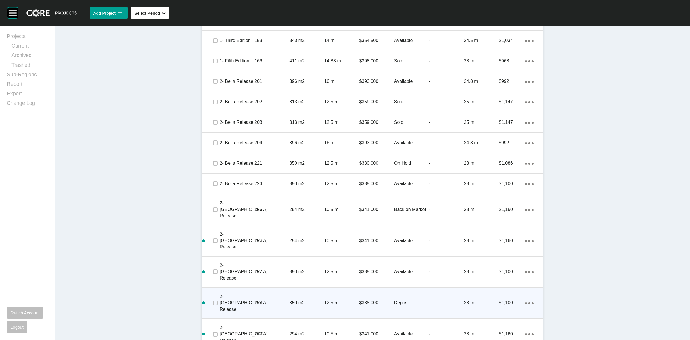
scroll to position [692, 0]
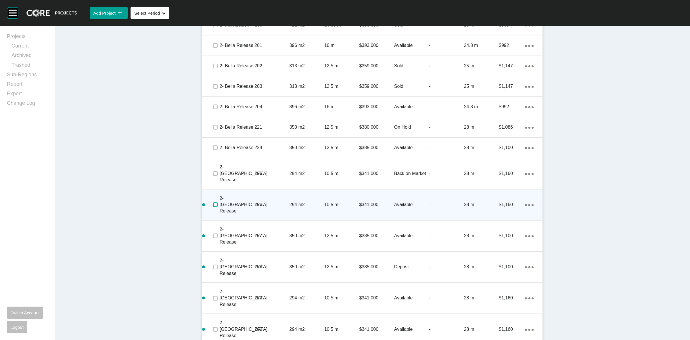
click at [213, 202] on label at bounding box center [215, 204] width 5 height 5
click at [260, 201] on p "226" at bounding box center [271, 204] width 35 height 6
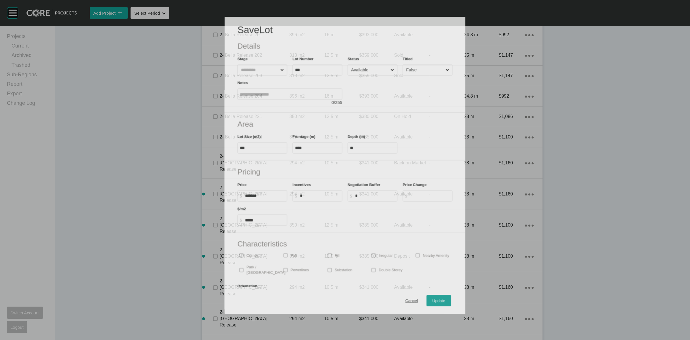
scroll to position [674, 0]
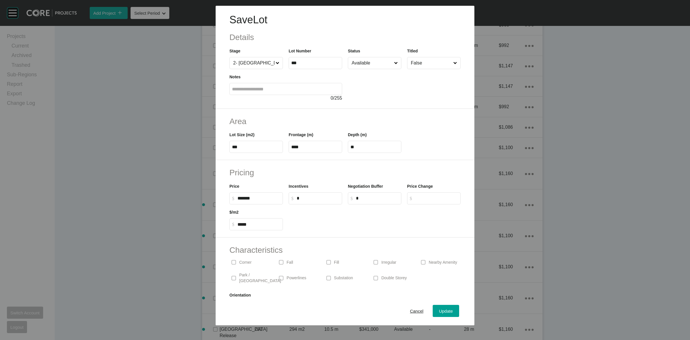
click at [306, 198] on input "*" at bounding box center [318, 197] width 43 height 5
type input "*****"
click at [369, 67] on input "Available" at bounding box center [371, 62] width 43 height 11
click at [439, 310] on span "Update" at bounding box center [446, 310] width 14 height 5
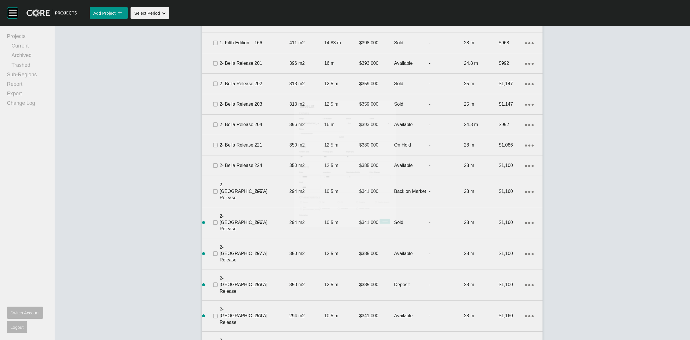
scroll to position [692, 0]
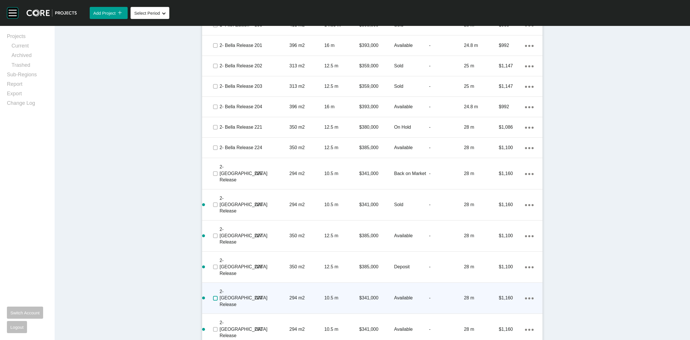
click at [213, 296] on label at bounding box center [215, 298] width 5 height 5
click at [260, 294] on p "229" at bounding box center [271, 297] width 35 height 6
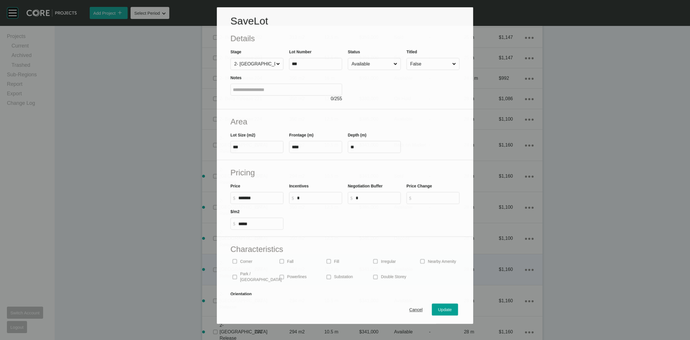
scroll to position [674, 0]
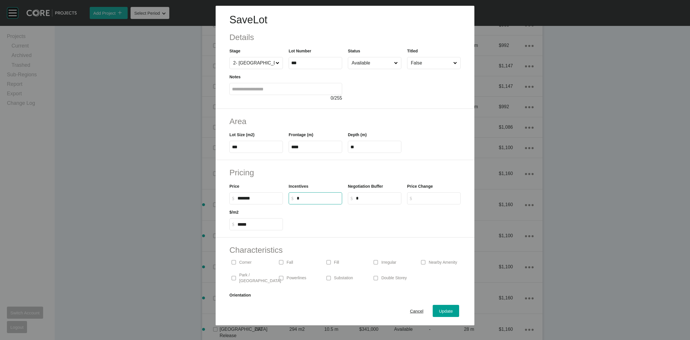
click at [309, 196] on input "*" at bounding box center [318, 197] width 43 height 5
type input "******"
click at [371, 66] on input "Available" at bounding box center [371, 62] width 43 height 11
click at [439, 310] on span "Update" at bounding box center [446, 310] width 14 height 5
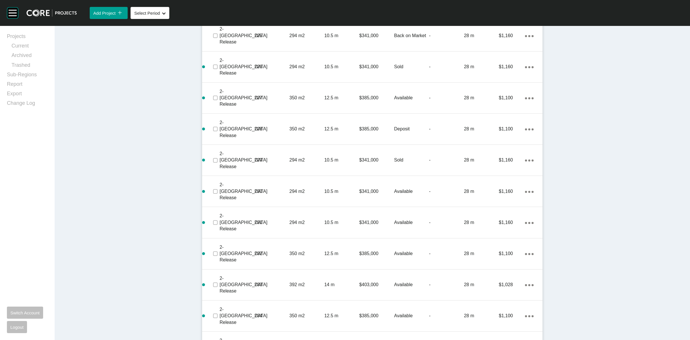
scroll to position [836, 0]
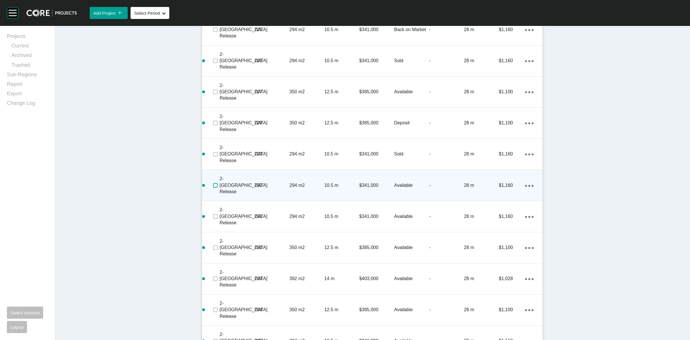
click at [213, 183] on label at bounding box center [215, 185] width 5 height 5
click at [270, 182] on p "230" at bounding box center [271, 185] width 35 height 6
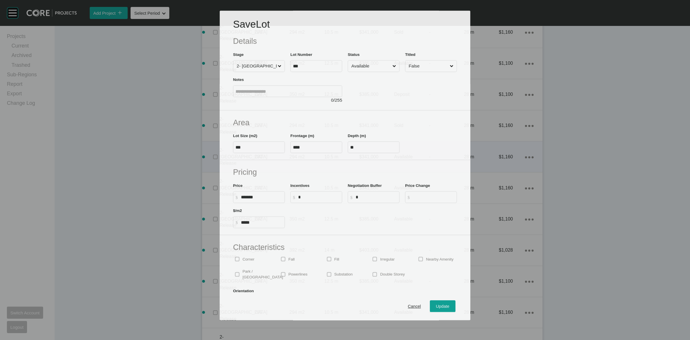
scroll to position [818, 0]
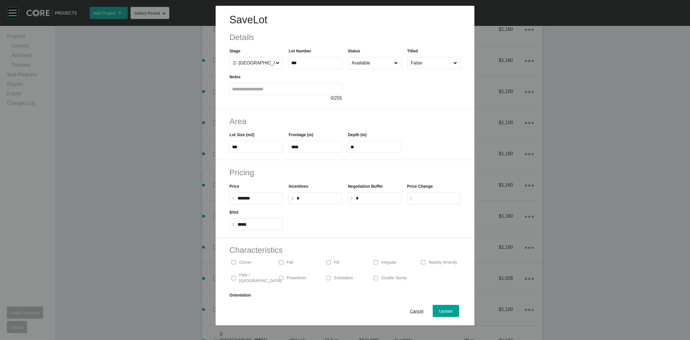
click at [312, 193] on label "$ Created with Sketch. $ *" at bounding box center [315, 198] width 53 height 12
click at [312, 195] on input "*" at bounding box center [318, 197] width 43 height 5
type input "*****"
click at [367, 68] on input "Available" at bounding box center [371, 62] width 43 height 11
click at [443, 314] on div "Update" at bounding box center [446, 311] width 17 height 8
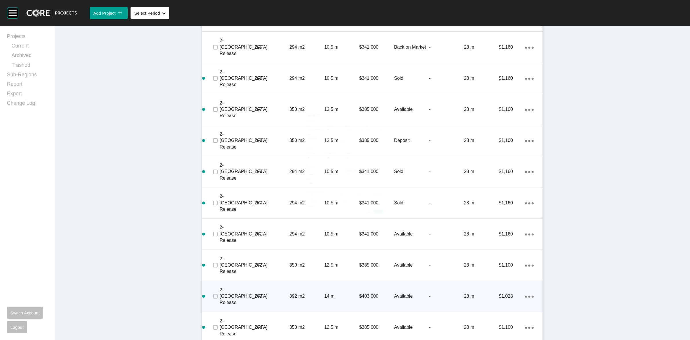
scroll to position [836, 0]
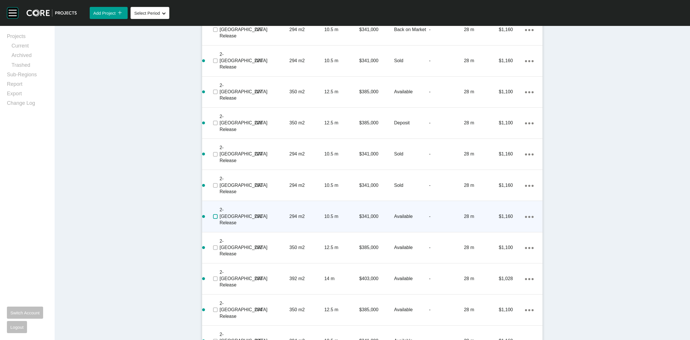
click at [213, 214] on label at bounding box center [215, 216] width 5 height 5
click at [262, 213] on p "231" at bounding box center [271, 216] width 35 height 6
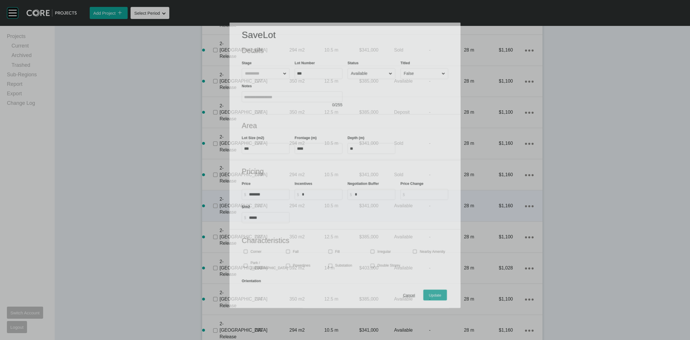
scroll to position [818, 0]
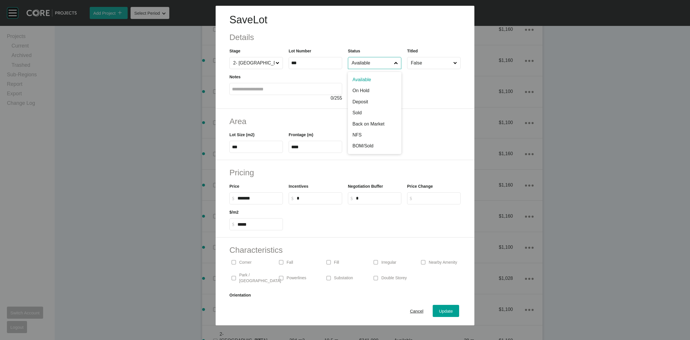
click at [366, 64] on input "Available" at bounding box center [371, 62] width 43 height 11
click at [439, 308] on span "Update" at bounding box center [446, 310] width 14 height 5
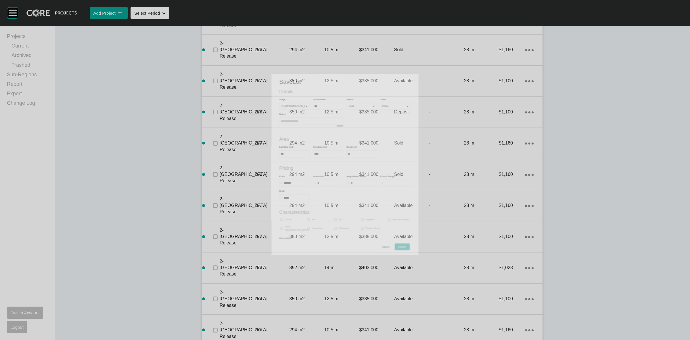
scroll to position [836, 0]
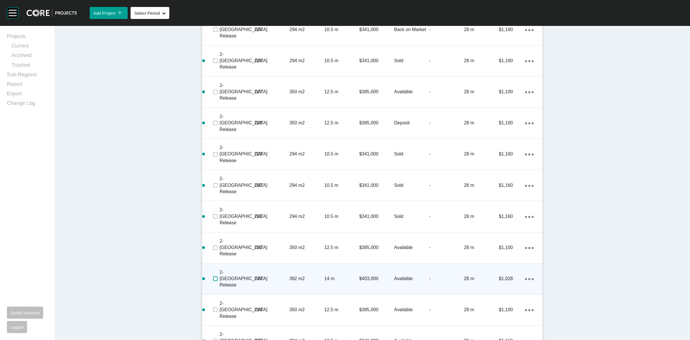
click at [213, 276] on label at bounding box center [215, 278] width 5 height 5
click at [269, 275] on p "233" at bounding box center [271, 278] width 35 height 6
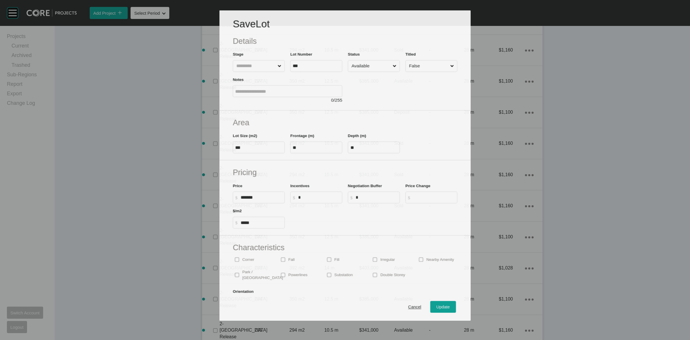
scroll to position [818, 0]
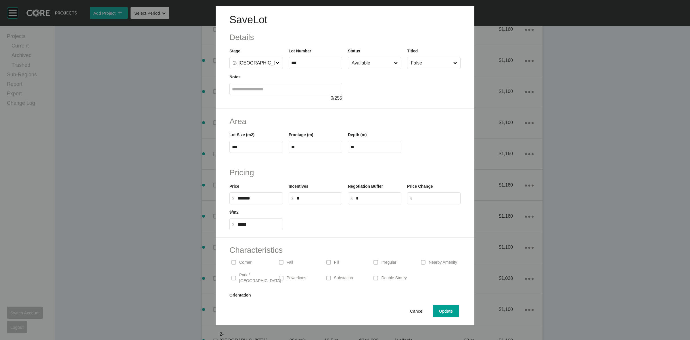
click at [369, 66] on input "Available" at bounding box center [371, 62] width 43 height 11
click at [439, 311] on span "Update" at bounding box center [446, 310] width 14 height 5
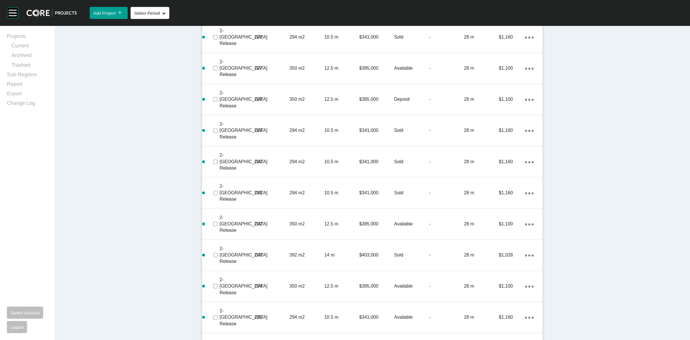
scroll to position [872, 0]
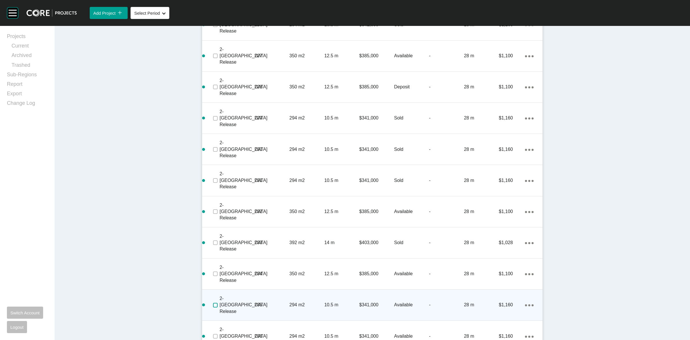
click at [213, 302] on label at bounding box center [215, 304] width 5 height 5
click at [271, 301] on p "235" at bounding box center [271, 304] width 35 height 6
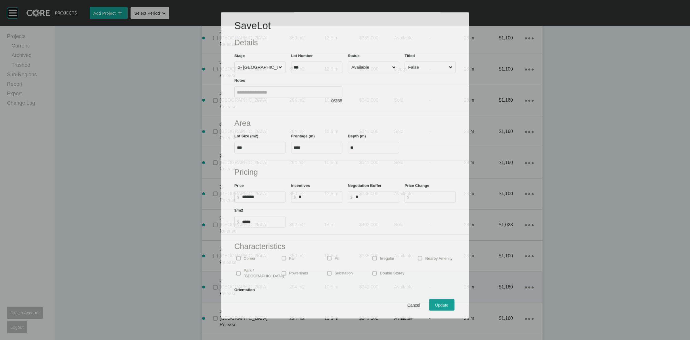
scroll to position [854, 0]
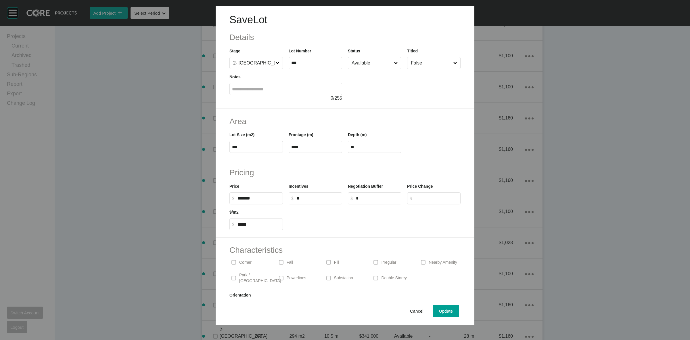
click at [330, 200] on input "*" at bounding box center [318, 197] width 43 height 5
type input "*****"
click at [360, 59] on input "Available" at bounding box center [371, 62] width 43 height 11
click at [439, 309] on span "Update" at bounding box center [446, 310] width 14 height 5
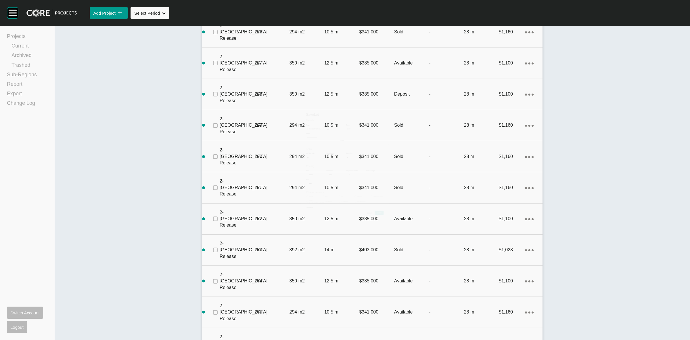
scroll to position [872, 0]
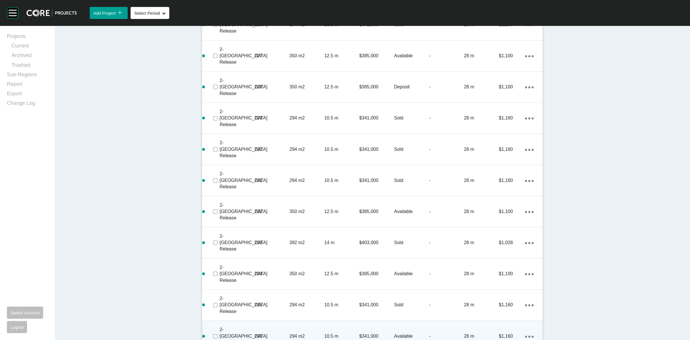
click at [284, 333] on p "236" at bounding box center [271, 336] width 35 height 6
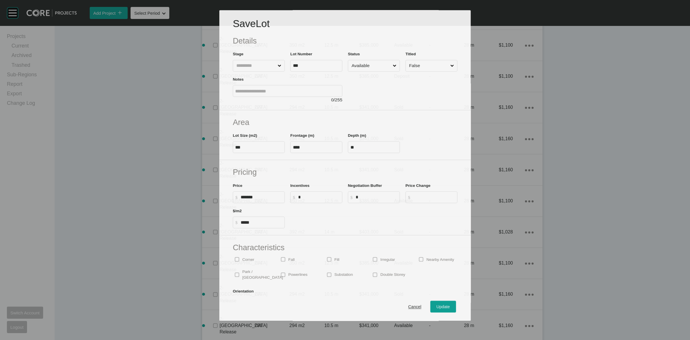
scroll to position [854, 0]
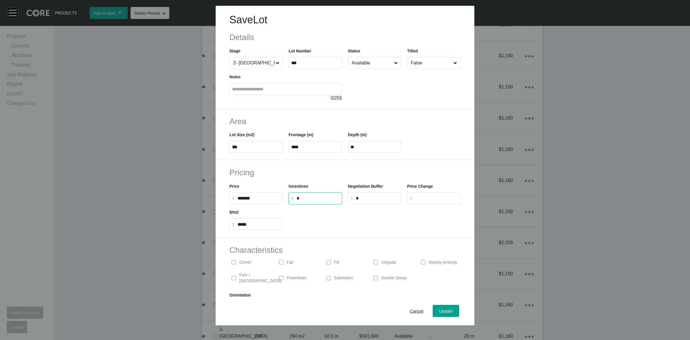
click at [326, 196] on input "*" at bounding box center [318, 197] width 43 height 5
type input "*****"
click at [373, 66] on input "Available" at bounding box center [371, 62] width 43 height 11
click at [439, 310] on span "Update" at bounding box center [446, 310] width 14 height 5
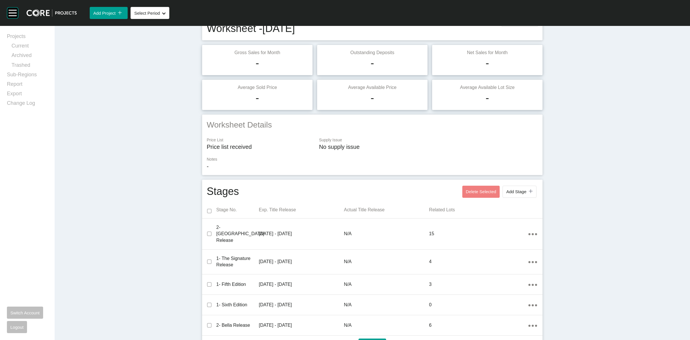
scroll to position [0, 0]
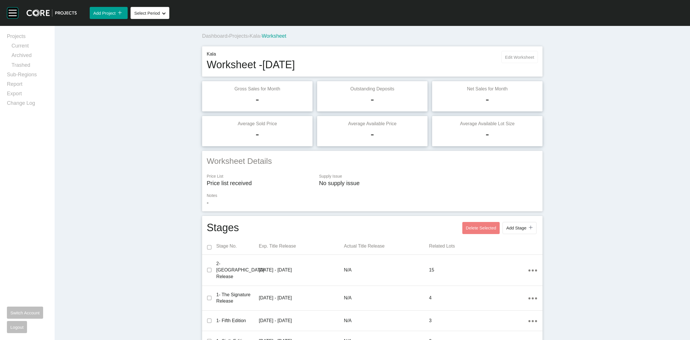
click at [518, 53] on button "Edit Worksheet" at bounding box center [519, 57] width 37 height 12
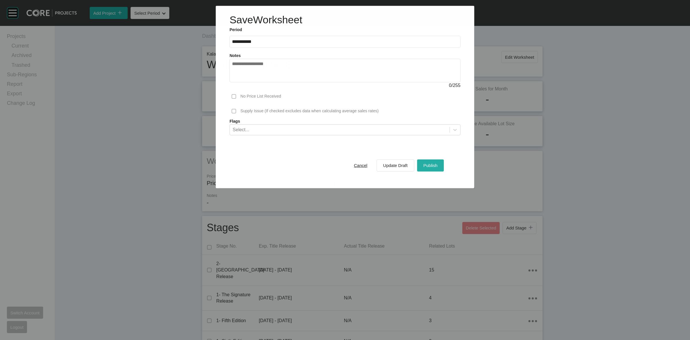
click at [424, 162] on div "Publish" at bounding box center [430, 165] width 17 height 8
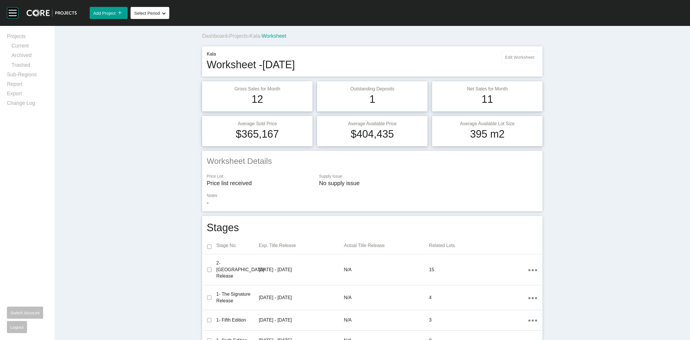
click at [512, 62] on button "Edit Worksheet" at bounding box center [519, 57] width 37 height 12
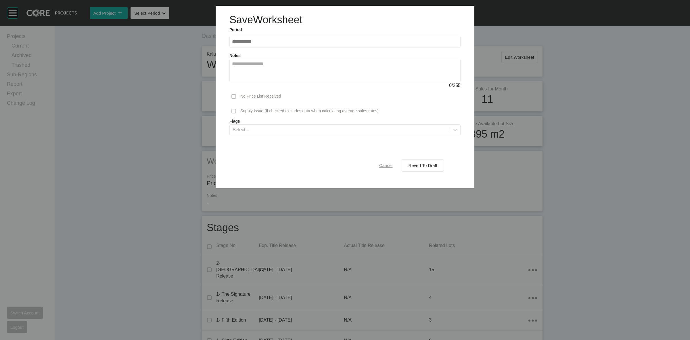
drag, startPoint x: 389, startPoint y: 166, endPoint x: 304, endPoint y: 56, distance: 139.1
click at [388, 165] on span "Cancel" at bounding box center [386, 165] width 14 height 5
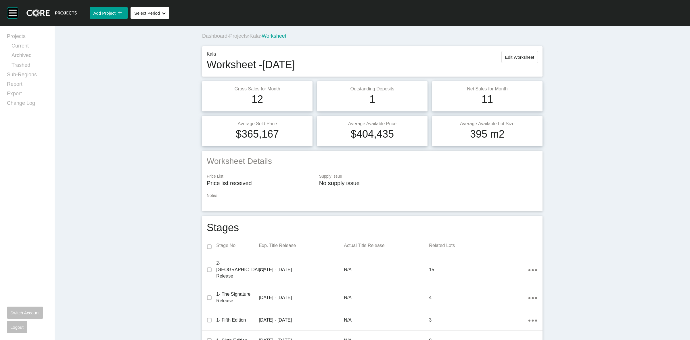
click at [239, 35] on span "Projects" at bounding box center [238, 36] width 19 height 6
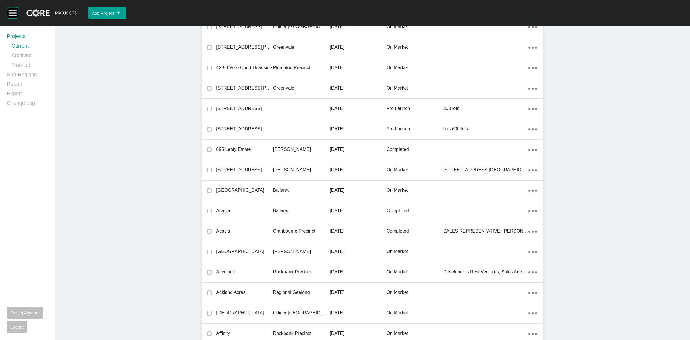
scroll to position [9701, 0]
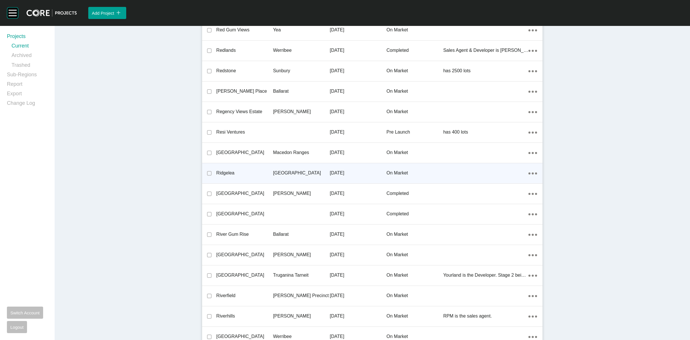
click at [290, 170] on p "[GEOGRAPHIC_DATA]" at bounding box center [301, 173] width 57 height 6
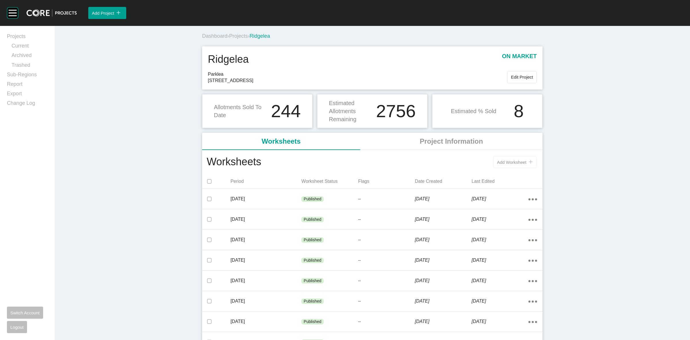
click at [504, 163] on span "Add Worksheet" at bounding box center [511, 162] width 29 height 5
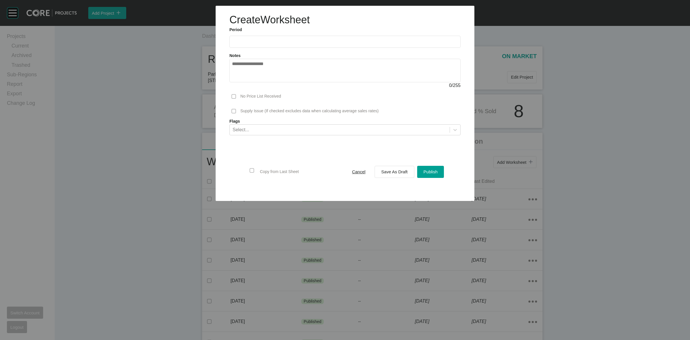
click at [264, 43] on input "text" at bounding box center [345, 41] width 226 height 5
click at [256, 83] on li "Aug" at bounding box center [259, 84] width 19 height 10
type input "**********"
drag, startPoint x: 388, startPoint y: 171, endPoint x: 390, endPoint y: 237, distance: 66.2
click at [388, 171] on span "Save As Draft" at bounding box center [394, 171] width 26 height 5
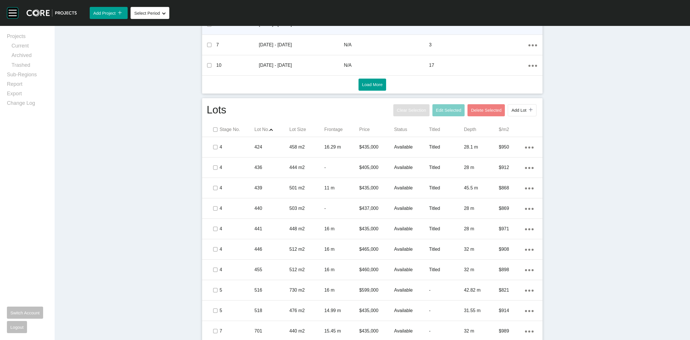
scroll to position [287, 0]
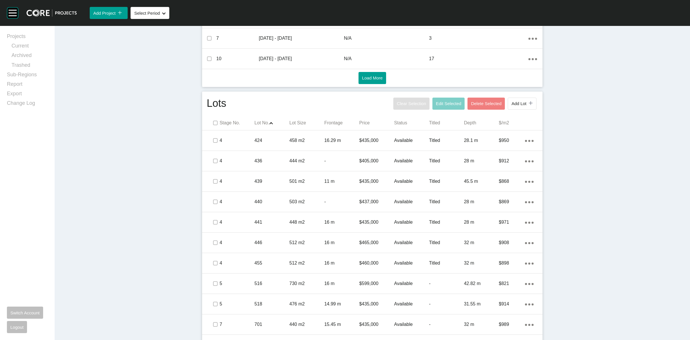
click at [167, 237] on div "Dashboard › Projects › Ridgelea › Worksheet Ridgelea Worksheet - [DATE] Edit Wo…" at bounding box center [372, 261] width 635 height 1047
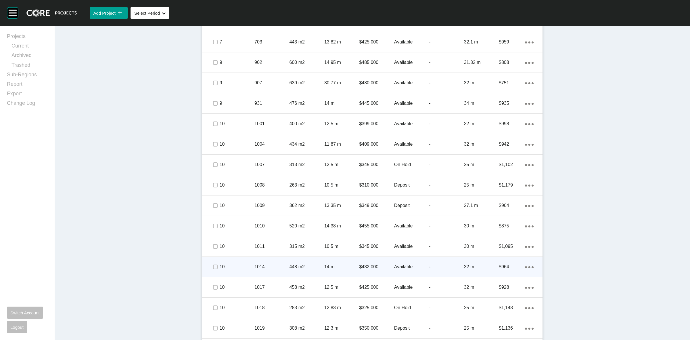
scroll to position [611, 0]
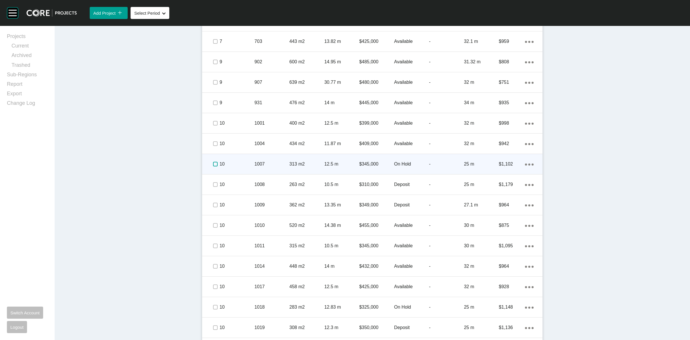
click at [213, 164] on label at bounding box center [215, 164] width 5 height 5
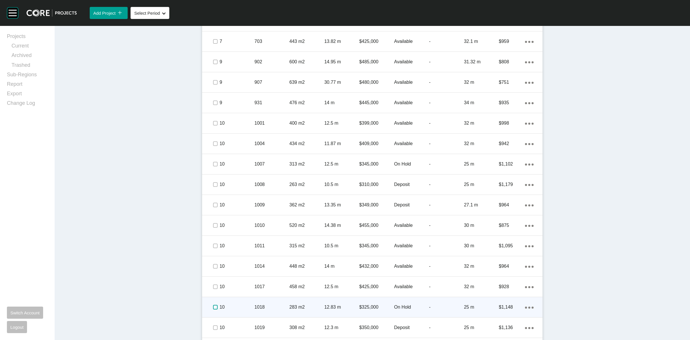
click at [213, 306] on label at bounding box center [215, 306] width 5 height 5
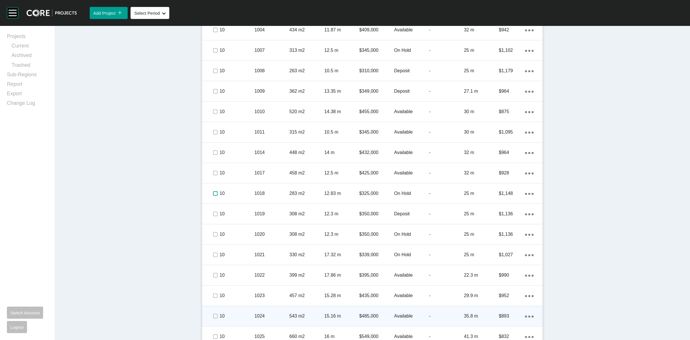
scroll to position [733, 0]
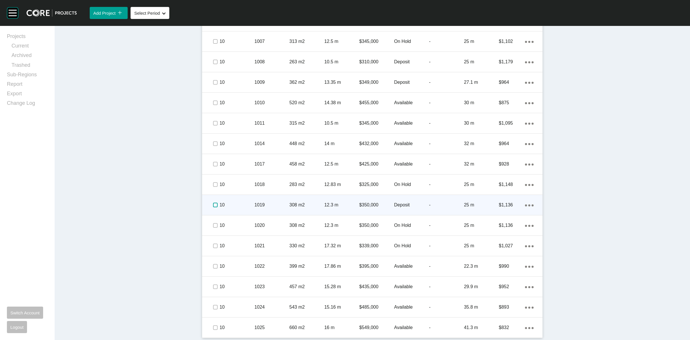
click at [213, 204] on label at bounding box center [215, 204] width 5 height 5
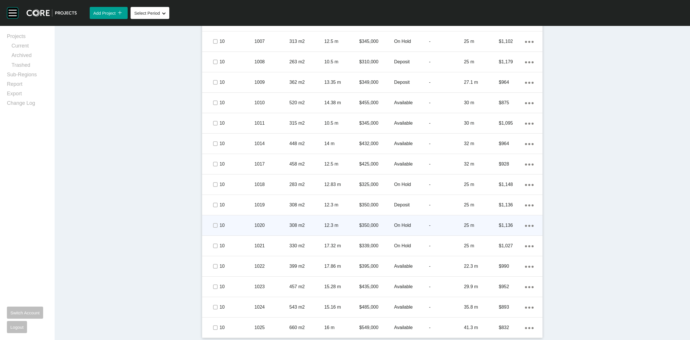
click at [216, 223] on span at bounding box center [215, 225] width 9 height 9
click at [247, 223] on p "10" at bounding box center [237, 225] width 35 height 6
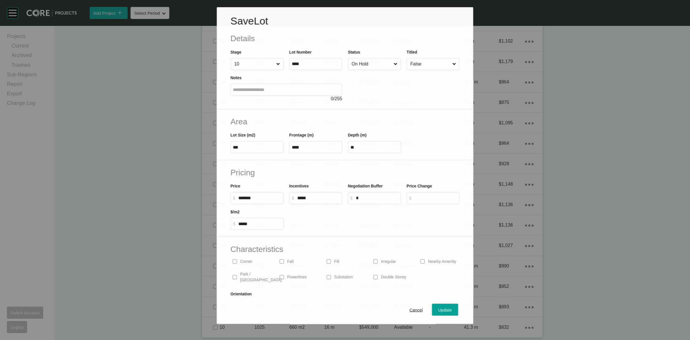
scroll to position [716, 0]
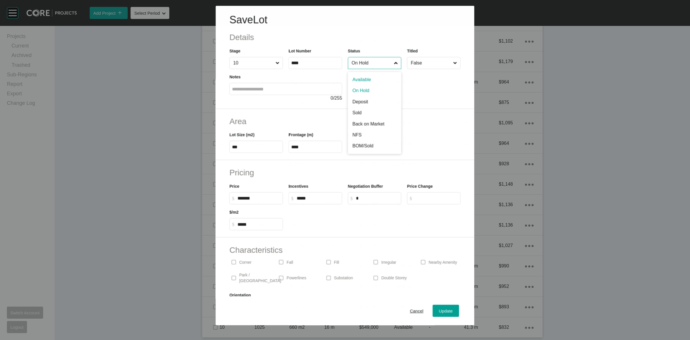
click at [357, 63] on input "On Hold" at bounding box center [371, 62] width 42 height 11
click at [444, 309] on span "Update" at bounding box center [446, 310] width 14 height 5
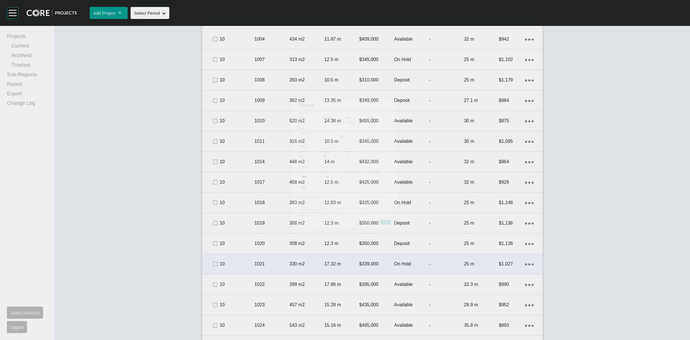
scroll to position [733, 0]
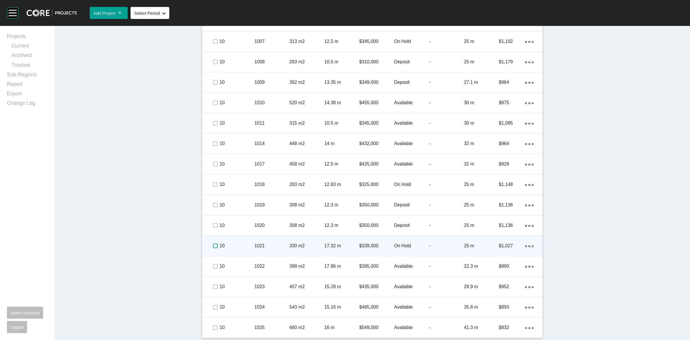
click at [213, 243] on label at bounding box center [215, 245] width 5 height 5
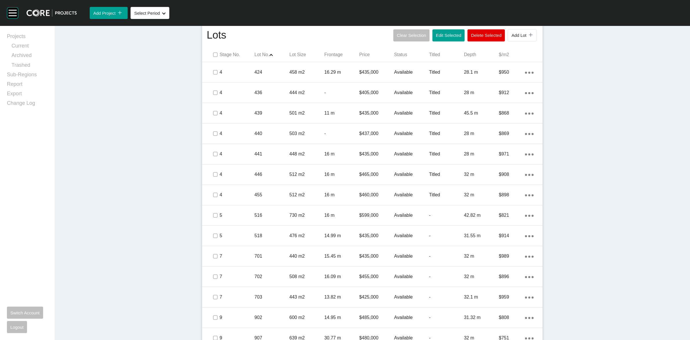
scroll to position [338, 0]
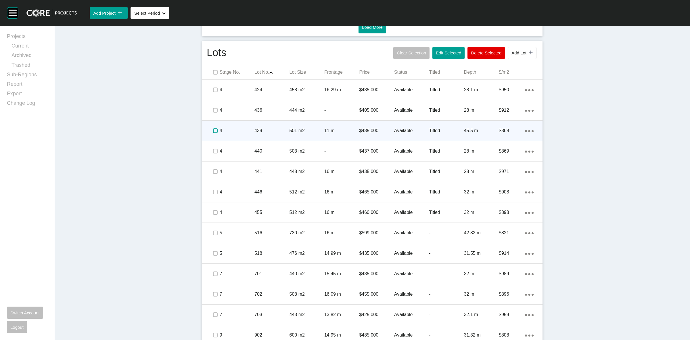
click at [213, 130] on label at bounding box center [215, 130] width 5 height 5
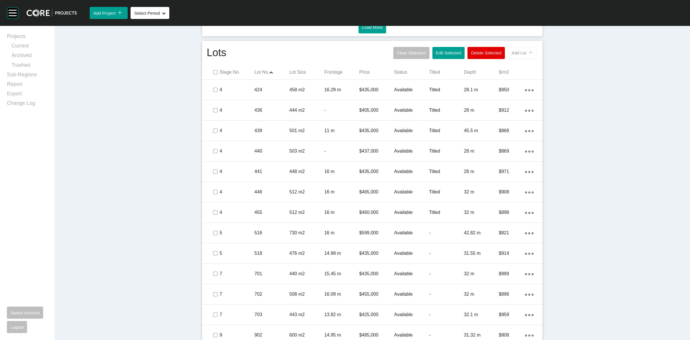
click at [513, 53] on span "Add Lot" at bounding box center [518, 52] width 15 height 5
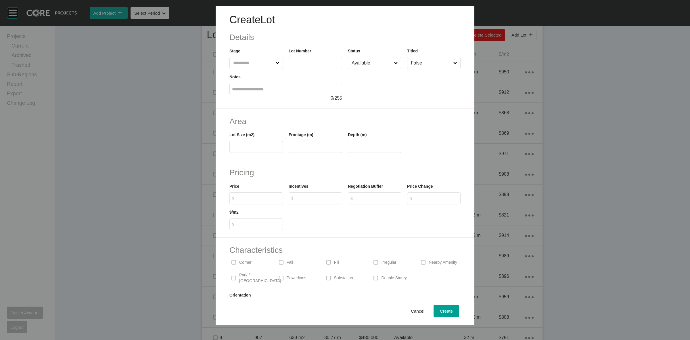
click at [262, 62] on input "text" at bounding box center [253, 62] width 43 height 11
type input "*"
type input "***"
type input "*****"
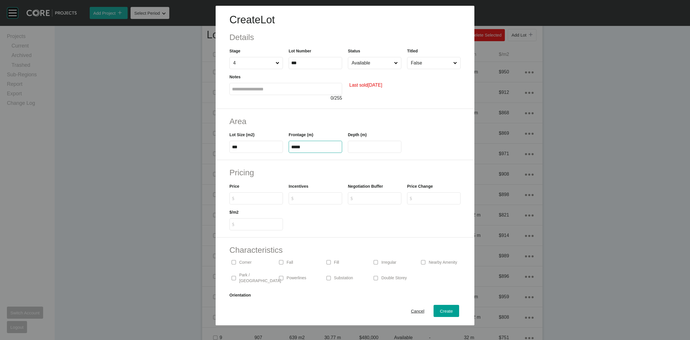
type input "**"
type input "*******"
type input "******"
type input "***"
type input "*"
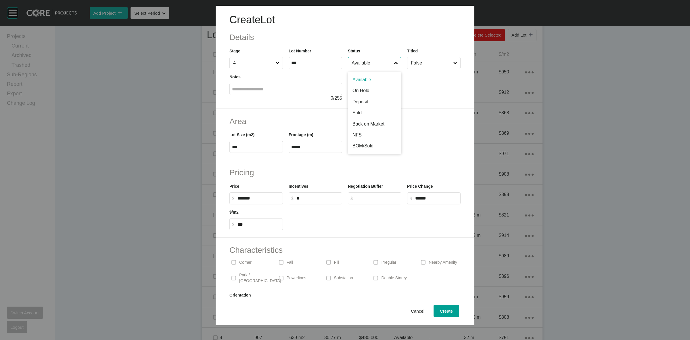
click at [364, 63] on input "Available" at bounding box center [371, 62] width 43 height 11
click at [422, 63] on input "False" at bounding box center [431, 62] width 43 height 11
click at [330, 194] on label "$ Created with Sketch. $ *" at bounding box center [315, 198] width 53 height 12
click at [330, 195] on input "*" at bounding box center [318, 197] width 43 height 5
type input "*****"
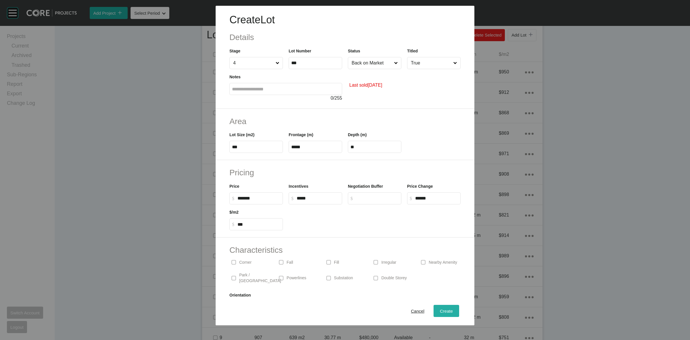
click at [448, 309] on div "Create" at bounding box center [446, 311] width 16 height 8
type input "*"
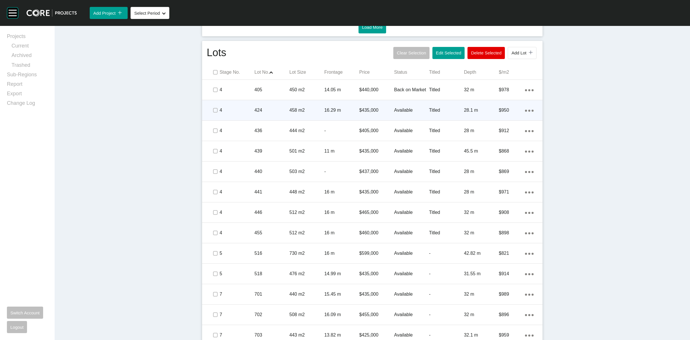
click at [295, 109] on p "458 m2" at bounding box center [307, 110] width 35 height 6
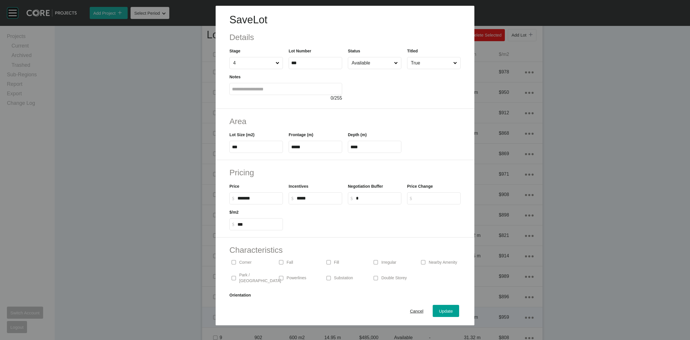
click at [413, 309] on span "Cancel" at bounding box center [417, 310] width 14 height 5
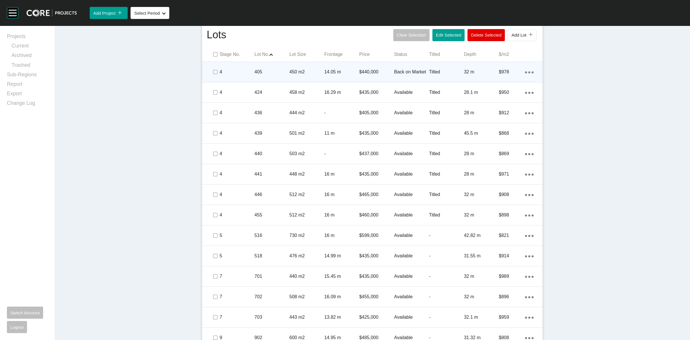
click at [285, 72] on p "405" at bounding box center [271, 72] width 35 height 6
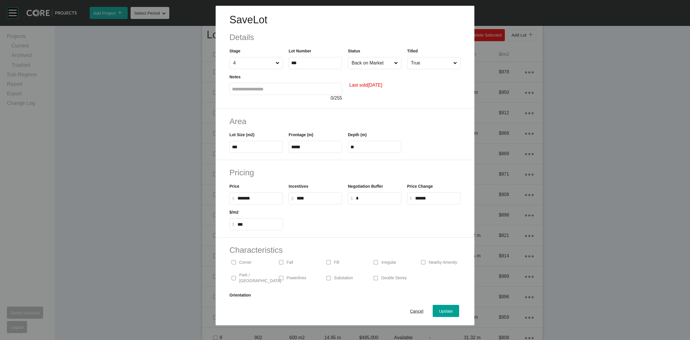
click at [298, 199] on input "****" at bounding box center [318, 197] width 43 height 5
type input "*****"
click at [439, 311] on span "Update" at bounding box center [446, 310] width 14 height 5
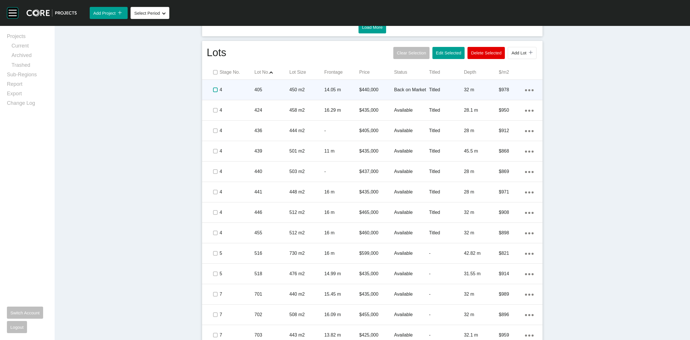
click at [213, 88] on label at bounding box center [215, 89] width 5 height 5
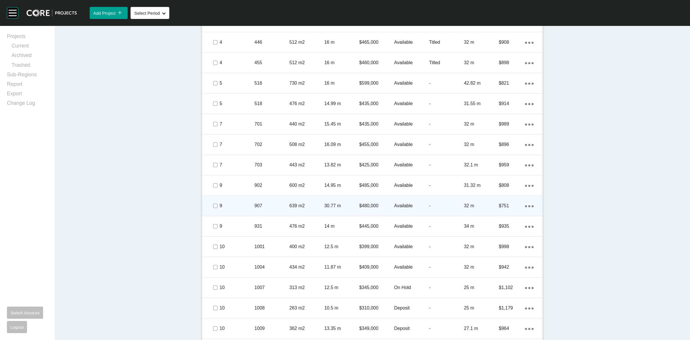
scroll to position [518, 0]
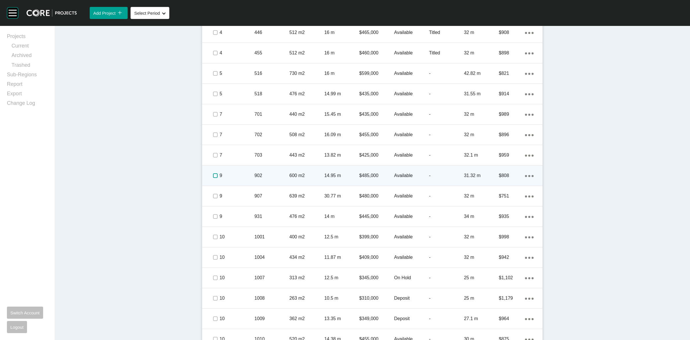
click at [213, 176] on label at bounding box center [215, 175] width 5 height 5
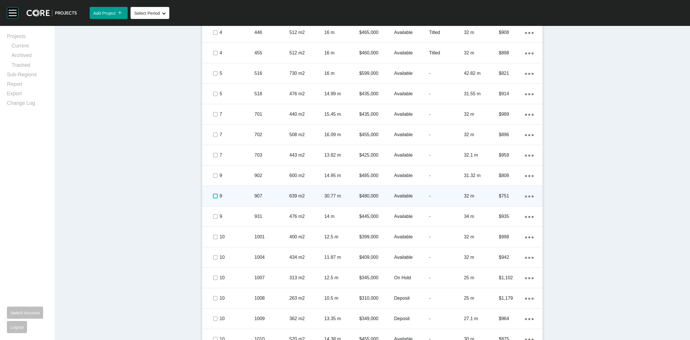
click at [213, 198] on label at bounding box center [215, 195] width 5 height 5
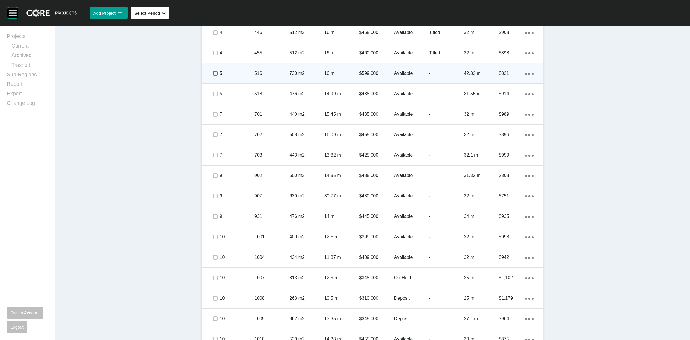
click at [213, 72] on label at bounding box center [215, 73] width 5 height 5
click at [231, 71] on p "5" at bounding box center [237, 73] width 35 height 6
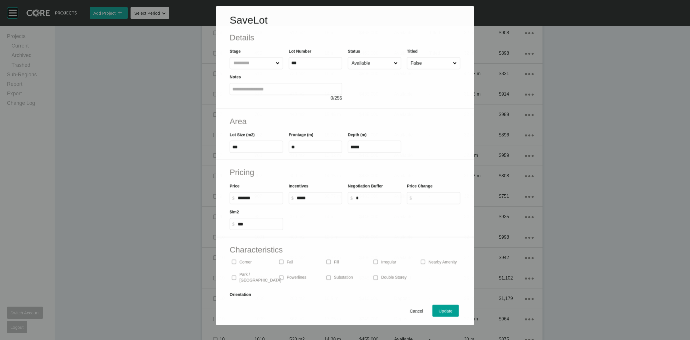
scroll to position [500, 0]
click at [414, 309] on span "Cancel" at bounding box center [417, 310] width 14 height 5
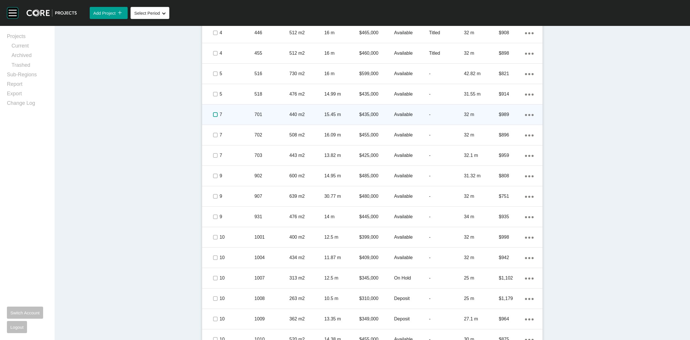
click at [213, 114] on label at bounding box center [215, 114] width 5 height 5
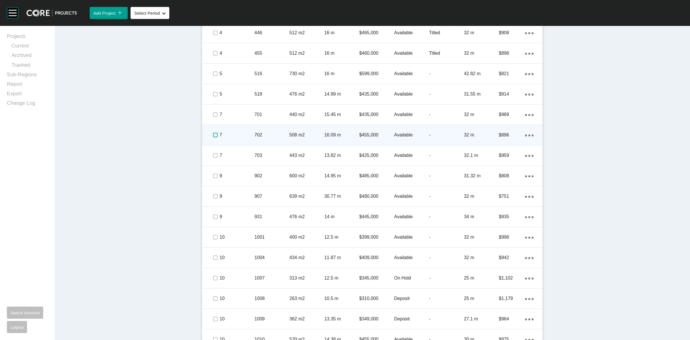
click at [213, 134] on label at bounding box center [215, 135] width 5 height 5
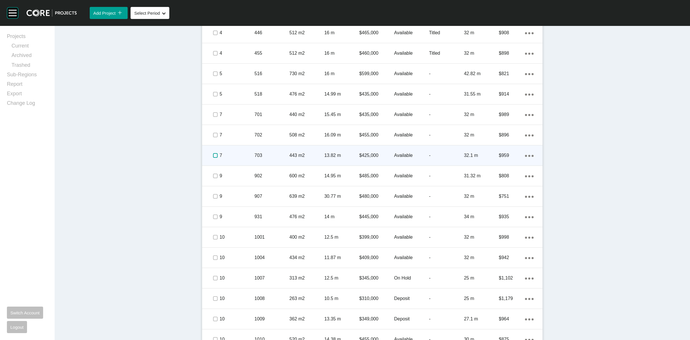
click at [213, 153] on label at bounding box center [215, 155] width 5 height 5
click at [259, 156] on p "703" at bounding box center [271, 155] width 35 height 6
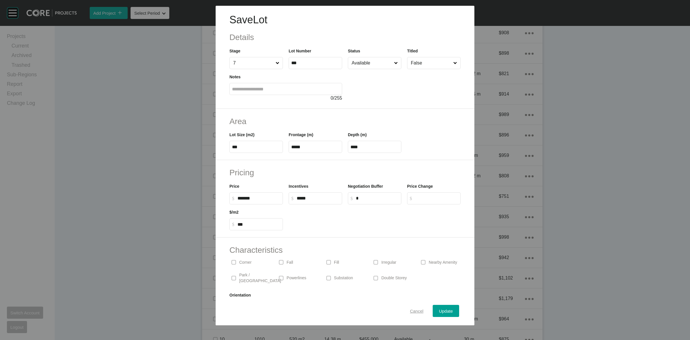
click at [411, 310] on span "Cancel" at bounding box center [417, 310] width 14 height 5
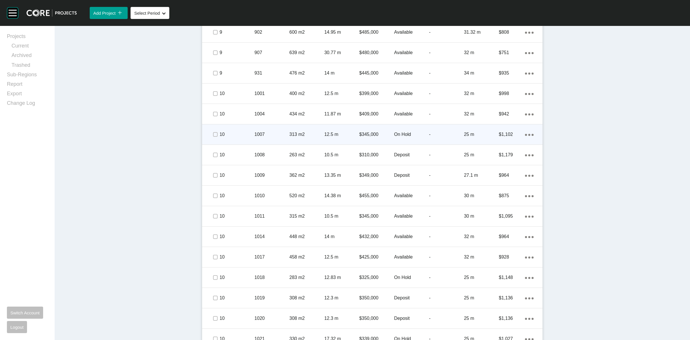
scroll to position [643, 0]
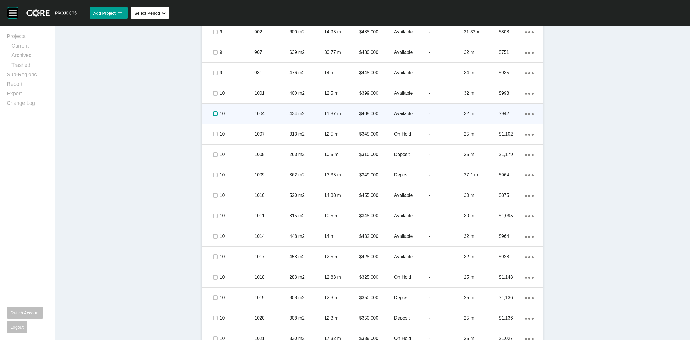
click at [213, 111] on label at bounding box center [215, 113] width 5 height 5
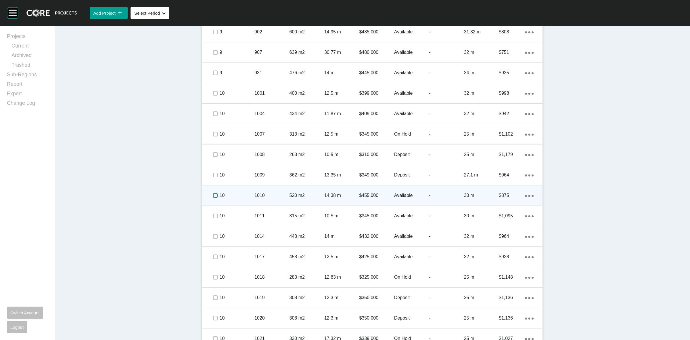
click at [215, 195] on label at bounding box center [215, 195] width 5 height 5
click at [229, 192] on p "10" at bounding box center [237, 195] width 35 height 6
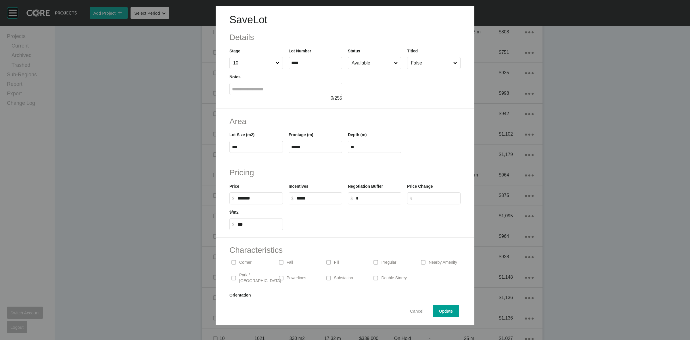
click at [410, 309] on span "Cancel" at bounding box center [417, 310] width 14 height 5
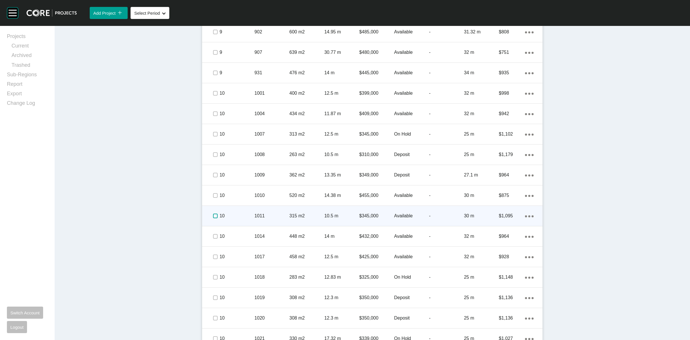
click at [213, 214] on label at bounding box center [215, 215] width 5 height 5
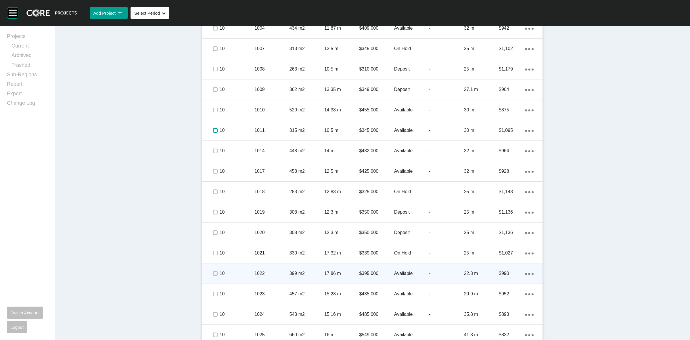
scroll to position [736, 0]
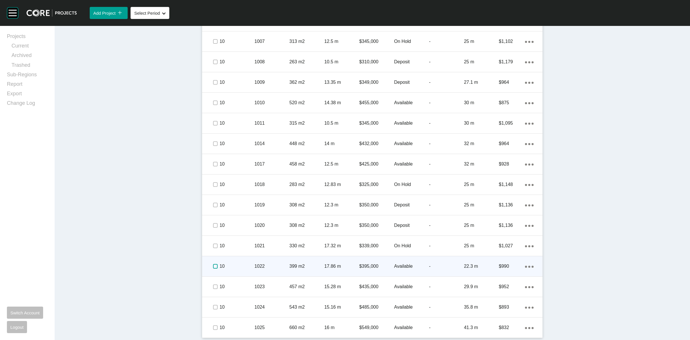
click at [213, 266] on label at bounding box center [215, 266] width 5 height 5
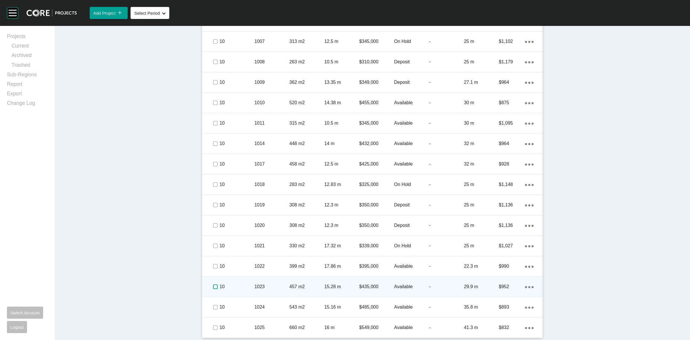
click at [213, 285] on label at bounding box center [215, 286] width 5 height 5
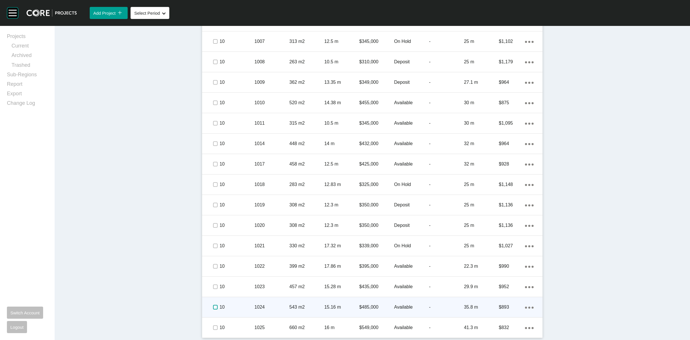
click at [213, 306] on label at bounding box center [215, 306] width 5 height 5
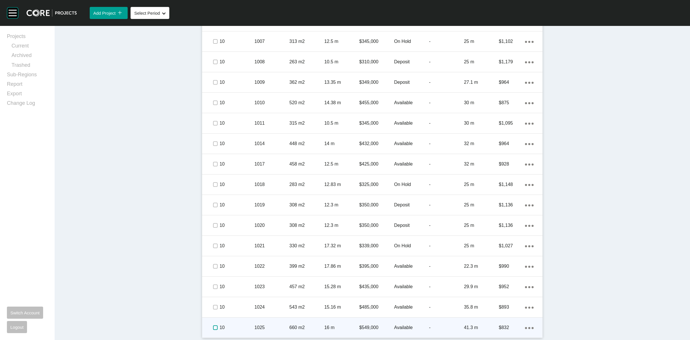
click at [213, 327] on label at bounding box center [215, 327] width 5 height 5
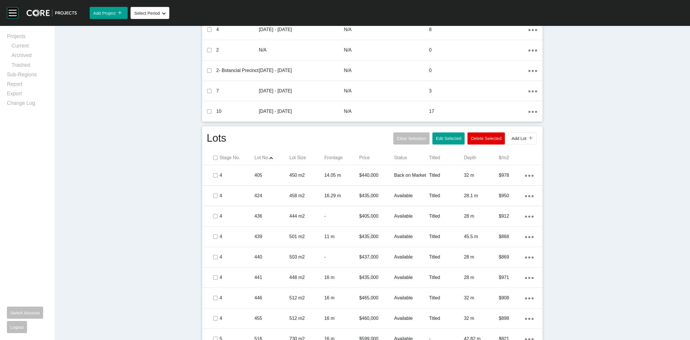
scroll to position [233, 0]
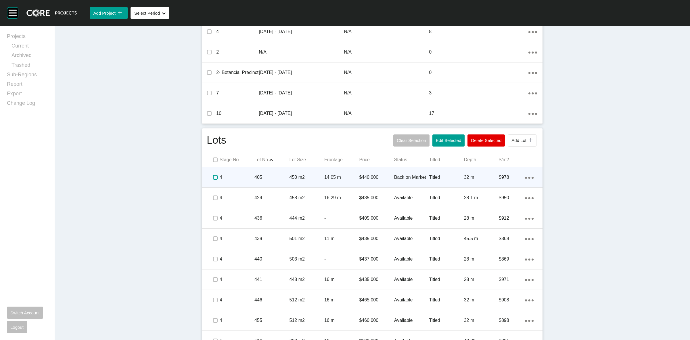
click at [213, 176] on label at bounding box center [215, 177] width 5 height 5
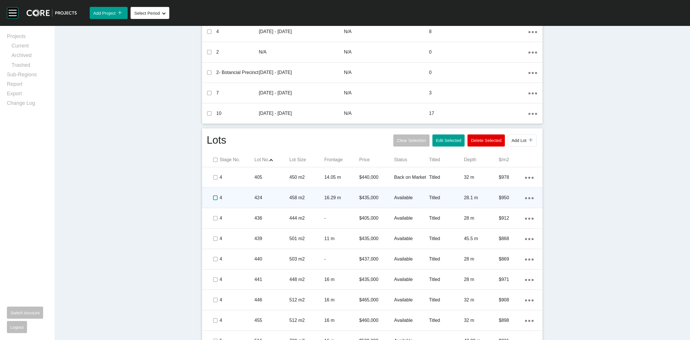
click at [213, 198] on label at bounding box center [215, 197] width 5 height 5
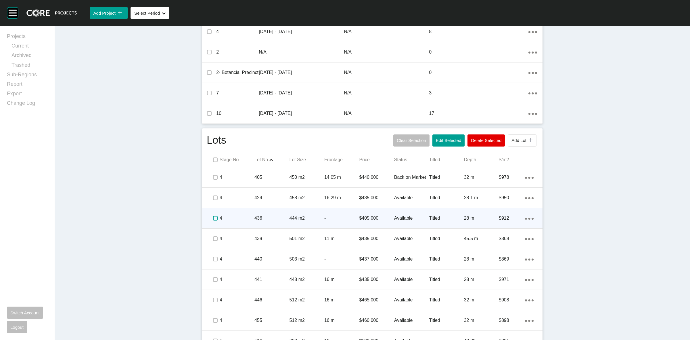
click at [213, 219] on label at bounding box center [215, 218] width 5 height 5
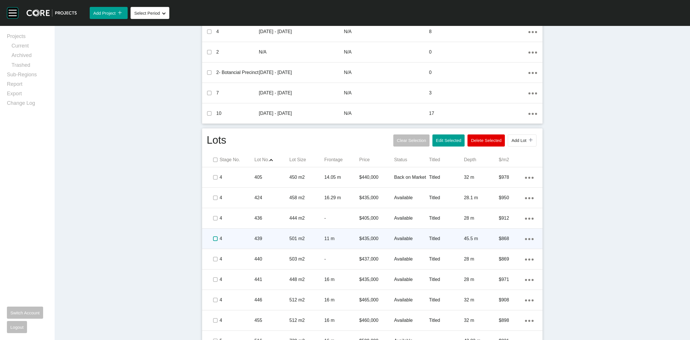
click at [213, 239] on label at bounding box center [215, 238] width 5 height 5
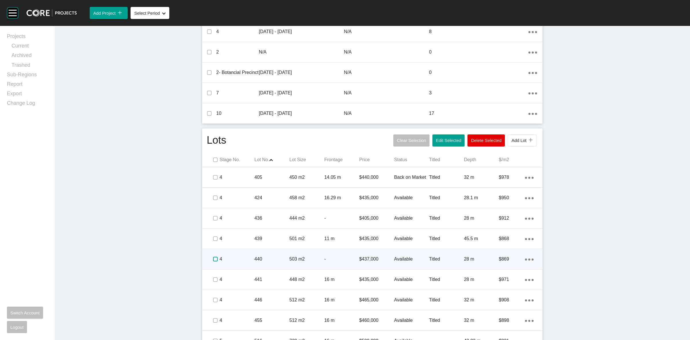
click at [213, 260] on label at bounding box center [215, 258] width 5 height 5
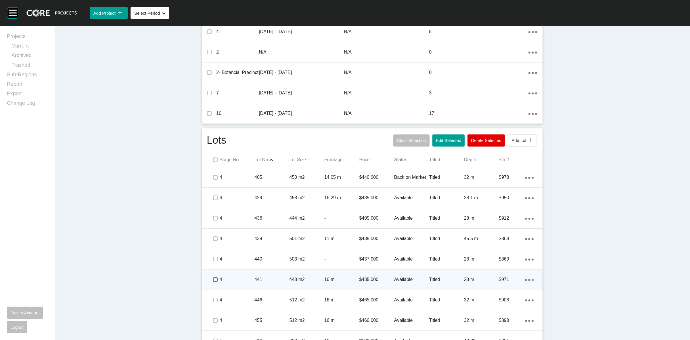
click at [213, 280] on label at bounding box center [215, 279] width 5 height 5
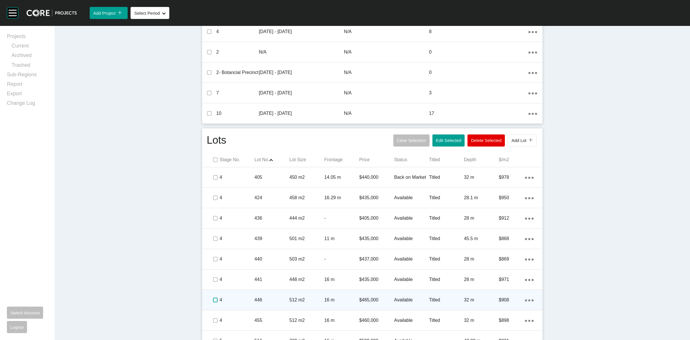
click at [213, 301] on label at bounding box center [215, 299] width 5 height 5
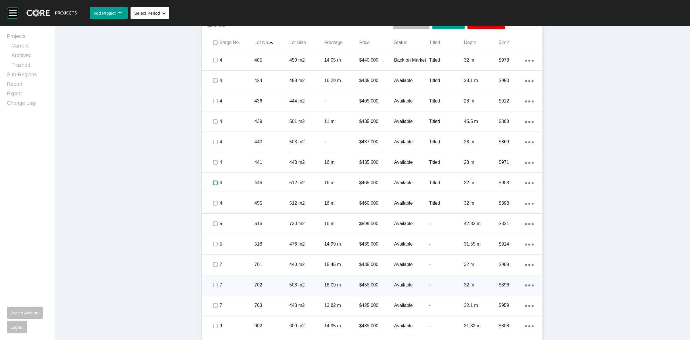
scroll to position [377, 0]
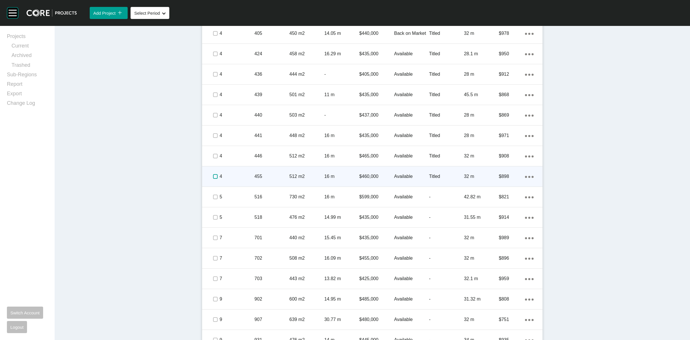
click at [213, 176] on label at bounding box center [215, 176] width 5 height 5
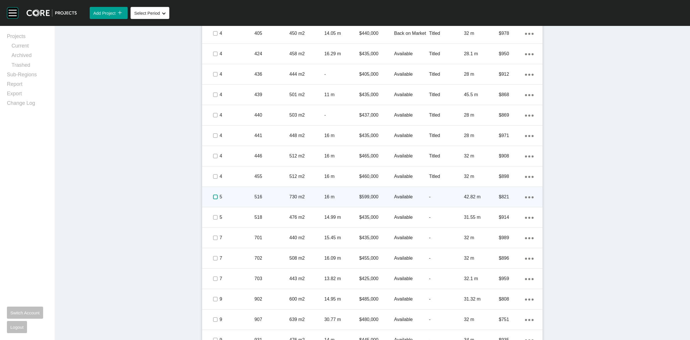
click at [213, 196] on label at bounding box center [215, 196] width 5 height 5
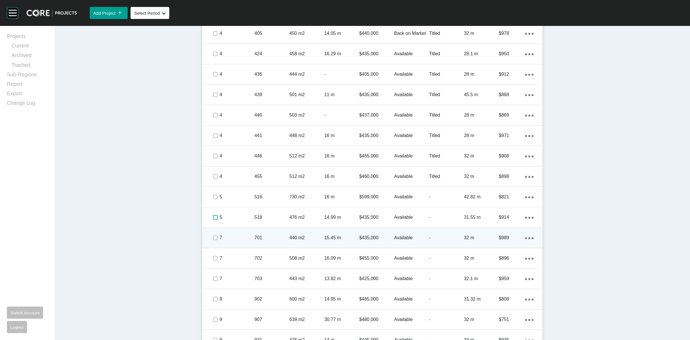
drag, startPoint x: 212, startPoint y: 217, endPoint x: 213, endPoint y: 235, distance: 17.9
click at [213, 218] on label at bounding box center [215, 217] width 5 height 5
click at [213, 236] on label at bounding box center [215, 237] width 5 height 5
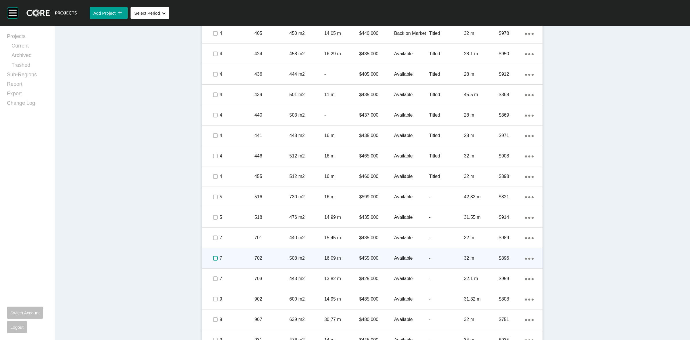
click at [213, 257] on label at bounding box center [215, 258] width 5 height 5
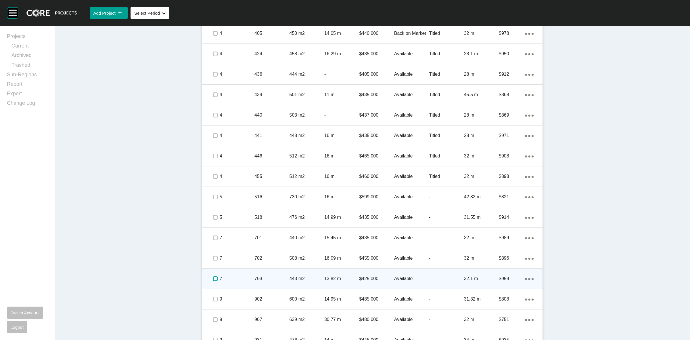
click at [213, 276] on label at bounding box center [215, 278] width 5 height 5
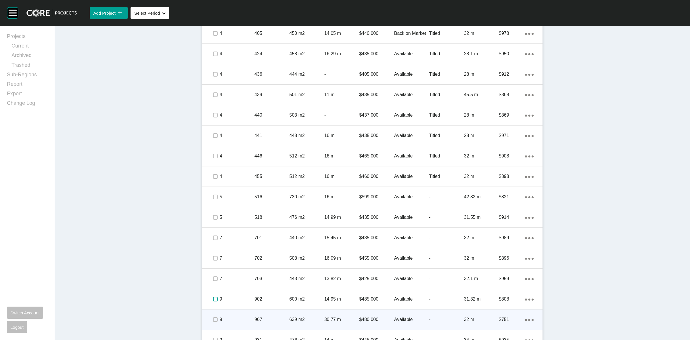
drag, startPoint x: 212, startPoint y: 301, endPoint x: 212, endPoint y: 313, distance: 12.1
click at [212, 302] on span at bounding box center [215, 298] width 9 height 9
click at [213, 318] on label at bounding box center [215, 319] width 5 height 5
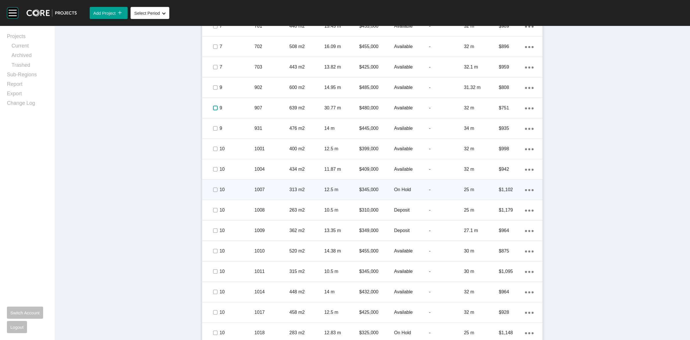
scroll to position [592, 0]
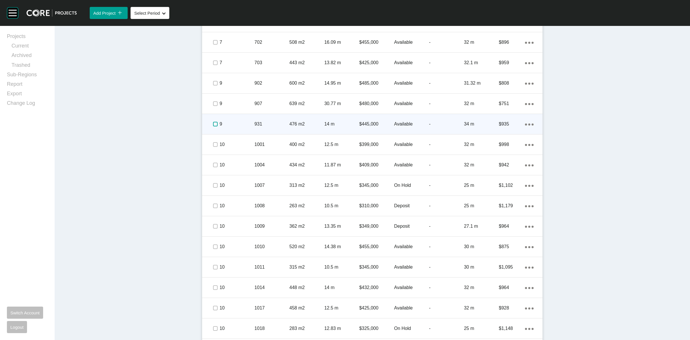
click at [213, 124] on label at bounding box center [215, 124] width 5 height 5
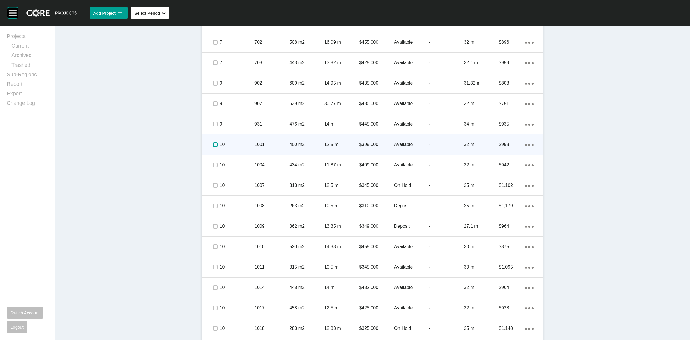
click at [213, 145] on label at bounding box center [215, 144] width 5 height 5
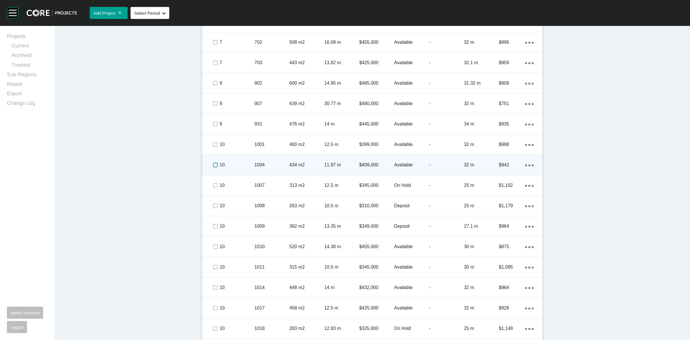
drag, startPoint x: 213, startPoint y: 163, endPoint x: 213, endPoint y: 172, distance: 9.8
click at [213, 164] on label at bounding box center [215, 164] width 5 height 5
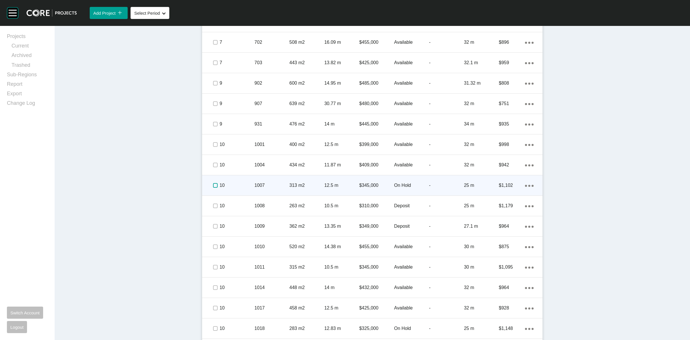
click at [213, 186] on label at bounding box center [215, 185] width 5 height 5
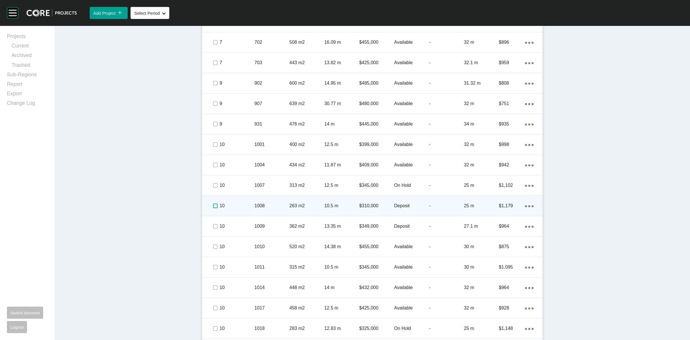
click at [213, 208] on label at bounding box center [215, 205] width 5 height 5
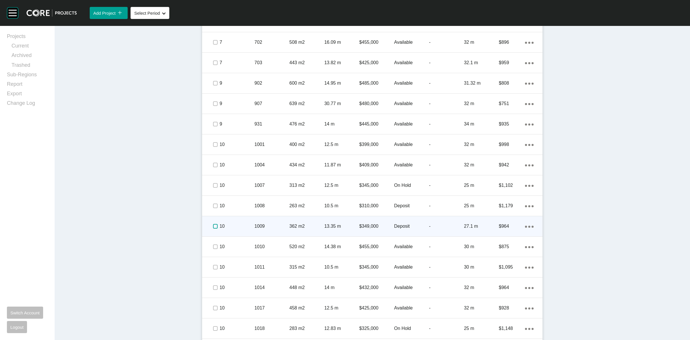
click at [213, 225] on label at bounding box center [215, 226] width 5 height 5
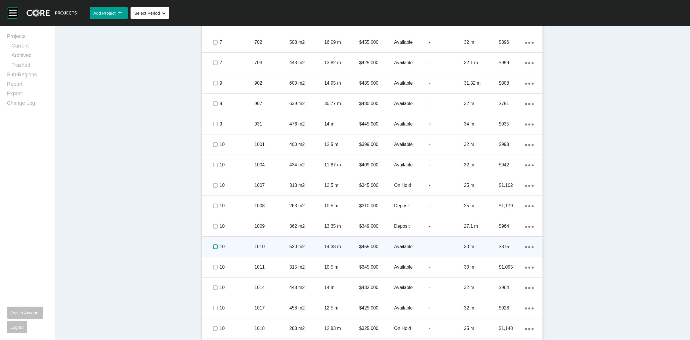
click at [213, 248] on label at bounding box center [215, 246] width 5 height 5
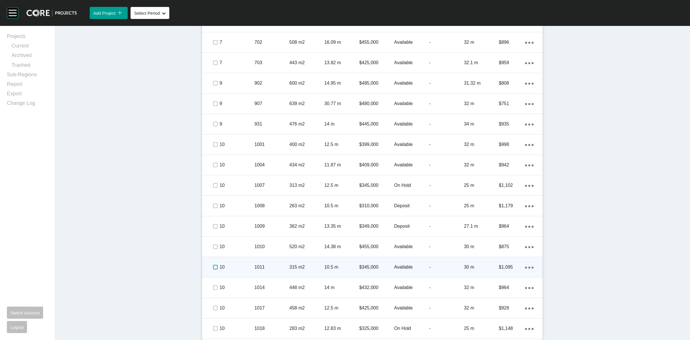
drag, startPoint x: 212, startPoint y: 269, endPoint x: 214, endPoint y: 290, distance: 20.5
click at [213, 269] on label at bounding box center [215, 266] width 5 height 5
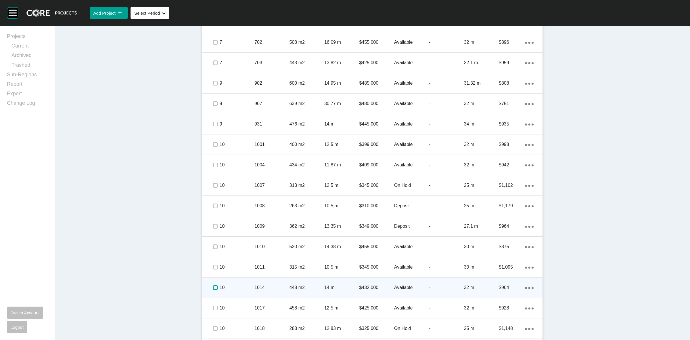
click at [213, 289] on label at bounding box center [215, 287] width 5 height 5
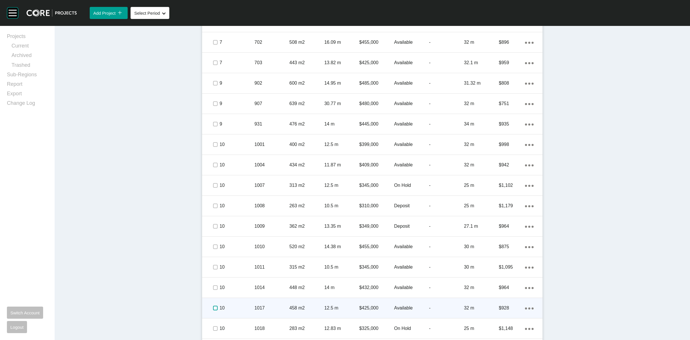
click at [213, 308] on label at bounding box center [215, 307] width 5 height 5
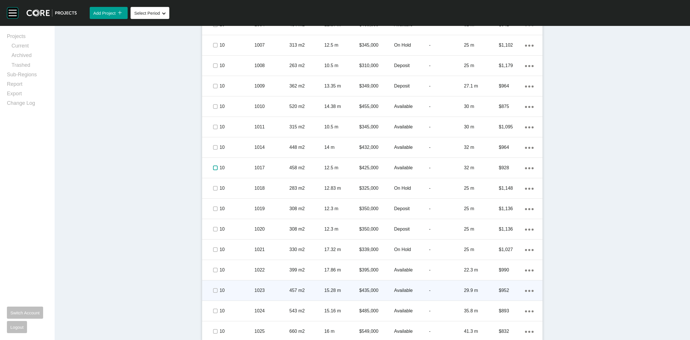
scroll to position [736, 0]
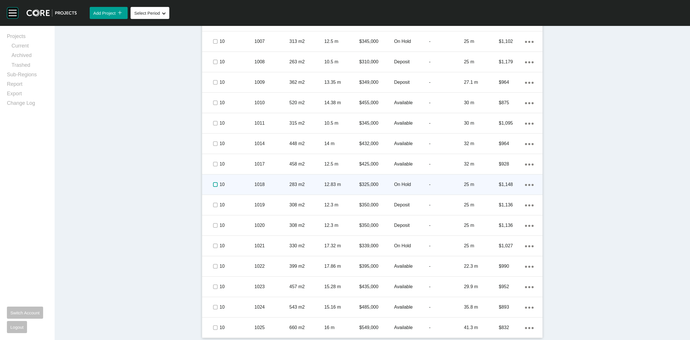
click at [213, 183] on label at bounding box center [215, 184] width 5 height 5
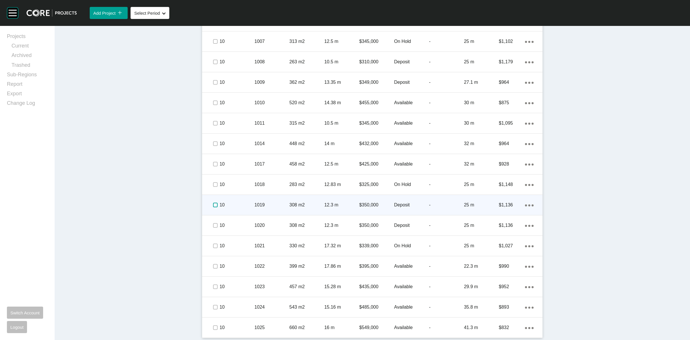
click at [213, 203] on label at bounding box center [215, 204] width 5 height 5
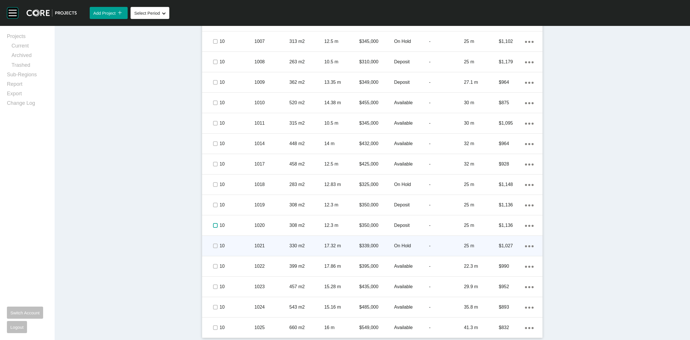
drag, startPoint x: 212, startPoint y: 222, endPoint x: 214, endPoint y: 243, distance: 21.1
click at [213, 224] on label at bounding box center [215, 225] width 5 height 5
click at [213, 244] on label at bounding box center [215, 245] width 5 height 5
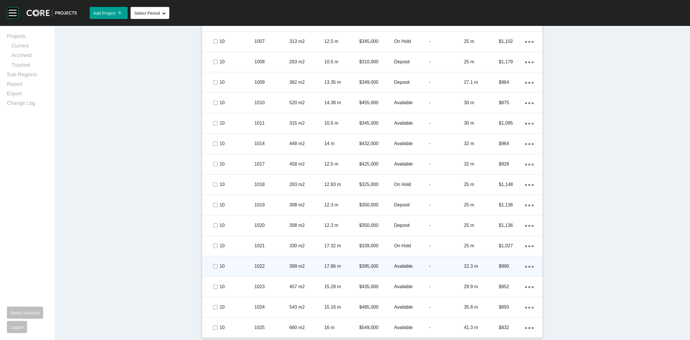
click at [213, 269] on span at bounding box center [215, 266] width 9 height 9
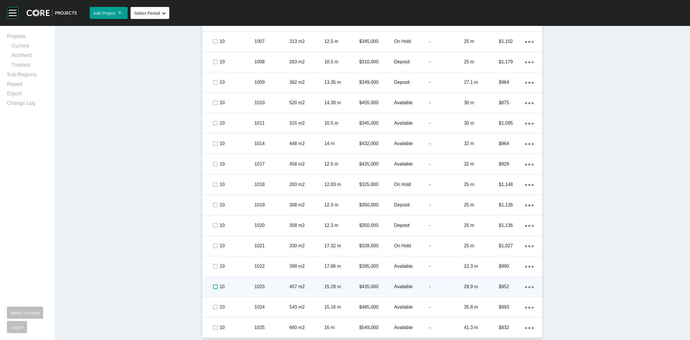
drag, startPoint x: 213, startPoint y: 285, endPoint x: 210, endPoint y: 298, distance: 13.2
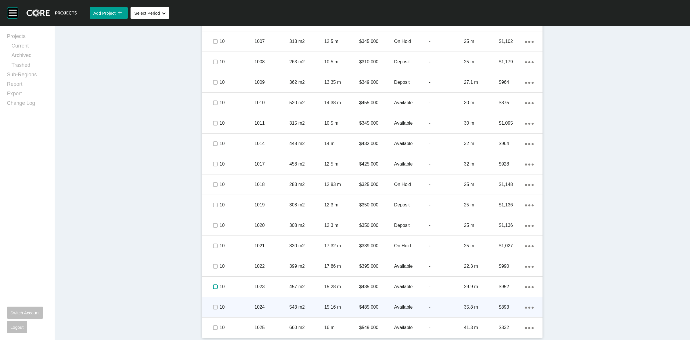
click at [213, 286] on label at bounding box center [215, 286] width 5 height 5
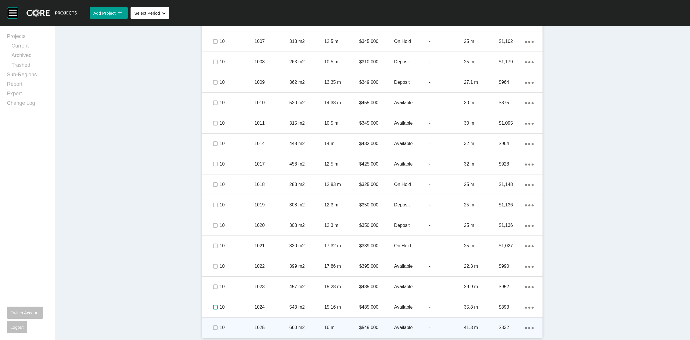
drag, startPoint x: 211, startPoint y: 304, endPoint x: 214, endPoint y: 323, distance: 19.5
click at [213, 306] on label at bounding box center [215, 306] width 5 height 5
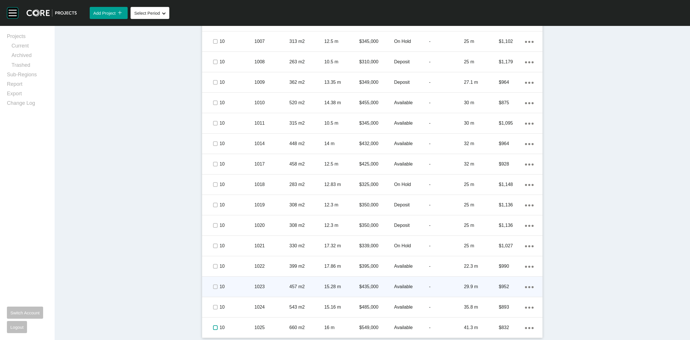
drag, startPoint x: 210, startPoint y: 329, endPoint x: 276, endPoint y: 285, distance: 78.9
click at [213, 328] on label at bounding box center [215, 327] width 5 height 5
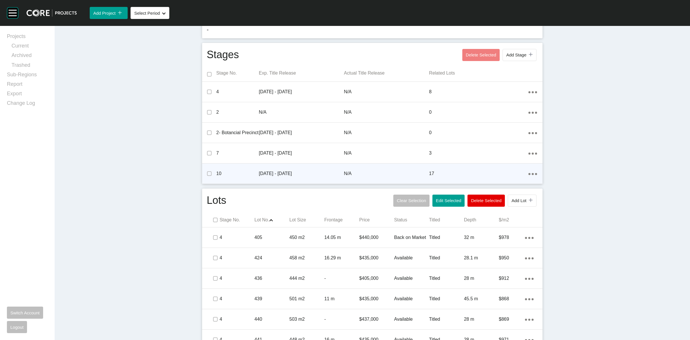
scroll to position [125, 0]
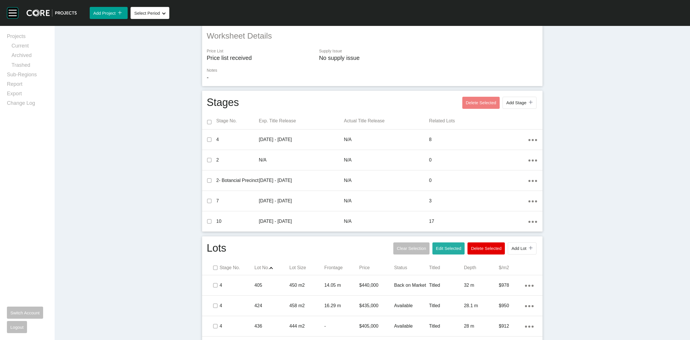
click at [449, 250] on span "Edit Selected" at bounding box center [448, 248] width 25 height 5
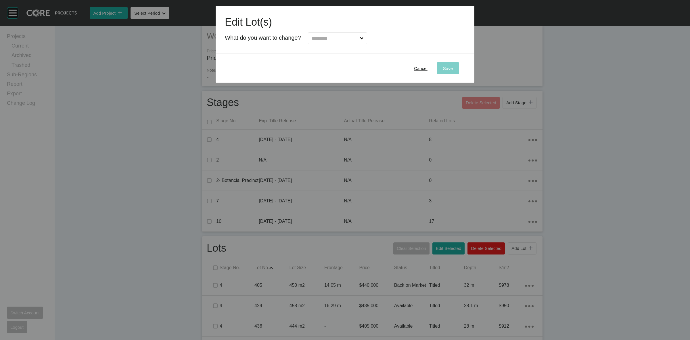
click at [339, 38] on input "text" at bounding box center [334, 37] width 48 height 11
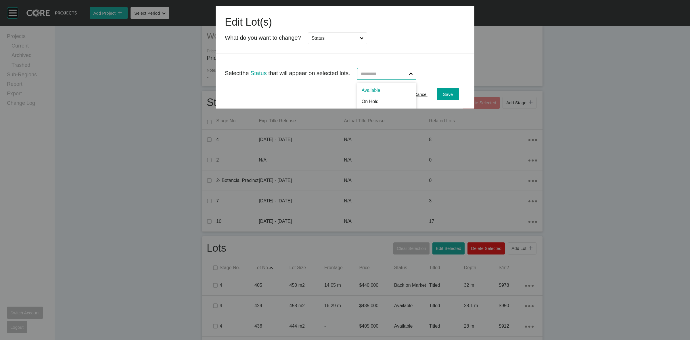
click at [374, 73] on input "text" at bounding box center [384, 73] width 48 height 11
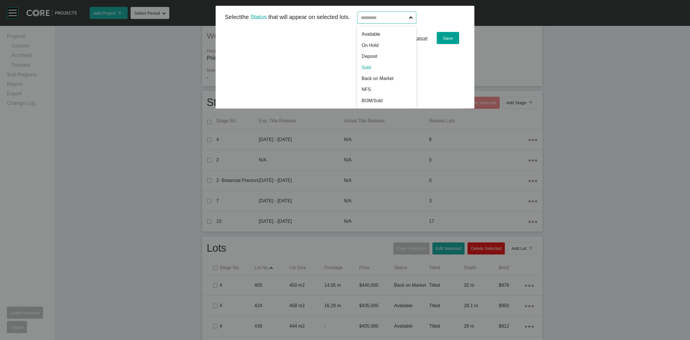
scroll to position [0, 0]
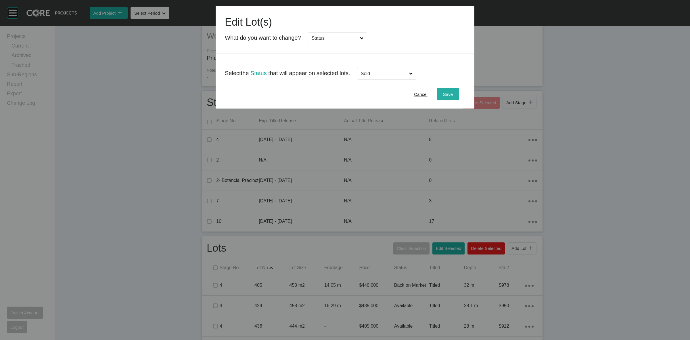
click at [455, 97] on button "Save" at bounding box center [448, 94] width 22 height 12
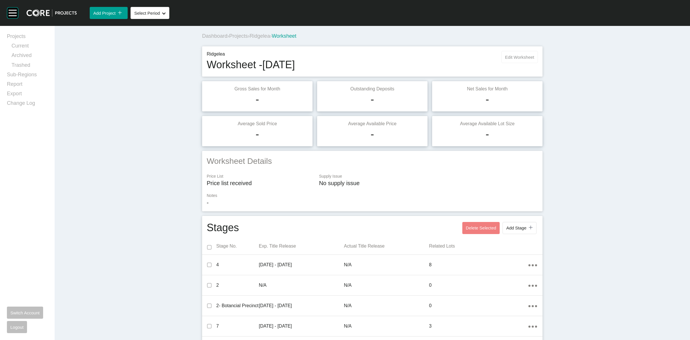
click at [508, 58] on span "Edit Worksheet" at bounding box center [519, 57] width 29 height 5
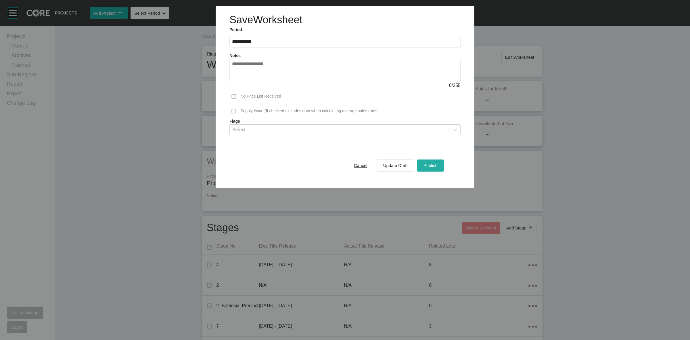
click at [429, 164] on span "Publish" at bounding box center [430, 165] width 14 height 5
